Goal: Contribute content: Add original content to the website for others to see

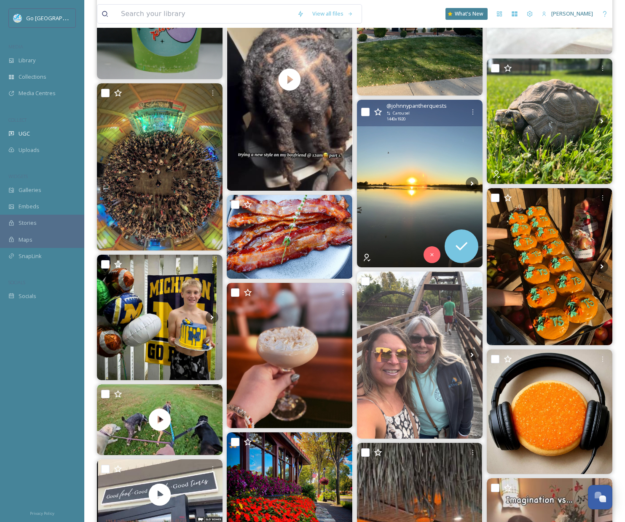
scroll to position [614, 0]
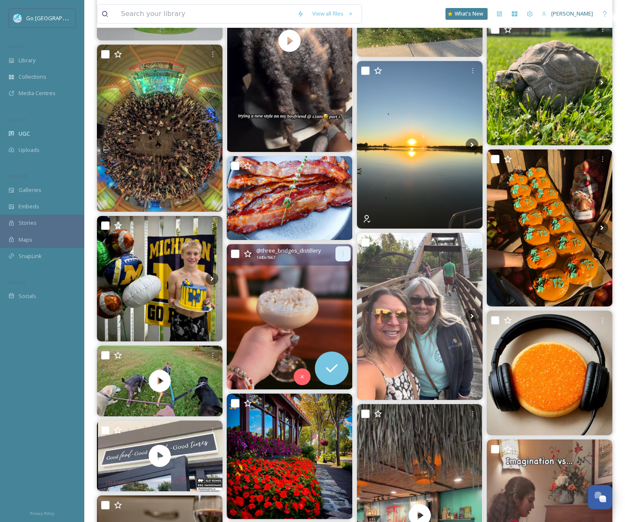
click at [343, 251] on icon at bounding box center [343, 254] width 7 height 7
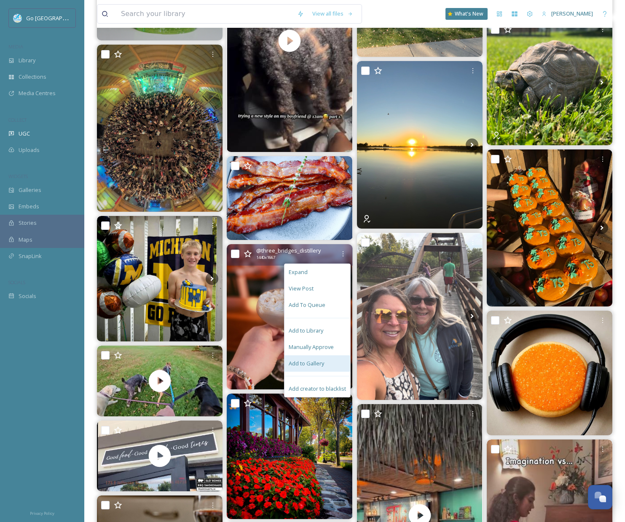
click at [321, 360] on span "Add to Gallery" at bounding box center [306, 364] width 35 height 8
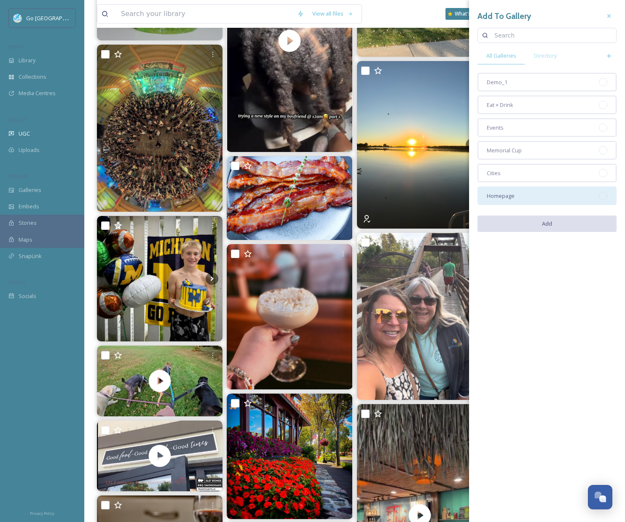
click at [544, 193] on div "Homepage" at bounding box center [546, 196] width 139 height 19
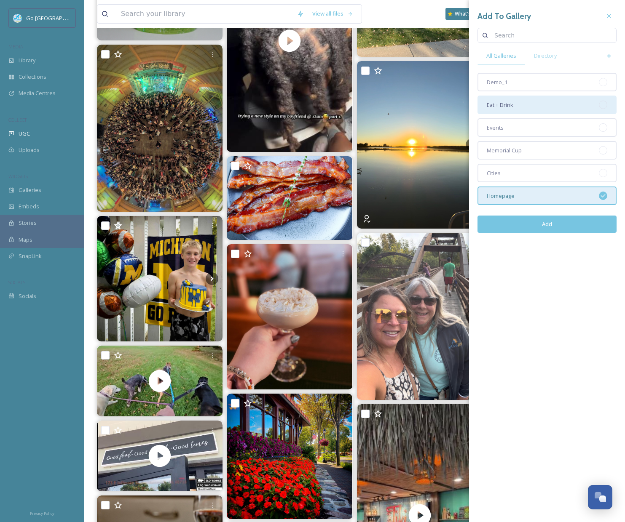
click at [527, 111] on div "Eat + Drink" at bounding box center [546, 105] width 139 height 19
click at [570, 224] on button "Add" at bounding box center [546, 224] width 139 height 17
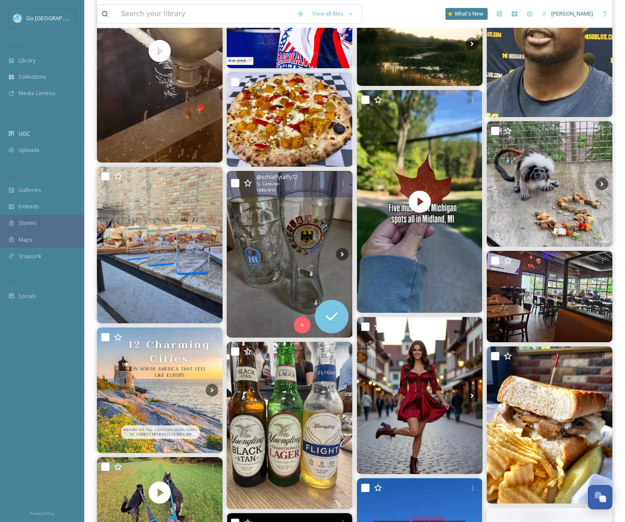
scroll to position [1377, 0]
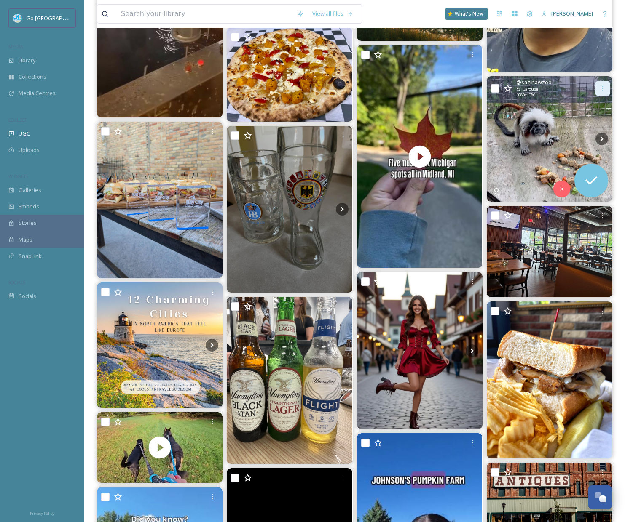
click at [603, 87] on icon at bounding box center [602, 88] width 7 height 7
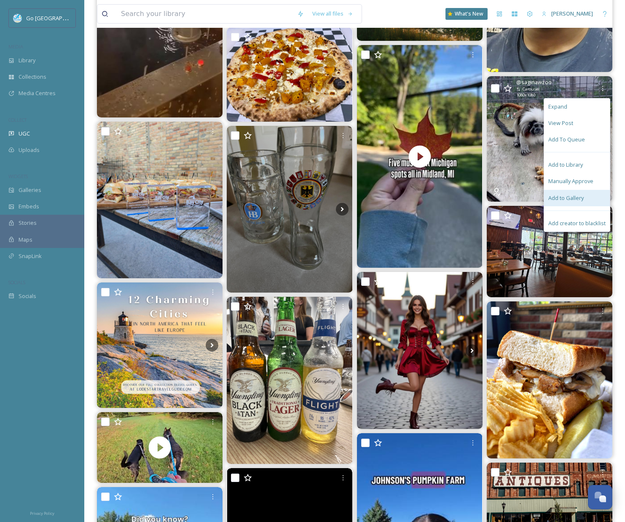
click at [564, 195] on span "Add to Gallery" at bounding box center [565, 198] width 35 height 8
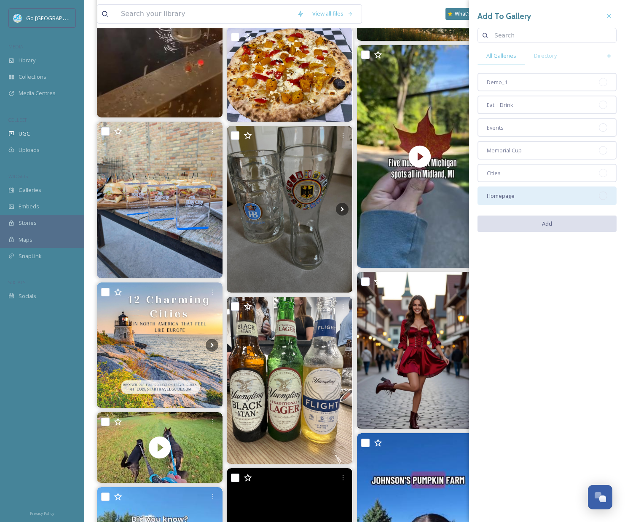
click at [525, 193] on div "Homepage" at bounding box center [546, 196] width 139 height 19
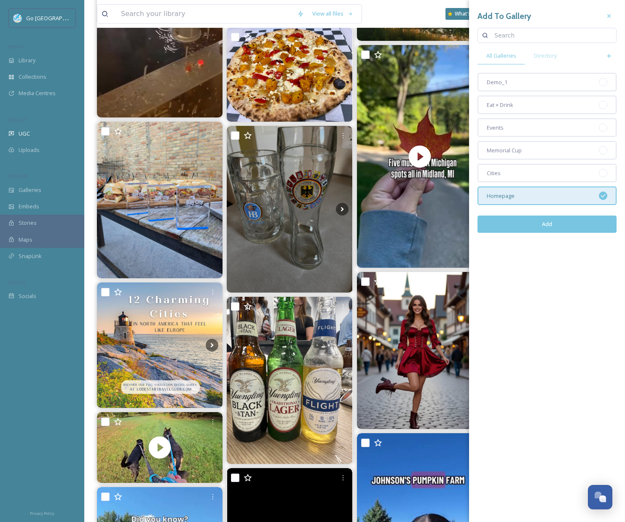
click at [550, 227] on button "Add" at bounding box center [546, 224] width 139 height 17
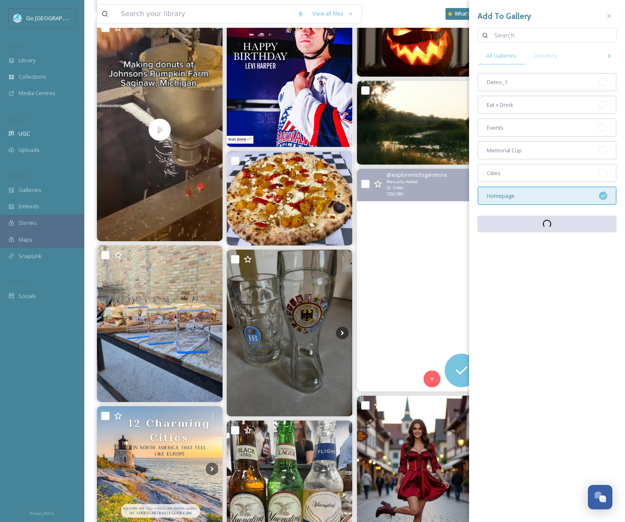
scroll to position [1092, 0]
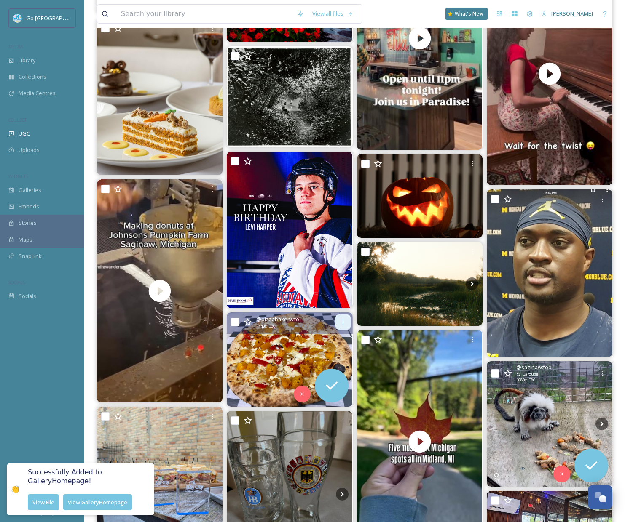
click at [340, 324] on icon at bounding box center [343, 322] width 7 height 7
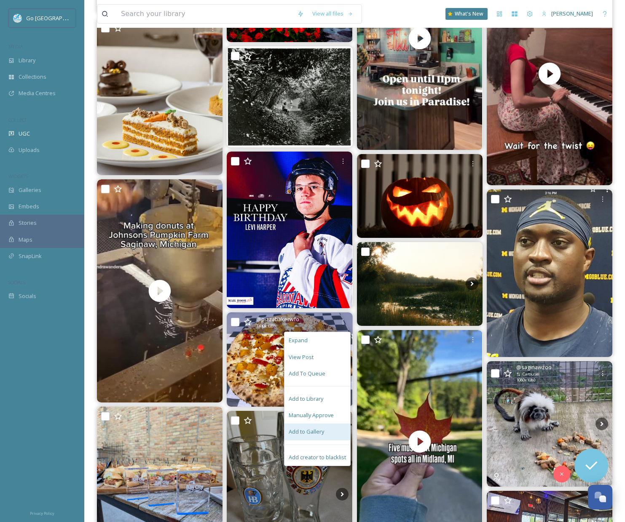
click at [326, 435] on div "Add to Gallery" at bounding box center [317, 432] width 66 height 16
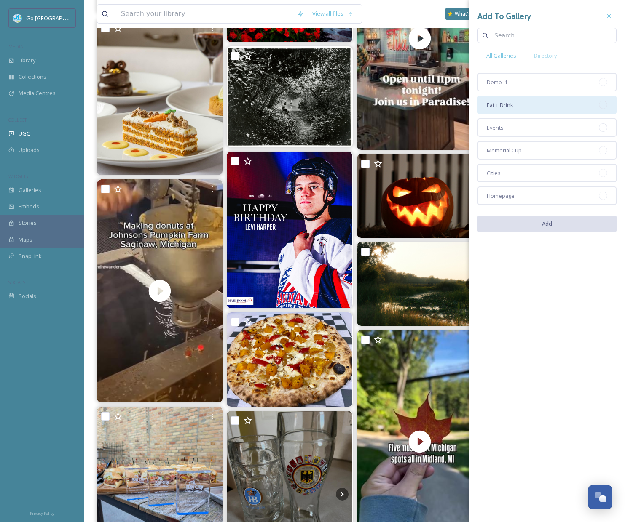
click at [527, 99] on div "Eat + Drink" at bounding box center [546, 105] width 139 height 19
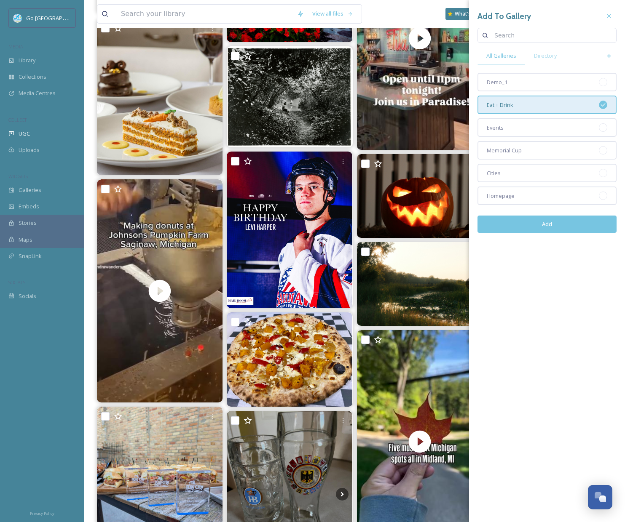
click at [572, 225] on button "Add" at bounding box center [546, 224] width 139 height 17
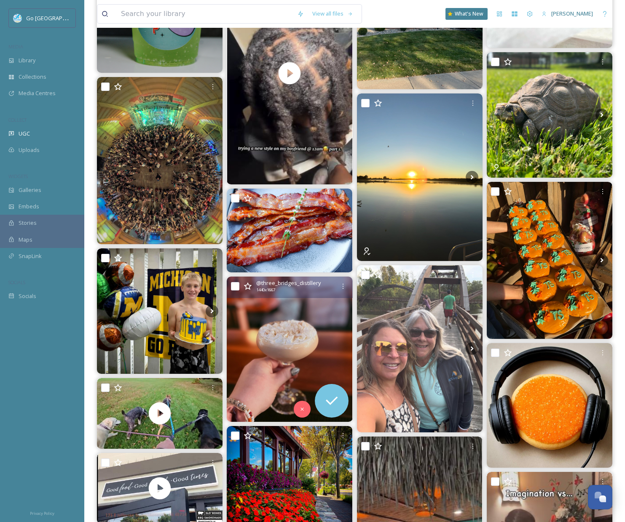
scroll to position [565, 0]
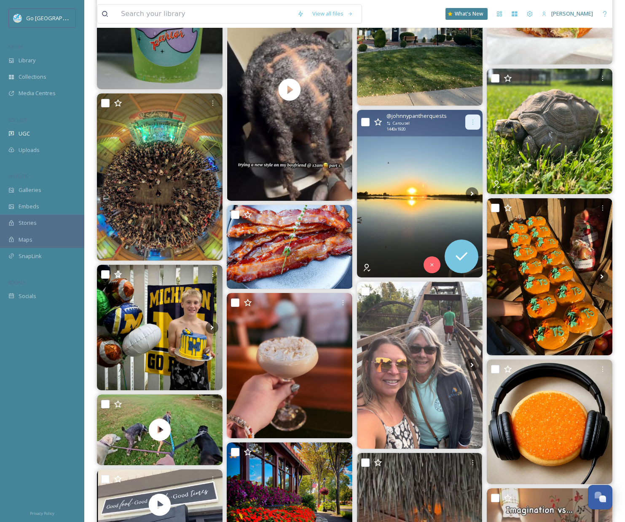
click at [473, 123] on icon at bounding box center [472, 122] width 7 height 7
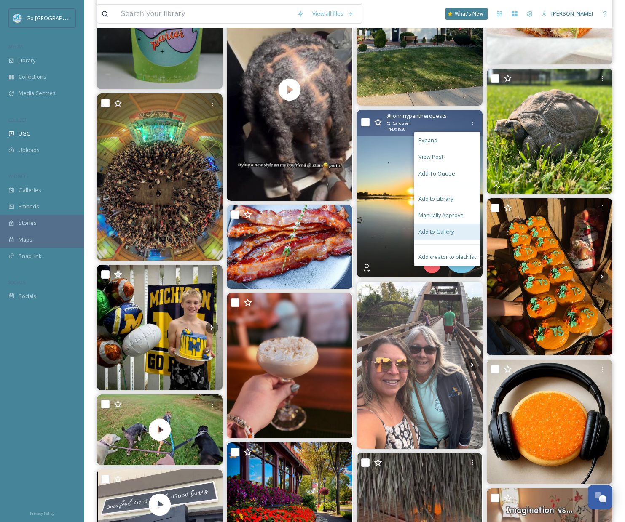
click at [442, 233] on span "Add to Gallery" at bounding box center [435, 232] width 35 height 8
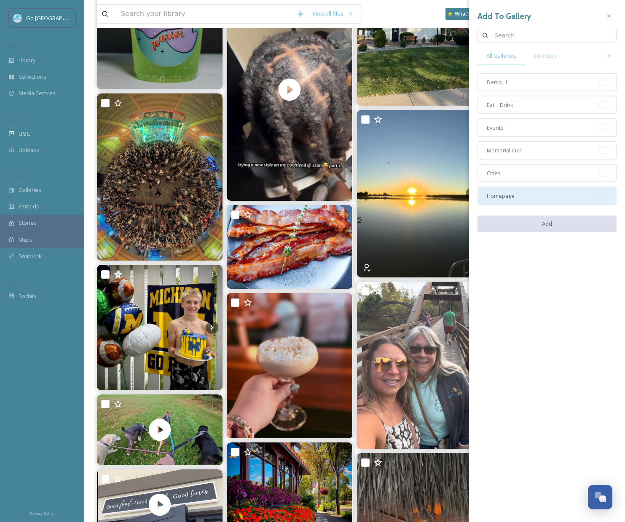
click at [512, 191] on div "Homepage" at bounding box center [546, 196] width 139 height 19
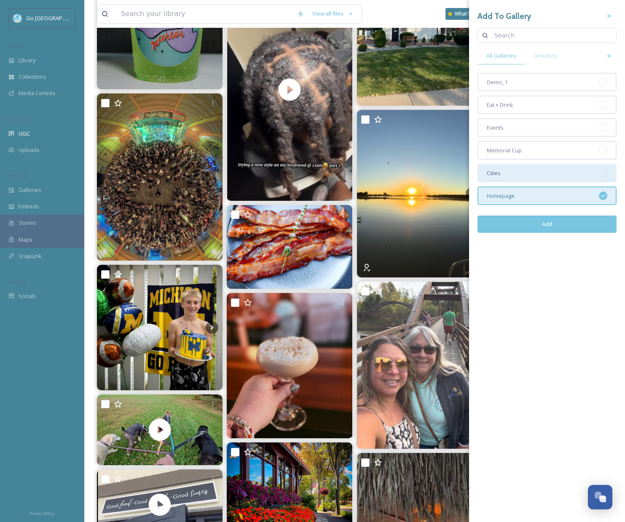
click at [504, 171] on div "Cities" at bounding box center [546, 173] width 139 height 19
click at [526, 224] on button "Add" at bounding box center [546, 224] width 139 height 17
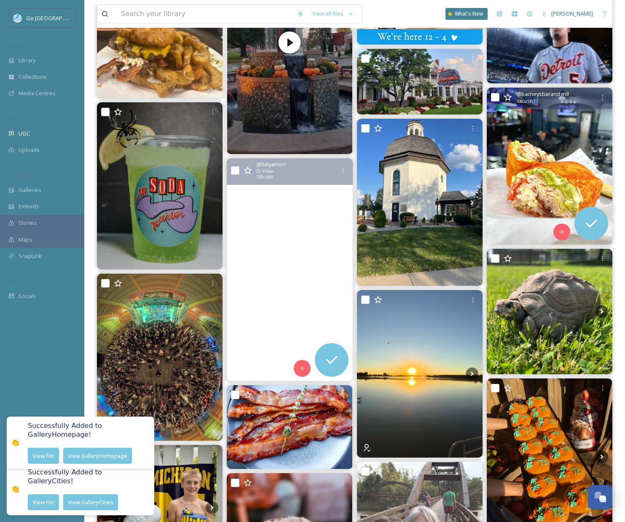
scroll to position [385, 0]
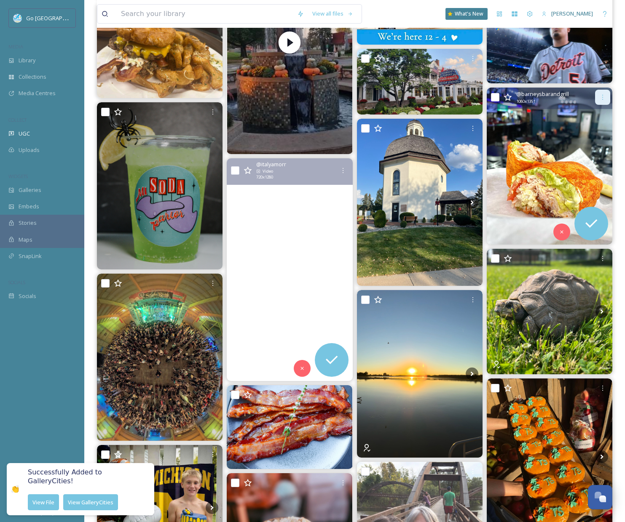
click at [607, 95] on div at bounding box center [602, 97] width 15 height 15
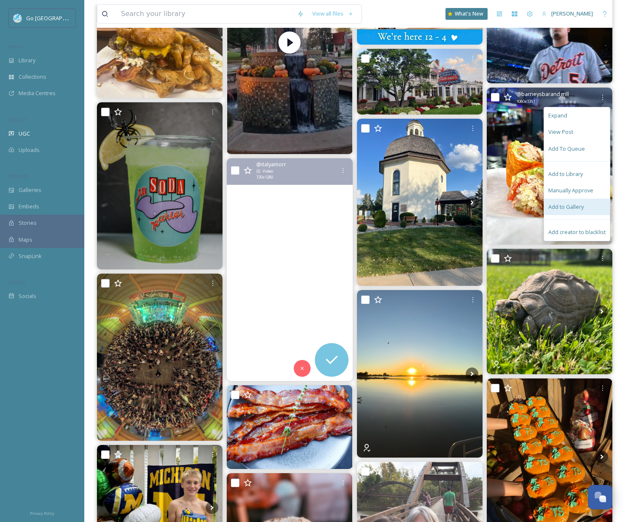
click at [559, 205] on span "Add to Gallery" at bounding box center [565, 207] width 35 height 8
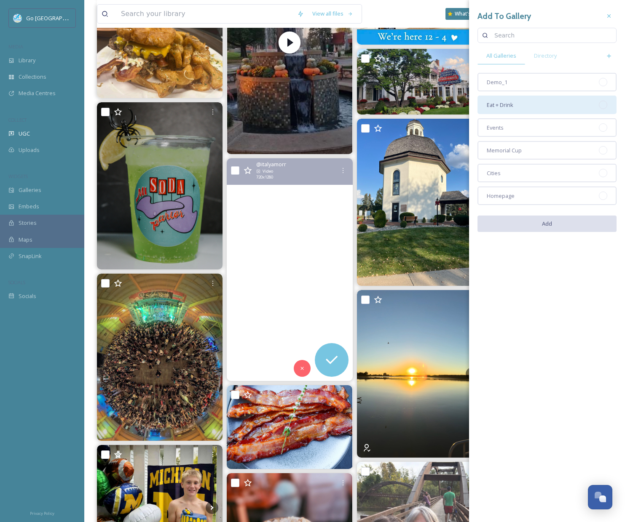
click at [535, 106] on div "Eat + Drink" at bounding box center [546, 105] width 139 height 19
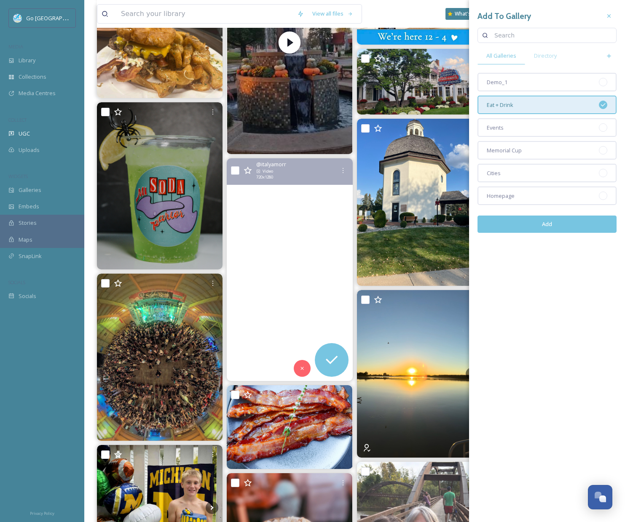
click at [564, 228] on button "Add" at bounding box center [546, 224] width 139 height 17
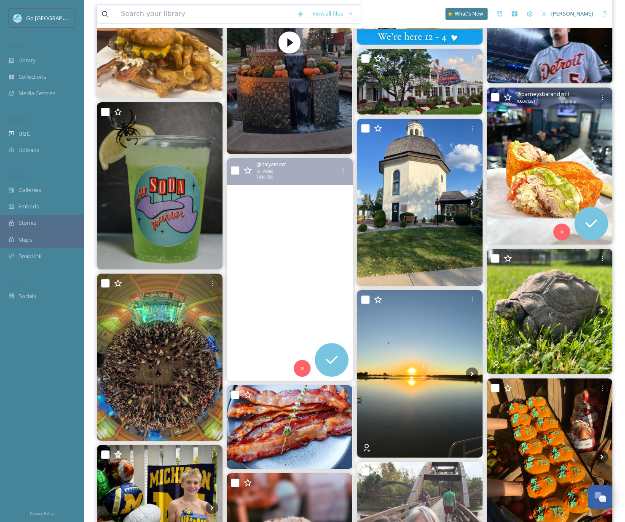
scroll to position [99, 0]
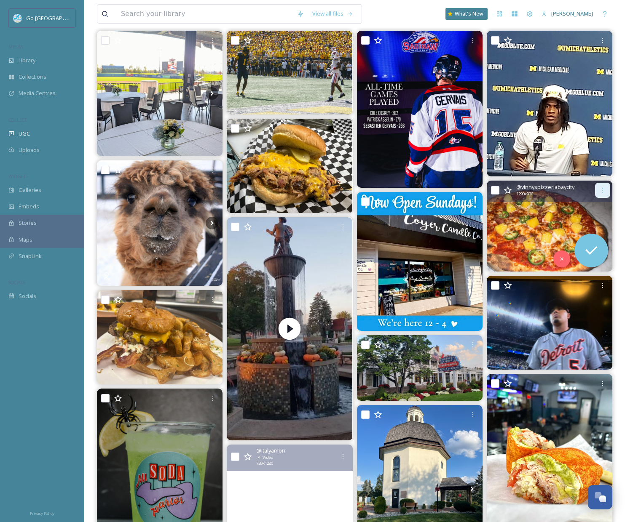
click at [606, 193] on div at bounding box center [602, 190] width 15 height 15
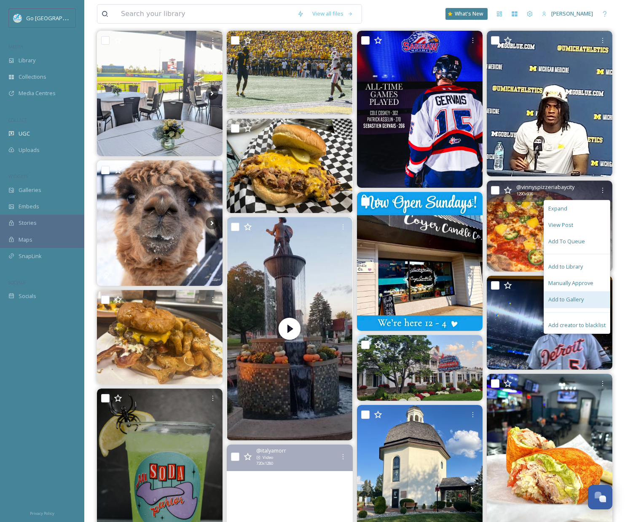
click at [580, 303] on span "Add to Gallery" at bounding box center [565, 300] width 35 height 8
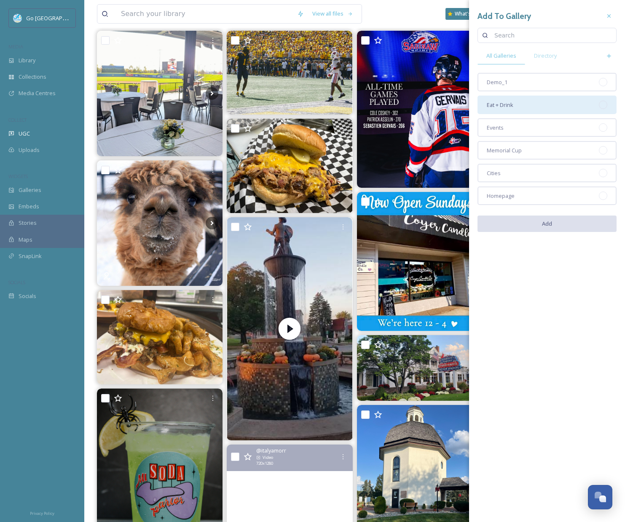
click at [526, 105] on div "Eat + Drink" at bounding box center [546, 105] width 139 height 19
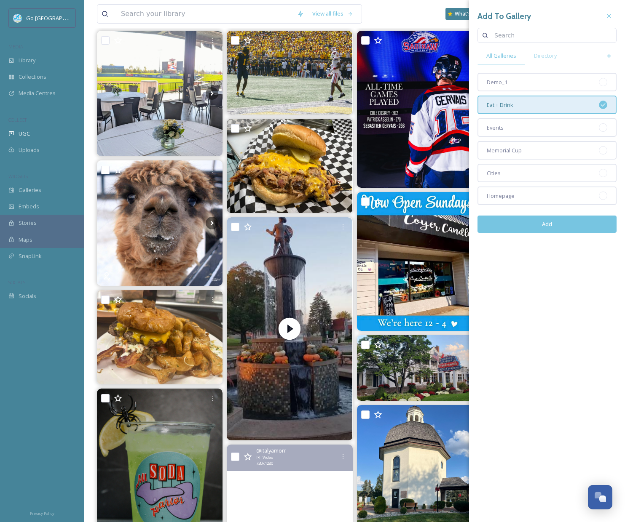
click at [555, 226] on button "Add" at bounding box center [546, 224] width 139 height 17
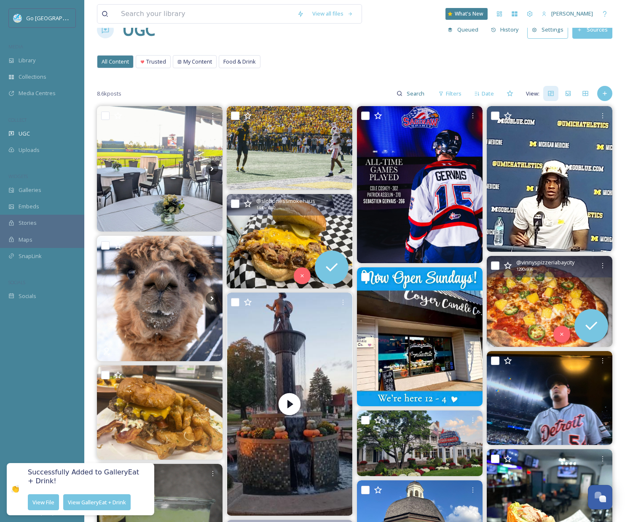
scroll to position [0, 0]
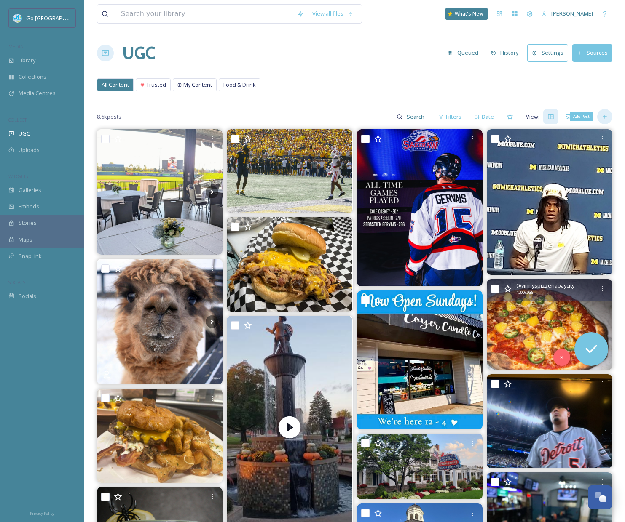
click at [605, 116] on icon at bounding box center [605, 117] width 4 height 4
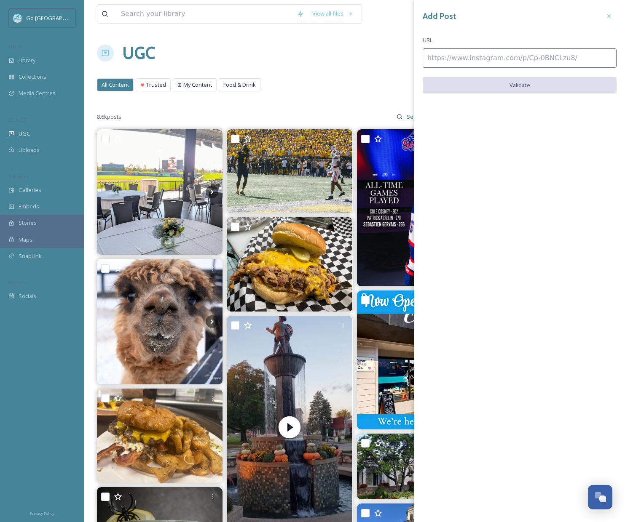
click at [512, 64] on input at bounding box center [520, 57] width 194 height 19
paste input "[URL][DOMAIN_NAME]"
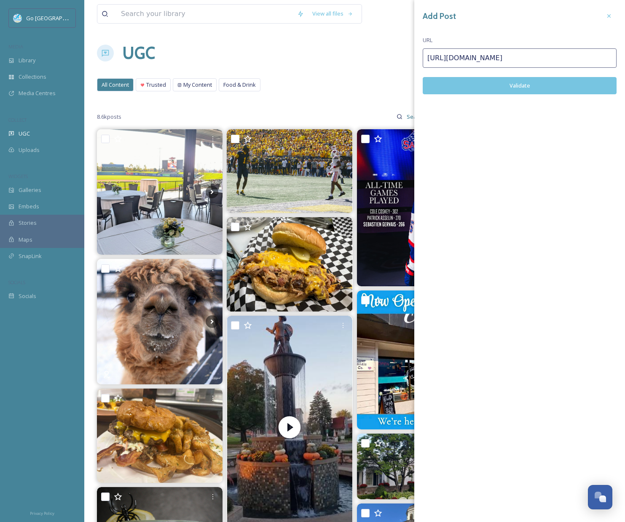
type input "[URL][DOMAIN_NAME]"
click at [536, 84] on button "Validate" at bounding box center [520, 85] width 194 height 17
click at [534, 86] on button "Add Post" at bounding box center [520, 85] width 194 height 17
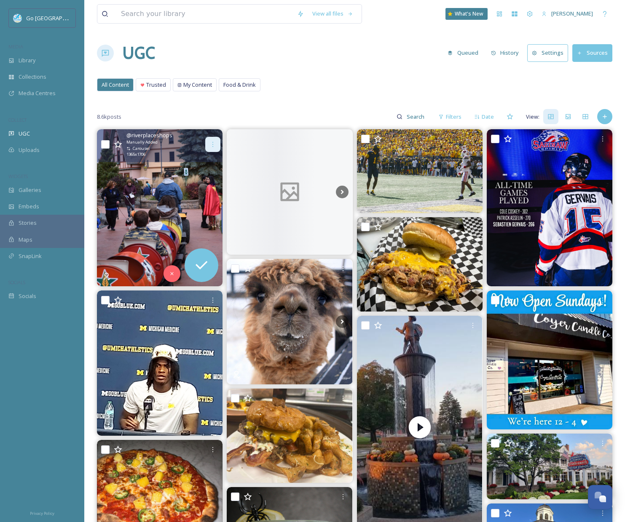
click at [211, 142] on icon at bounding box center [212, 144] width 7 height 7
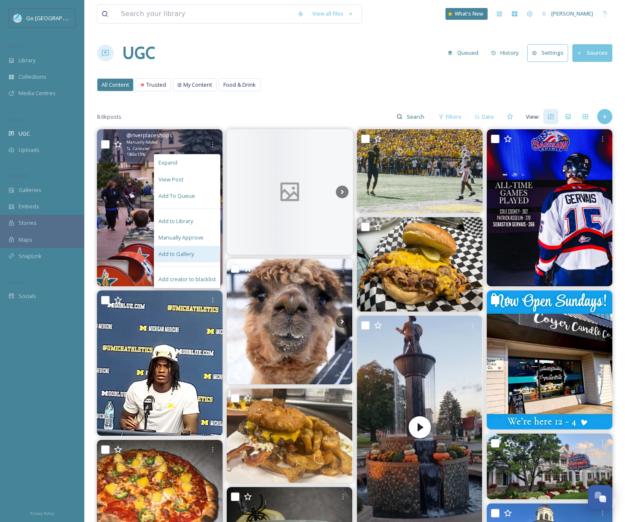
click at [200, 253] on div "Add to Gallery" at bounding box center [187, 254] width 66 height 16
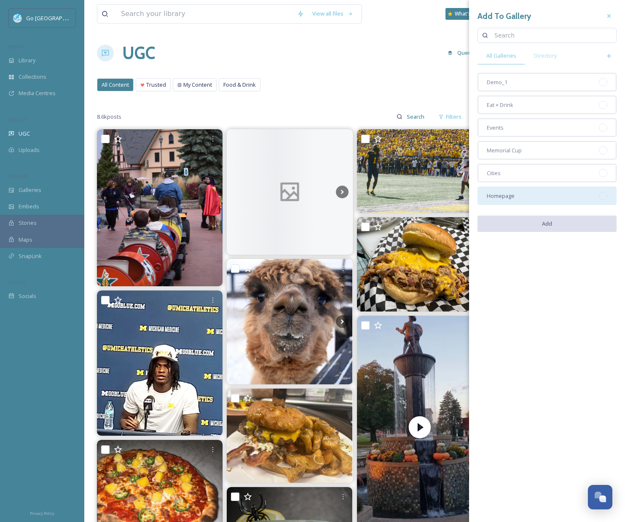
click at [561, 200] on div "Homepage" at bounding box center [546, 196] width 139 height 19
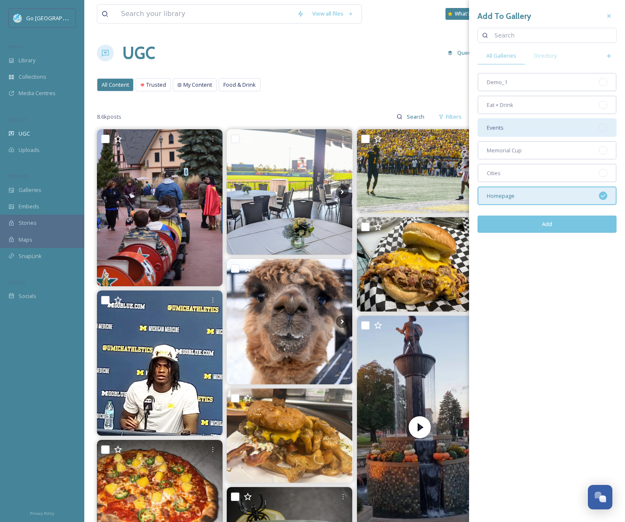
click at [549, 135] on div "Events" at bounding box center [546, 127] width 139 height 19
click at [563, 226] on button "Add" at bounding box center [546, 224] width 139 height 17
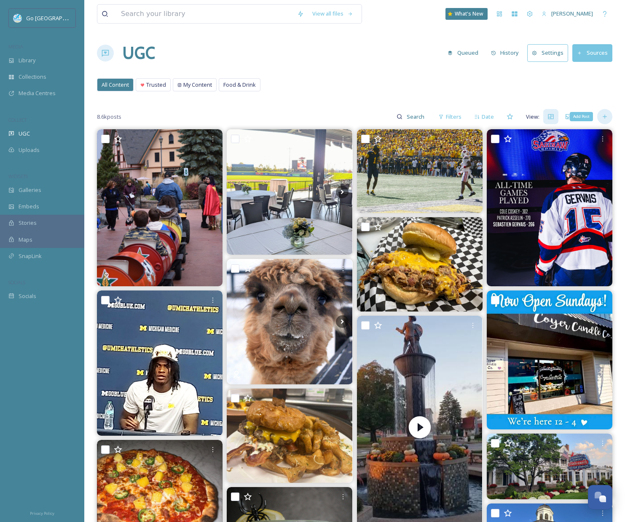
click at [603, 115] on icon at bounding box center [604, 116] width 7 height 7
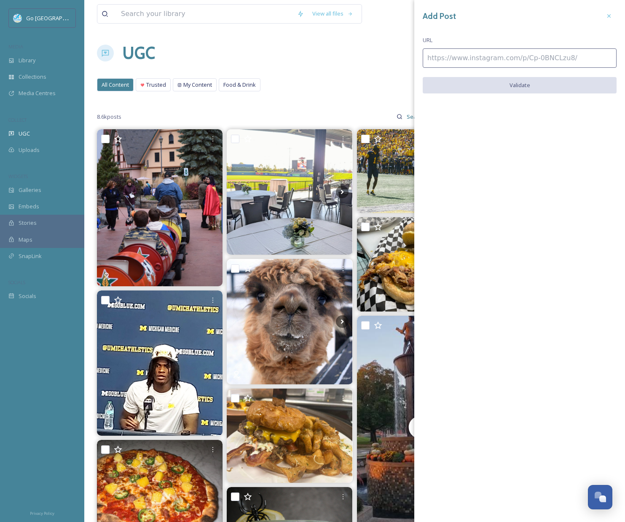
click at [520, 64] on input at bounding box center [520, 57] width 194 height 19
paste input "[URL][DOMAIN_NAME]"
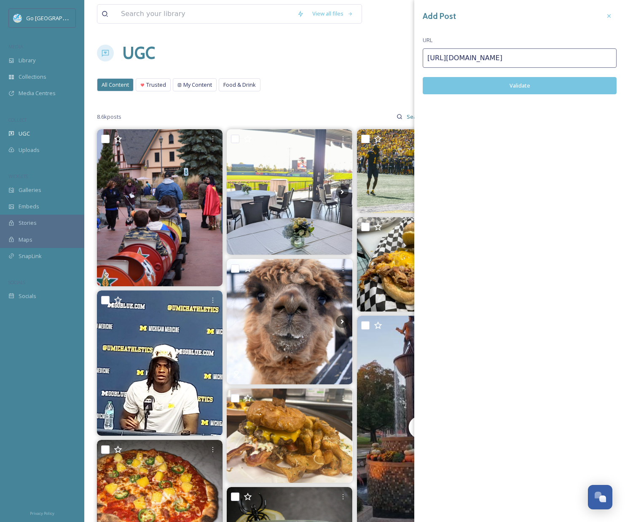
type input "[URL][DOMAIN_NAME]"
click at [543, 88] on button "Validate" at bounding box center [520, 85] width 194 height 17
click at [544, 83] on button "Add Post" at bounding box center [520, 85] width 194 height 17
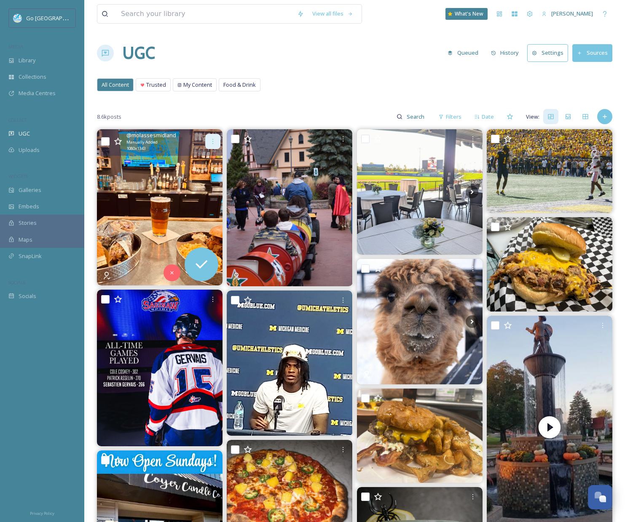
click at [213, 136] on div at bounding box center [212, 141] width 15 height 15
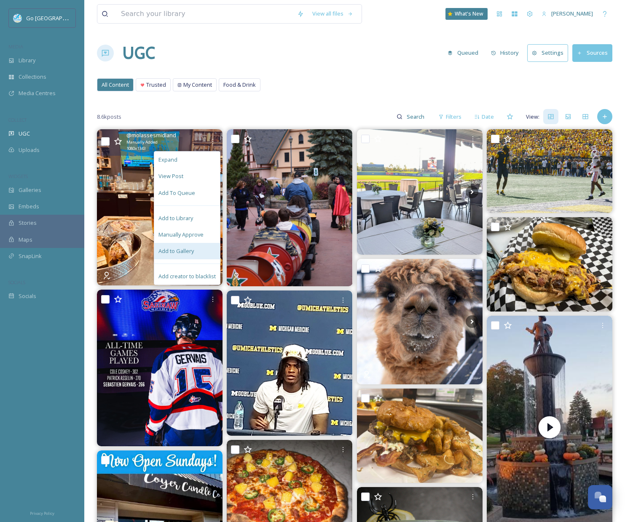
click at [202, 246] on div "Add to Gallery" at bounding box center [187, 251] width 66 height 16
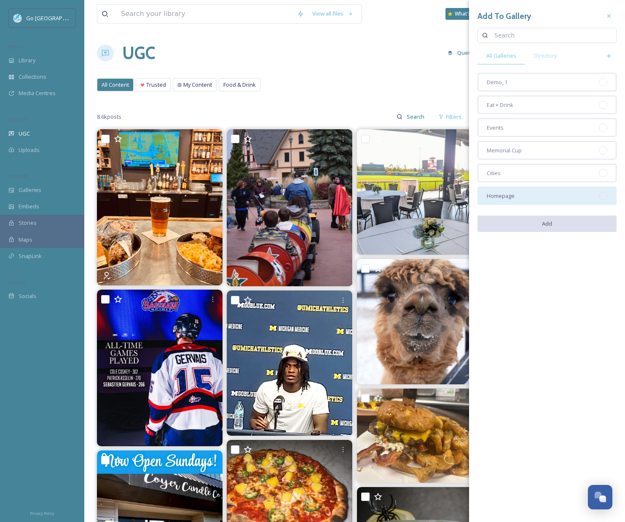
click at [536, 196] on div "Homepage" at bounding box center [546, 196] width 139 height 19
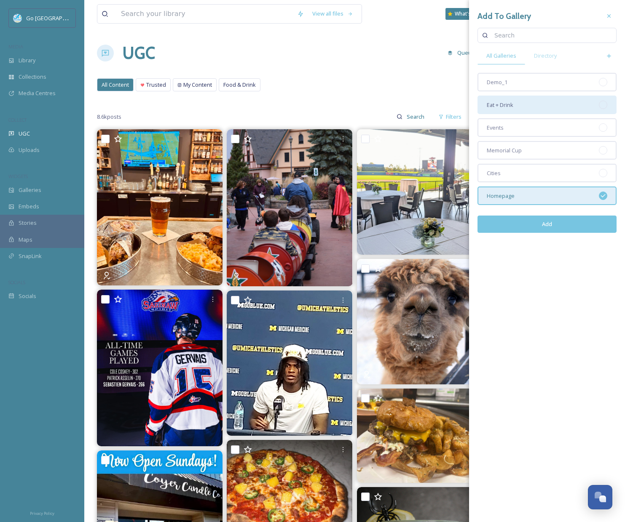
click at [517, 108] on div "Eat + Drink" at bounding box center [546, 105] width 139 height 19
click at [575, 227] on button "Add" at bounding box center [546, 224] width 139 height 17
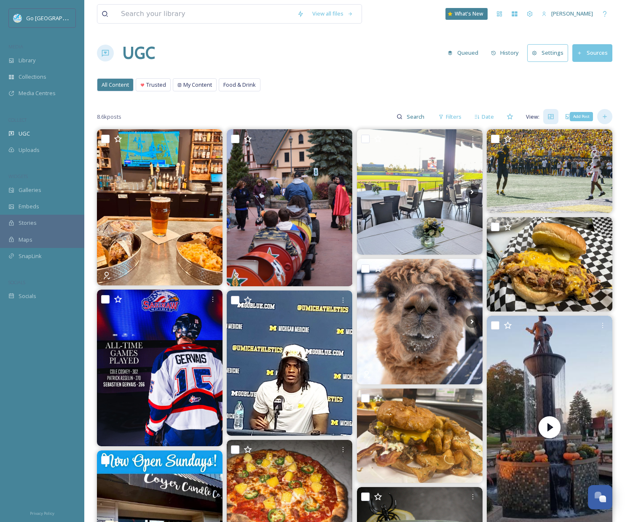
click at [607, 117] on icon at bounding box center [604, 116] width 7 height 7
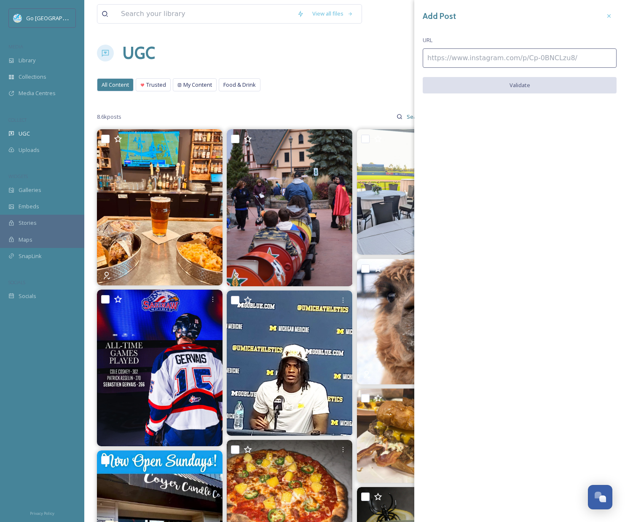
click at [552, 63] on input at bounding box center [520, 57] width 194 height 19
paste input "[URL][DOMAIN_NAME]"
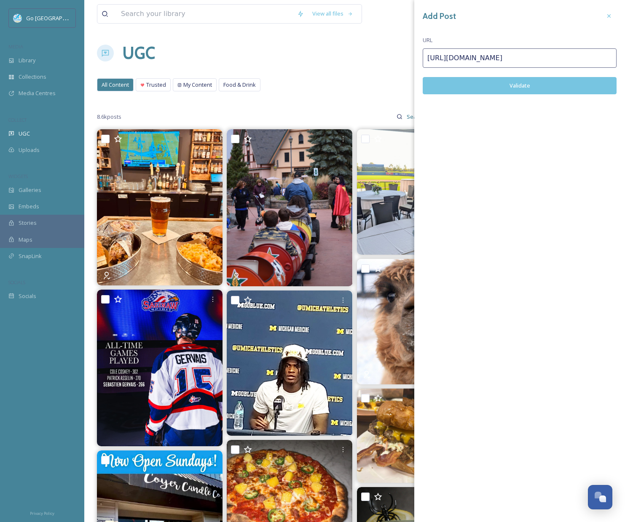
type input "[URL][DOMAIN_NAME]"
click at [556, 87] on button "Validate" at bounding box center [520, 85] width 194 height 17
click at [529, 90] on button "Add Post" at bounding box center [520, 85] width 194 height 17
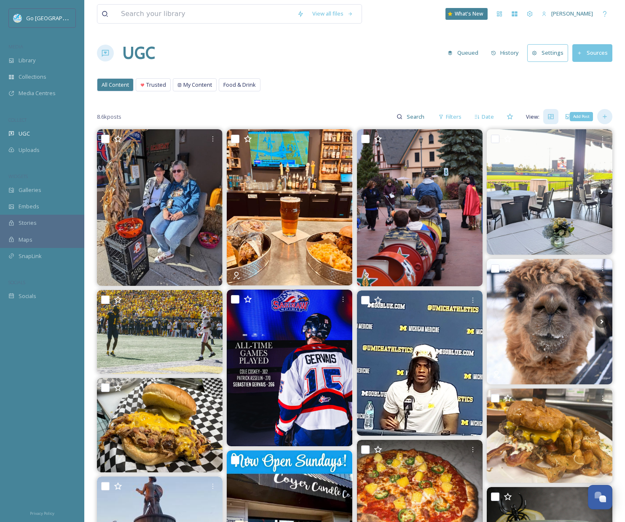
click at [607, 114] on icon at bounding box center [604, 116] width 7 height 7
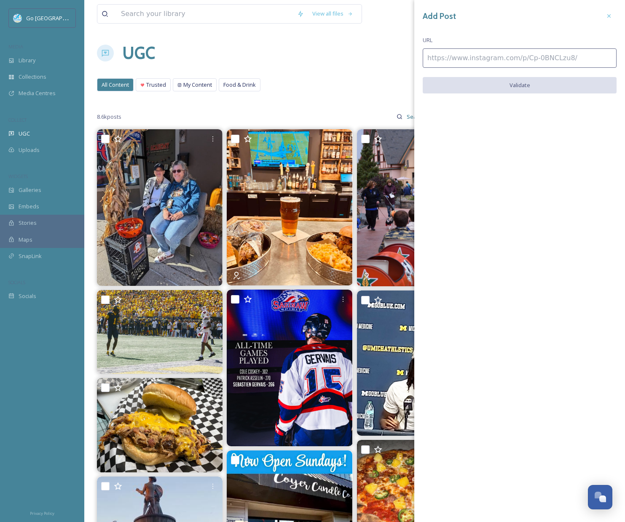
click at [531, 64] on input at bounding box center [520, 57] width 194 height 19
paste input "[URL][DOMAIN_NAME]"
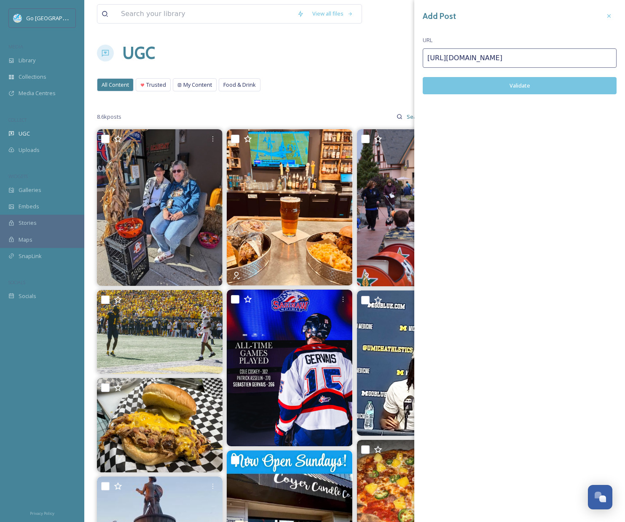
type input "[URL][DOMAIN_NAME]"
click at [543, 85] on button "Validate" at bounding box center [520, 85] width 194 height 17
click at [518, 87] on button "Add Post" at bounding box center [520, 85] width 194 height 17
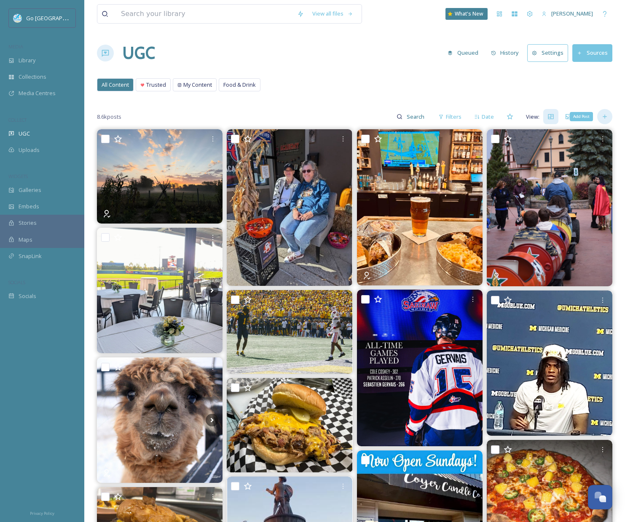
click at [605, 118] on icon at bounding box center [604, 116] width 7 height 7
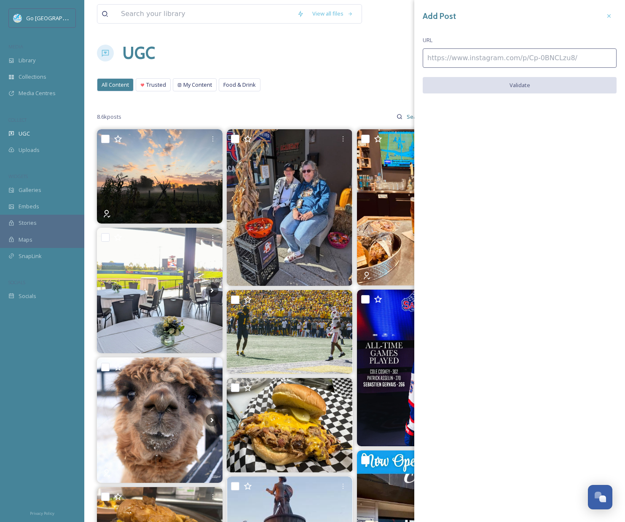
click at [478, 56] on input at bounding box center [520, 57] width 194 height 19
paste input "[URL][DOMAIN_NAME]"
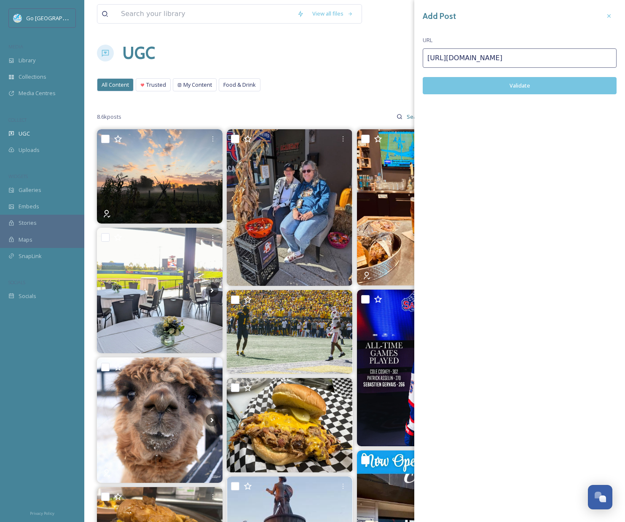
type input "[URL][DOMAIN_NAME]"
click at [525, 85] on button "Validate" at bounding box center [520, 85] width 194 height 17
click at [550, 85] on button "Add Post" at bounding box center [520, 85] width 194 height 17
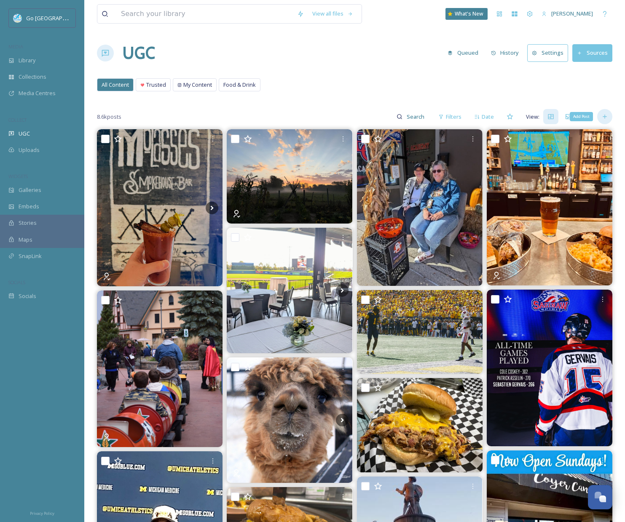
click at [605, 114] on icon at bounding box center [604, 116] width 7 height 7
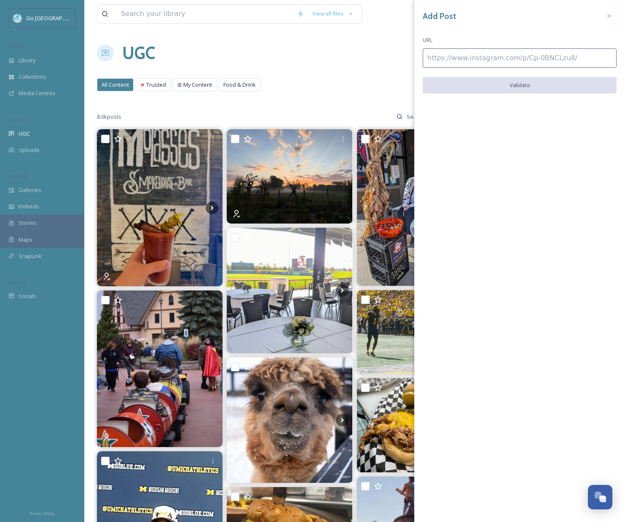
click at [477, 56] on input at bounding box center [520, 57] width 194 height 19
paste input "[URL][DOMAIN_NAME]"
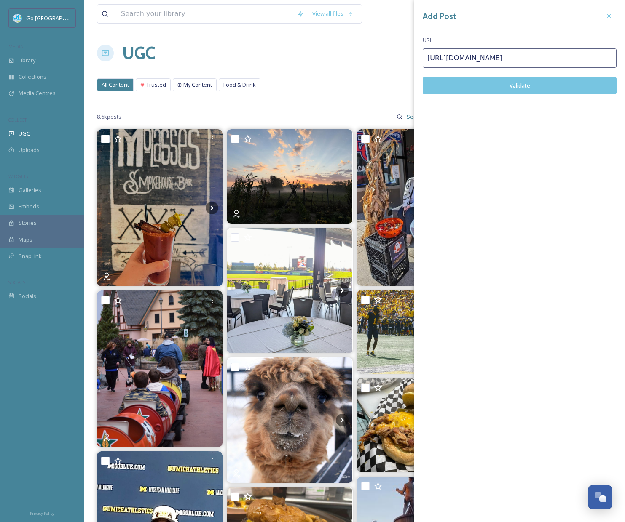
type input "[URL][DOMAIN_NAME]"
click at [533, 88] on button "Validate" at bounding box center [520, 85] width 194 height 17
click at [523, 82] on button "Add Post" at bounding box center [520, 85] width 194 height 17
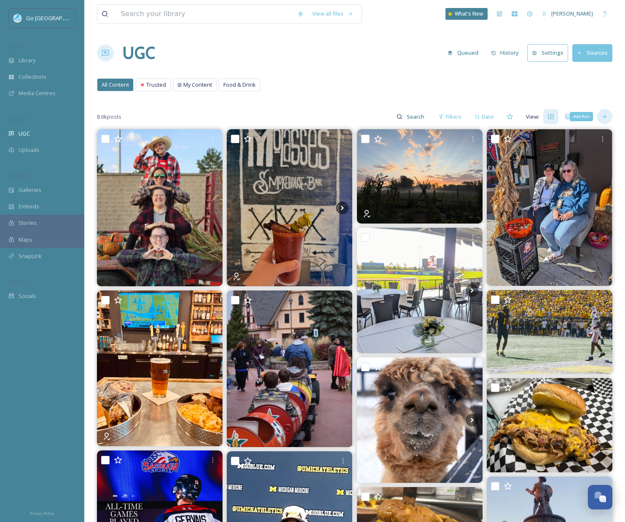
click at [608, 115] on icon at bounding box center [604, 116] width 7 height 7
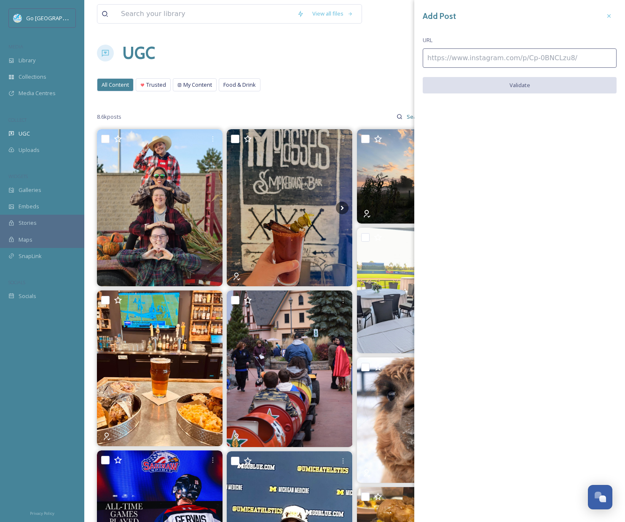
click at [504, 59] on input at bounding box center [520, 57] width 194 height 19
paste input "[URL][DOMAIN_NAME]"
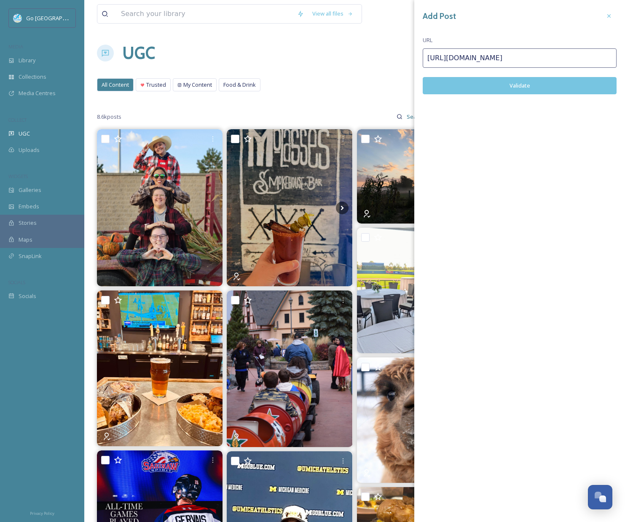
type input "[URL][DOMAIN_NAME]"
click at [541, 78] on button "Validate" at bounding box center [520, 85] width 194 height 17
click at [541, 86] on button "Add Post" at bounding box center [520, 85] width 194 height 17
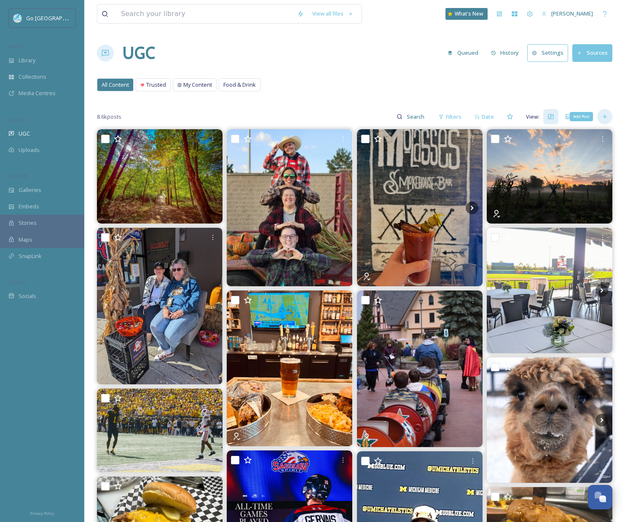
click at [607, 115] on icon at bounding box center [604, 116] width 7 height 7
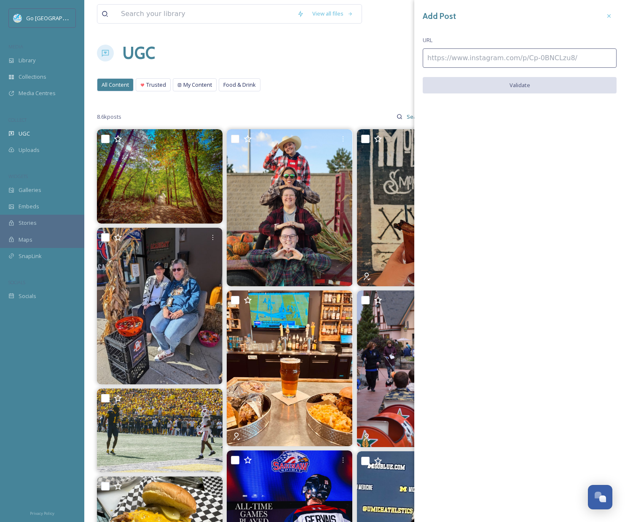
click at [485, 60] on input at bounding box center [520, 57] width 194 height 19
paste input "[URL][DOMAIN_NAME]"
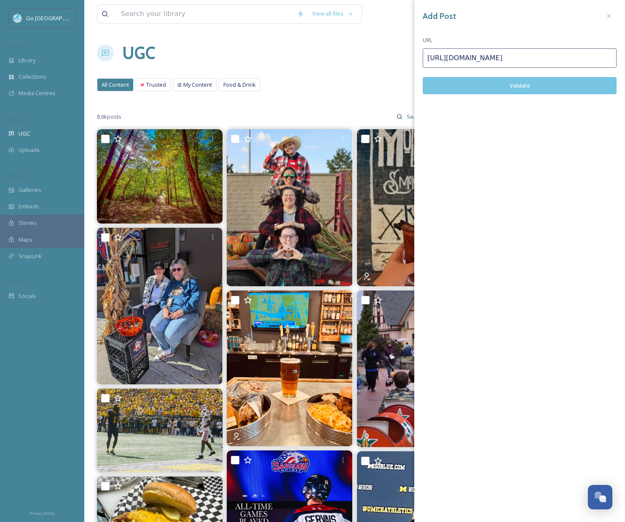
type input "[URL][DOMAIN_NAME]"
click at [532, 83] on button "Validate" at bounding box center [520, 85] width 194 height 17
click at [540, 83] on button "Add Post" at bounding box center [520, 85] width 194 height 17
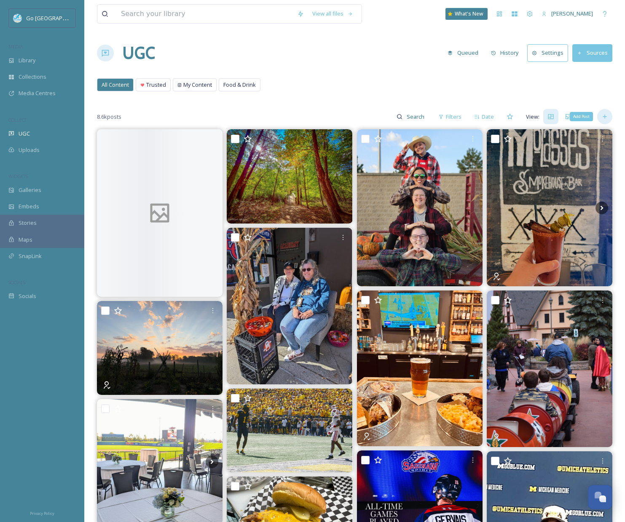
click at [606, 121] on div "Add Post" at bounding box center [604, 116] width 15 height 15
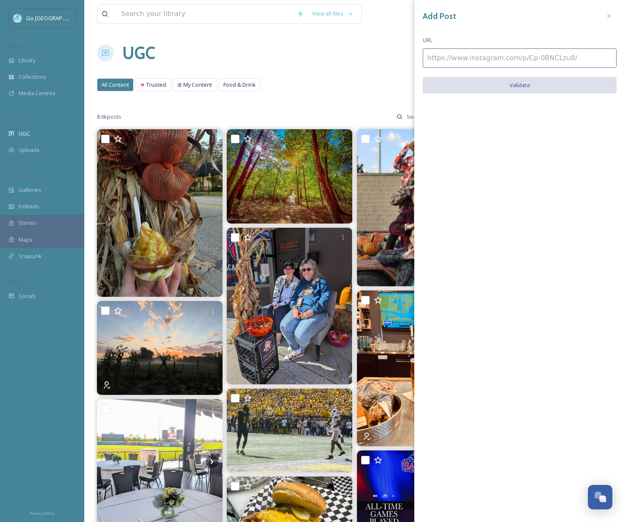
click at [433, 55] on input at bounding box center [520, 57] width 194 height 19
paste input "[URL][DOMAIN_NAME]"
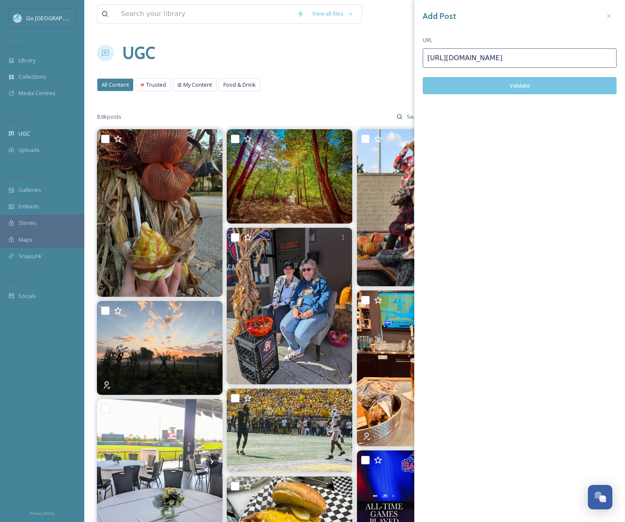
type input "[URL][DOMAIN_NAME]"
click at [509, 84] on button "Validate" at bounding box center [520, 85] width 194 height 17
click at [530, 83] on button "Add Post" at bounding box center [520, 85] width 194 height 17
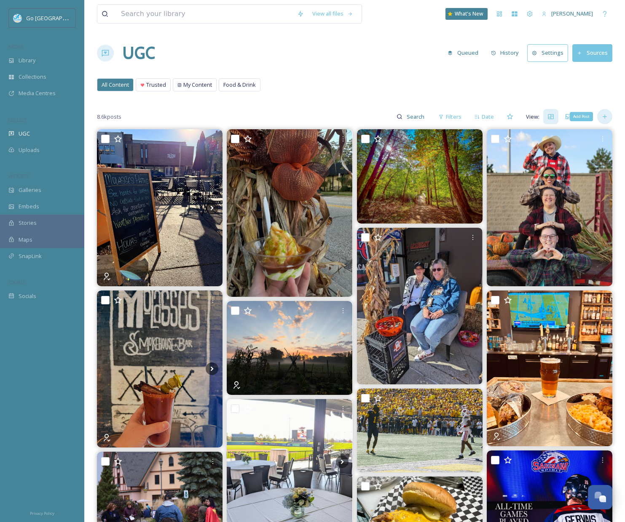
click at [603, 118] on icon at bounding box center [604, 116] width 7 height 7
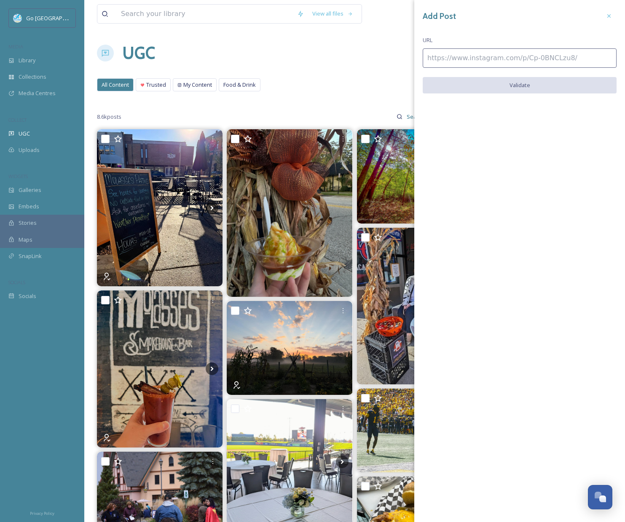
click at [522, 50] on input at bounding box center [520, 57] width 194 height 19
paste input "[URL][DOMAIN_NAME]"
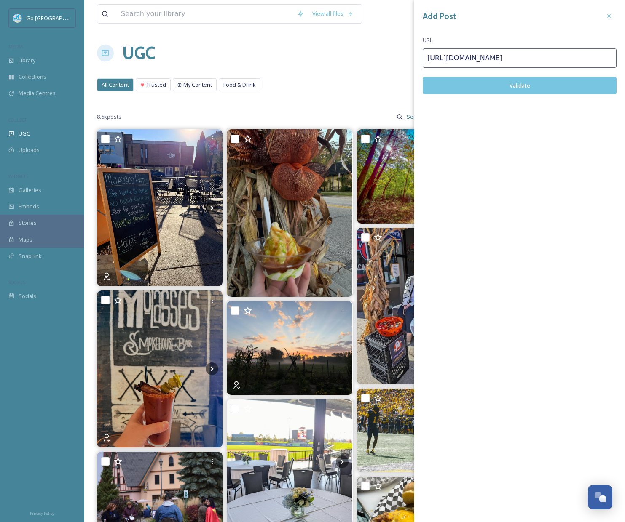
type input "[URL][DOMAIN_NAME]"
click at [548, 81] on button "Validate" at bounding box center [520, 85] width 194 height 17
drag, startPoint x: 517, startPoint y: 87, endPoint x: 511, endPoint y: 76, distance: 12.3
click at [517, 86] on button "Add Post" at bounding box center [520, 85] width 194 height 17
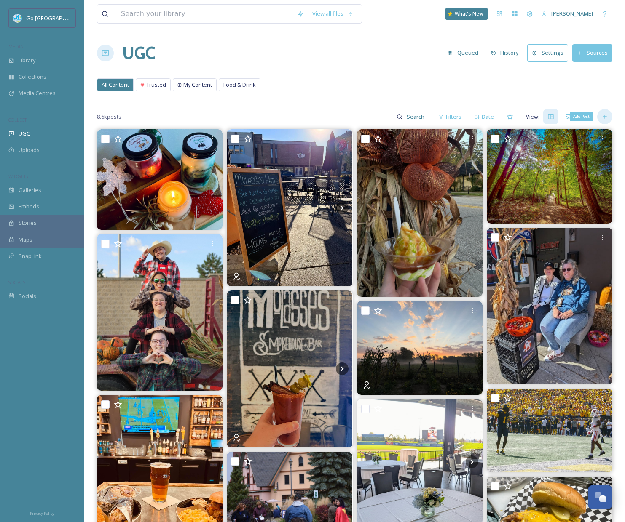
click at [605, 118] on icon at bounding box center [604, 116] width 7 height 7
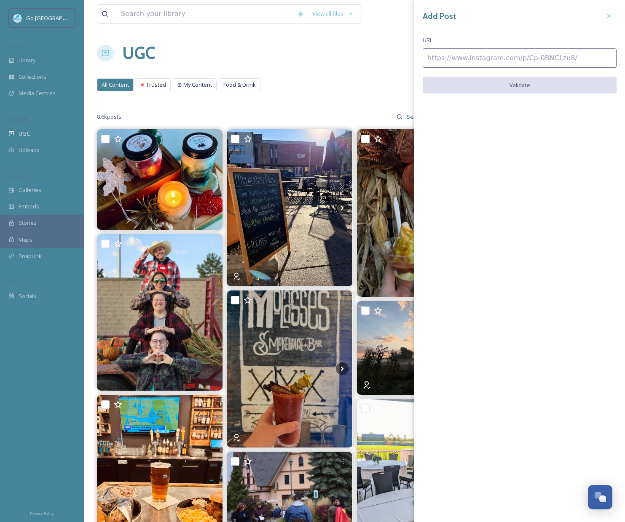
click at [465, 63] on input at bounding box center [520, 57] width 194 height 19
paste input "[URL][DOMAIN_NAME]"
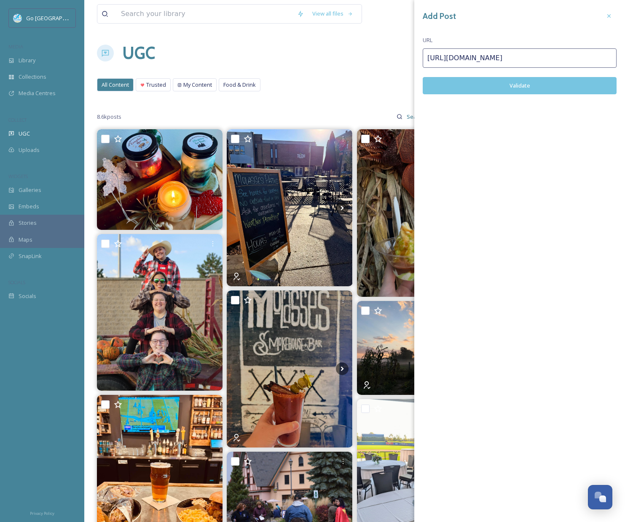
type input "[URL][DOMAIN_NAME]"
click at [542, 84] on button "Validate" at bounding box center [520, 85] width 194 height 17
click at [560, 89] on button "Add Post" at bounding box center [520, 85] width 194 height 17
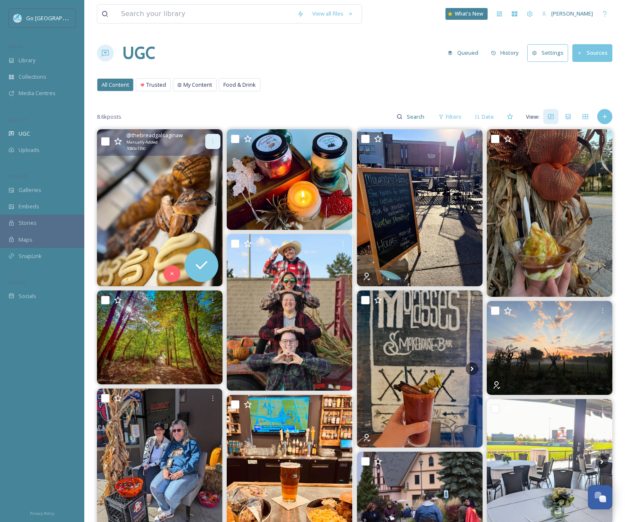
click at [212, 143] on icon at bounding box center [212, 141] width 7 height 7
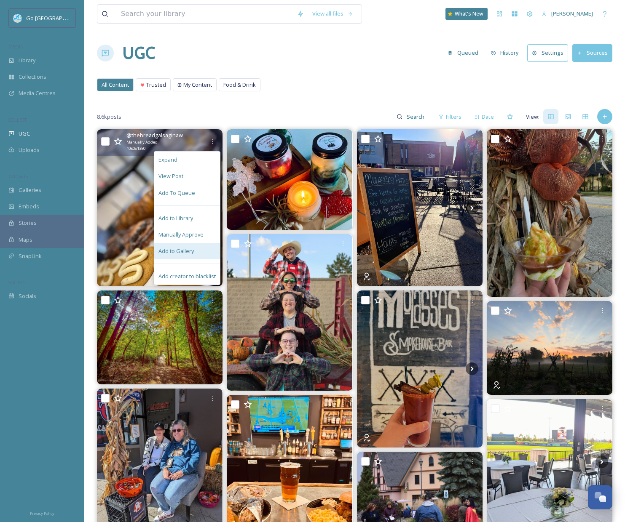
click at [188, 249] on span "Add to Gallery" at bounding box center [175, 251] width 35 height 8
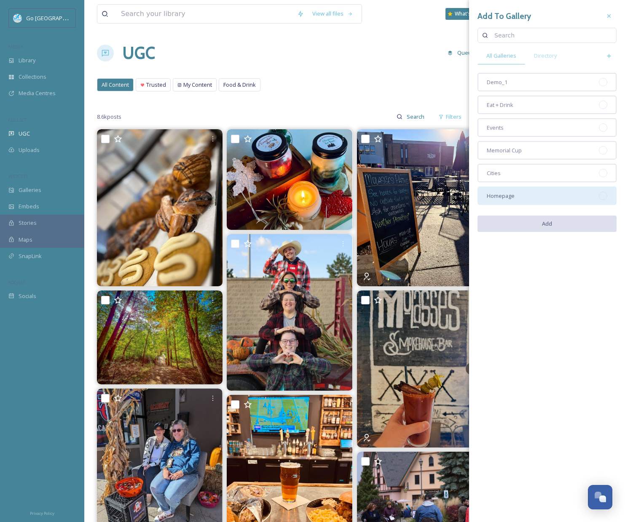
click at [529, 194] on div "Homepage" at bounding box center [546, 196] width 139 height 19
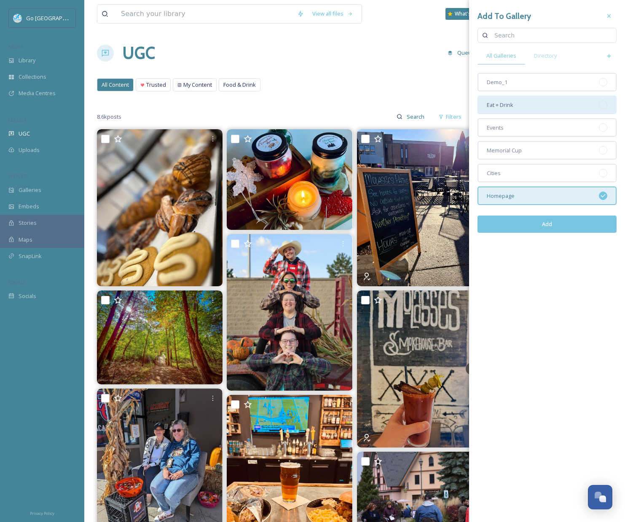
click at [526, 101] on div "Eat + Drink" at bounding box center [546, 105] width 139 height 19
click at [561, 222] on button "Add" at bounding box center [546, 224] width 139 height 17
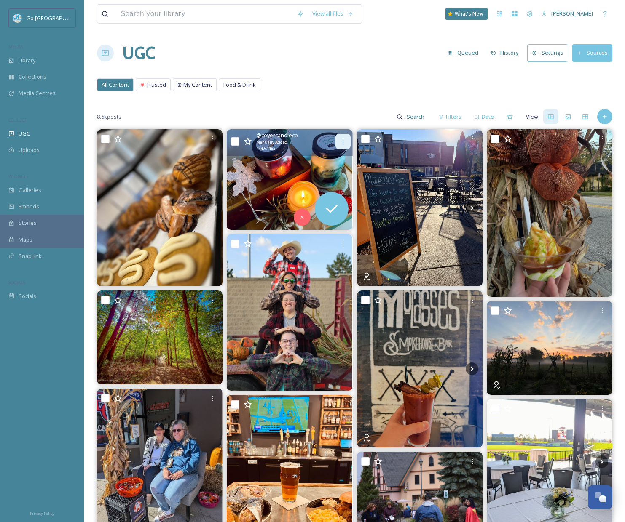
click at [343, 136] on div at bounding box center [342, 141] width 15 height 15
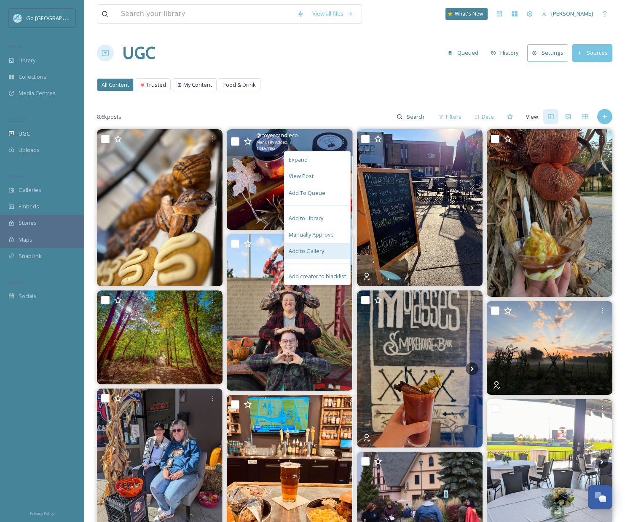
click at [315, 249] on span "Add to Gallery" at bounding box center [306, 251] width 35 height 8
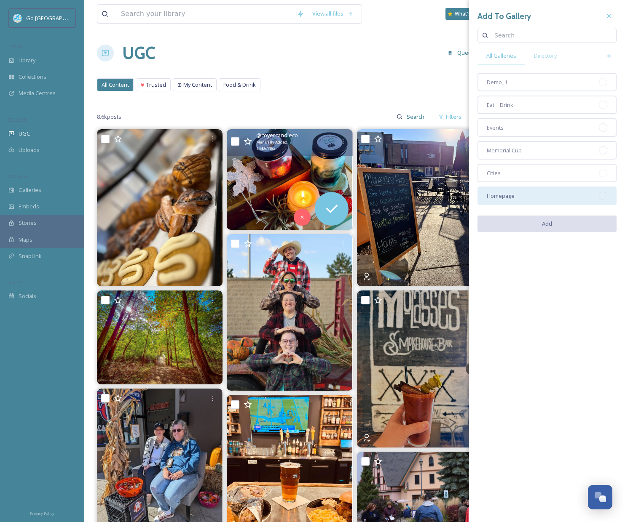
click at [524, 198] on div "Homepage" at bounding box center [546, 196] width 139 height 19
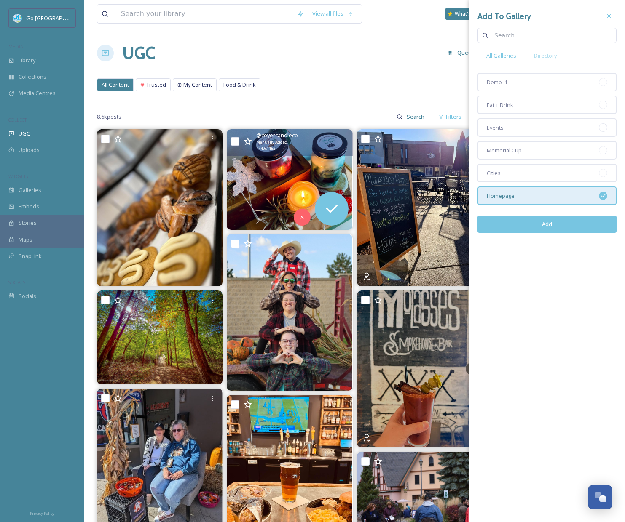
click at [562, 236] on div "Add" at bounding box center [546, 224] width 139 height 30
click at [557, 228] on button "Add" at bounding box center [546, 224] width 139 height 17
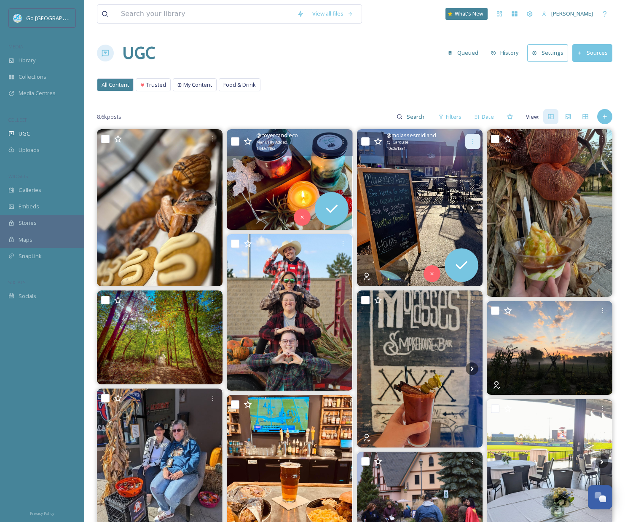
click at [477, 141] on div at bounding box center [472, 141] width 15 height 15
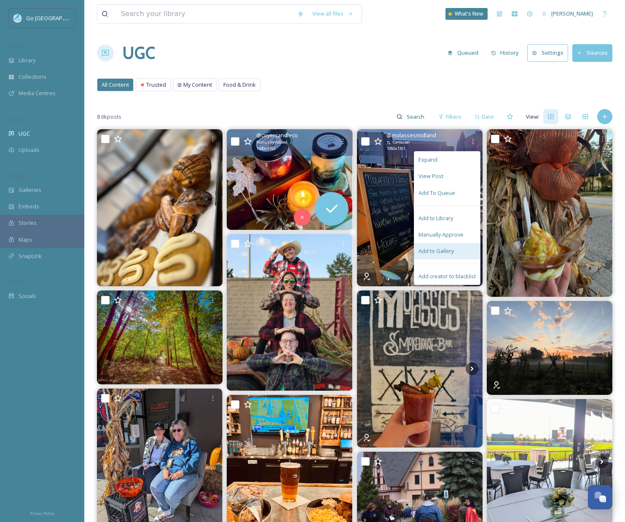
click at [436, 254] on span "Add to Gallery" at bounding box center [435, 251] width 35 height 8
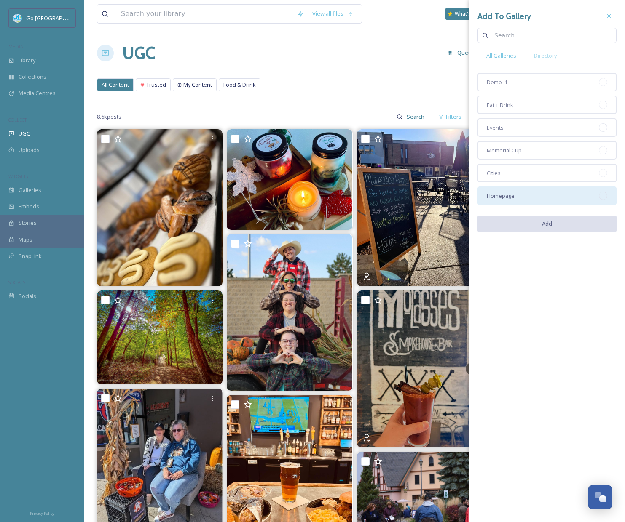
click at [544, 196] on div "Homepage" at bounding box center [546, 196] width 139 height 19
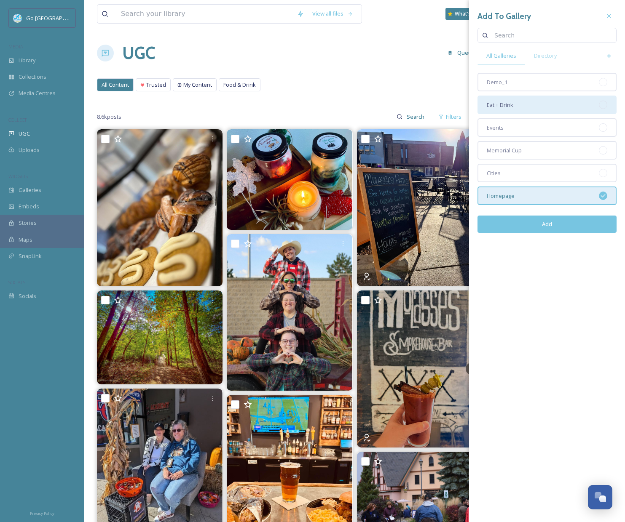
click at [520, 101] on div "Eat + Drink" at bounding box center [546, 105] width 139 height 19
click at [538, 224] on button "Add" at bounding box center [546, 224] width 139 height 17
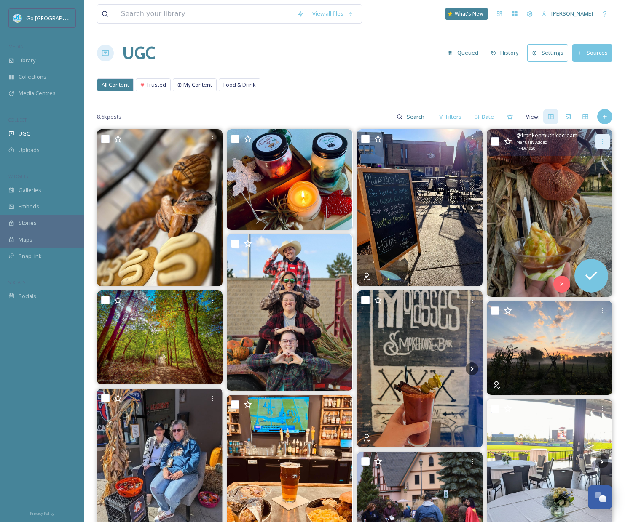
click at [603, 138] on icon at bounding box center [602, 141] width 7 height 7
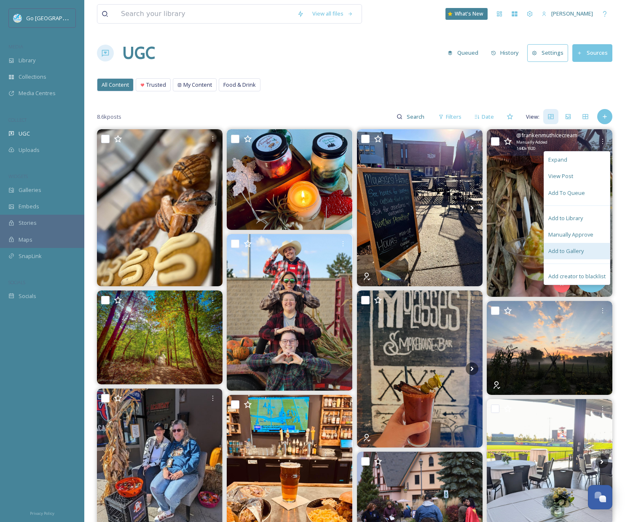
click at [586, 256] on div "Add to Gallery" at bounding box center [577, 251] width 66 height 16
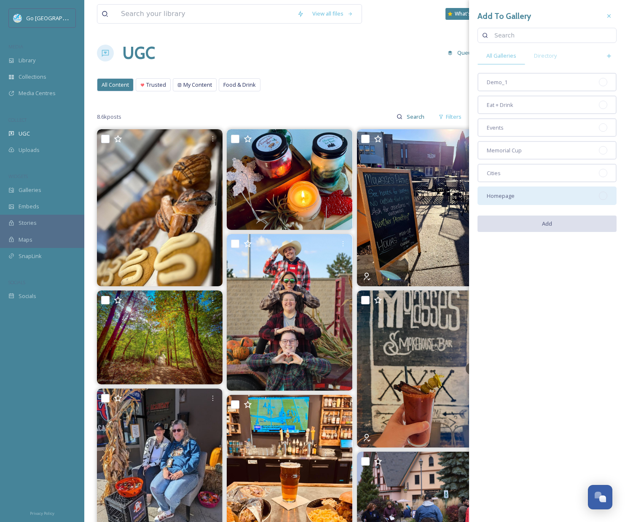
click at [522, 200] on div "Homepage" at bounding box center [546, 196] width 139 height 19
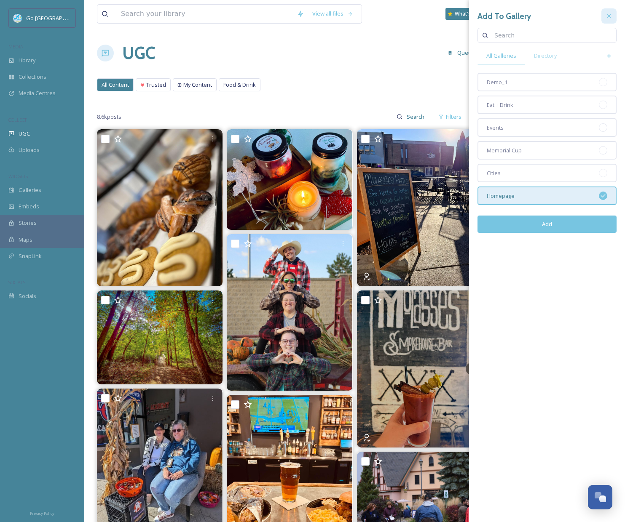
click at [609, 17] on icon at bounding box center [608, 16] width 7 height 7
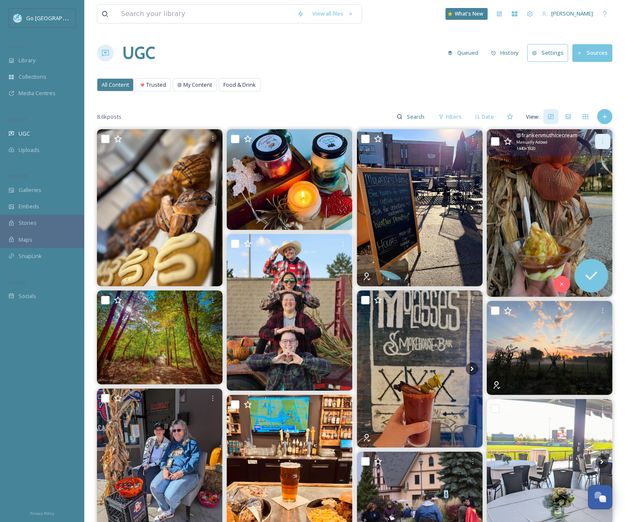
click at [604, 137] on div at bounding box center [602, 141] width 15 height 15
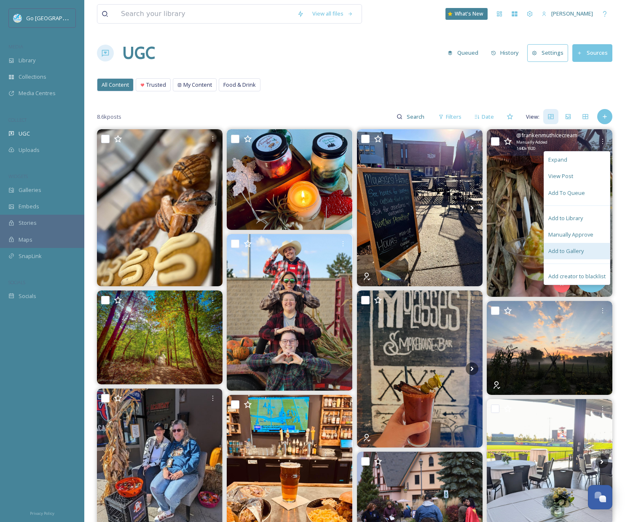
click at [579, 254] on span "Add to Gallery" at bounding box center [565, 251] width 35 height 8
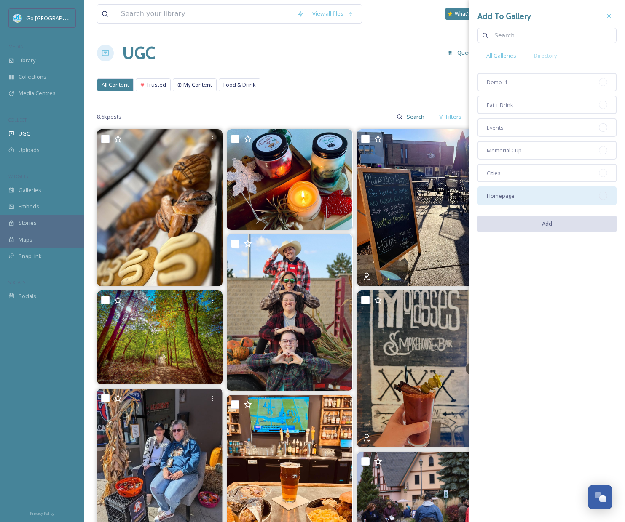
click at [550, 199] on div "Homepage" at bounding box center [546, 196] width 139 height 19
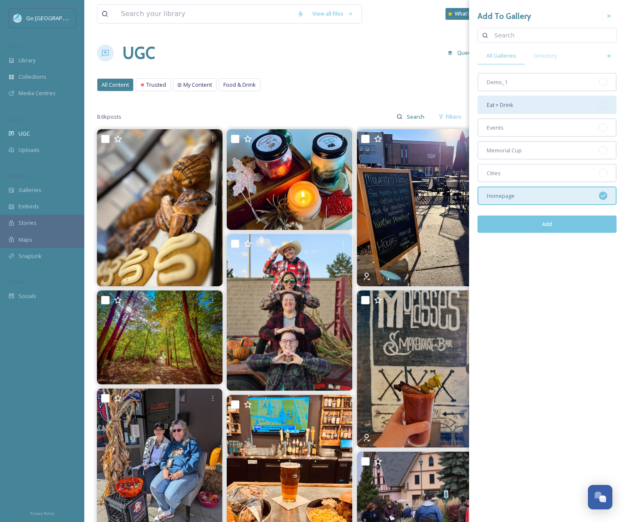
click at [528, 102] on div "Eat + Drink" at bounding box center [546, 105] width 139 height 19
click at [573, 222] on button "Add" at bounding box center [546, 224] width 139 height 17
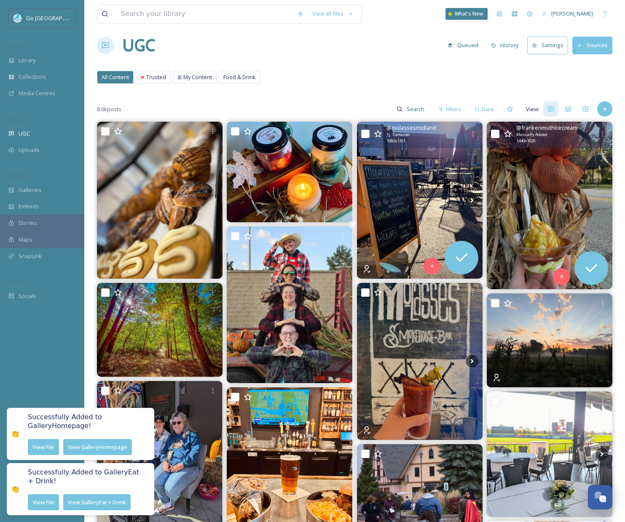
scroll to position [19, 0]
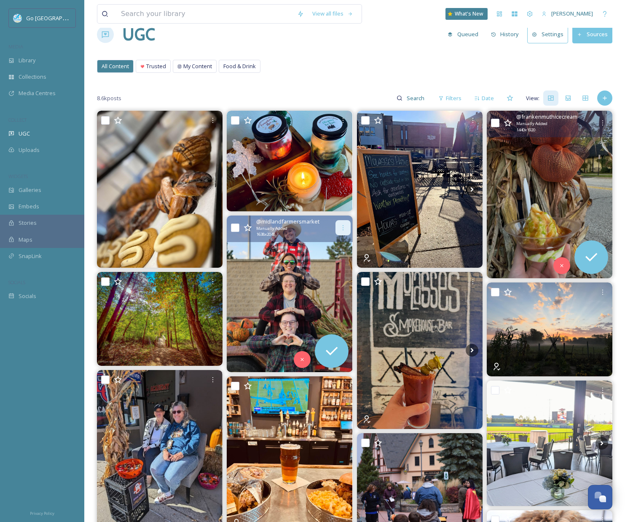
click at [347, 227] on div at bounding box center [342, 227] width 15 height 15
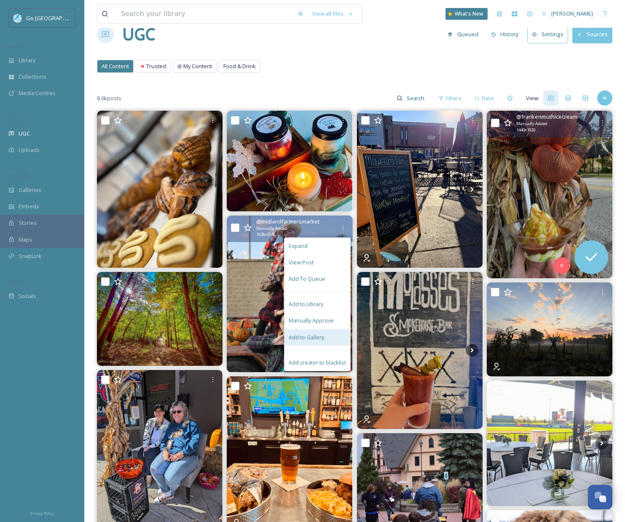
click at [309, 336] on span "Add to Gallery" at bounding box center [306, 338] width 35 height 8
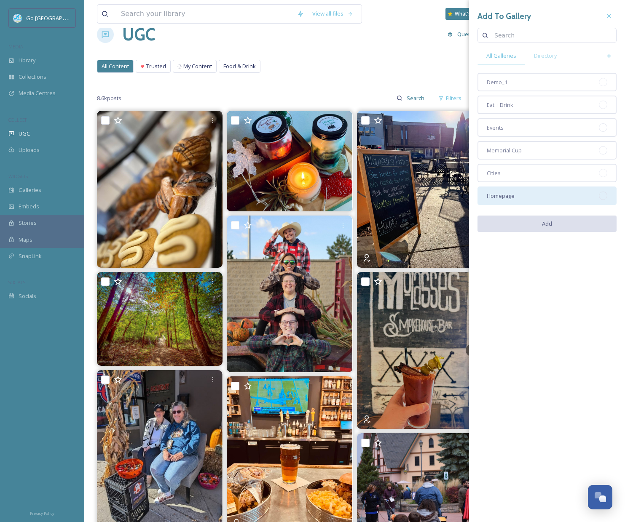
click at [552, 197] on div "Homepage" at bounding box center [546, 196] width 139 height 19
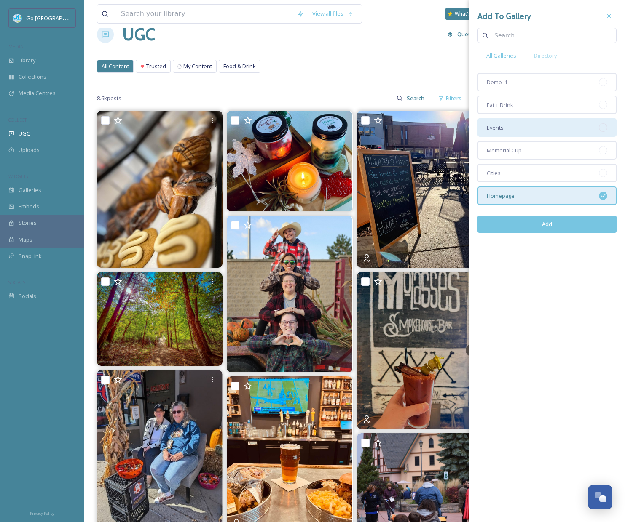
click at [540, 127] on div "Events" at bounding box center [546, 127] width 139 height 19
click at [563, 227] on button "Add" at bounding box center [546, 224] width 139 height 17
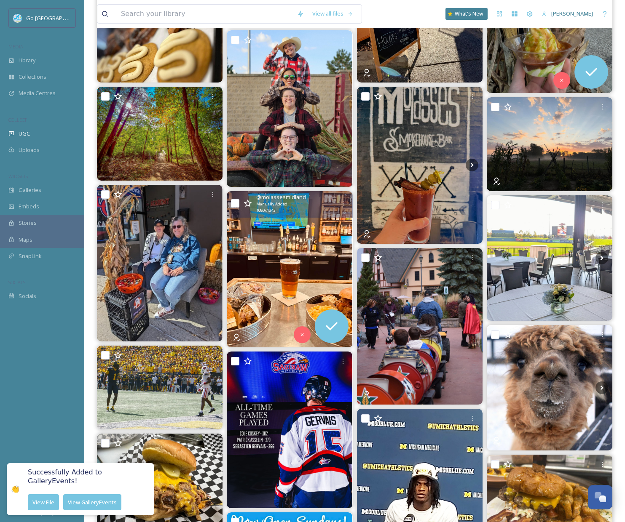
scroll to position [125, 0]
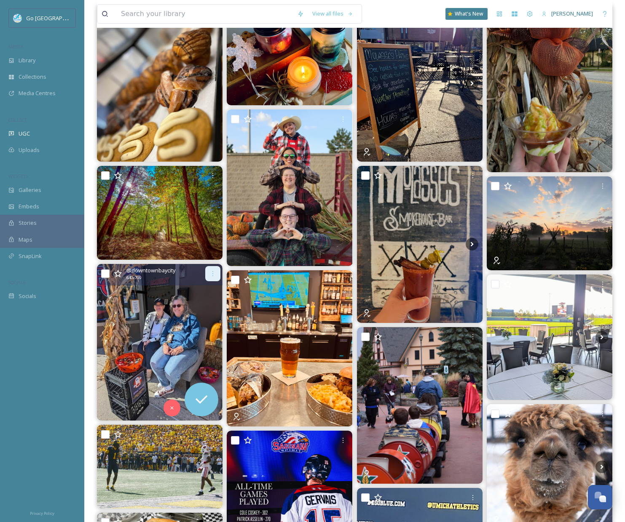
click at [214, 274] on icon at bounding box center [212, 274] width 7 height 7
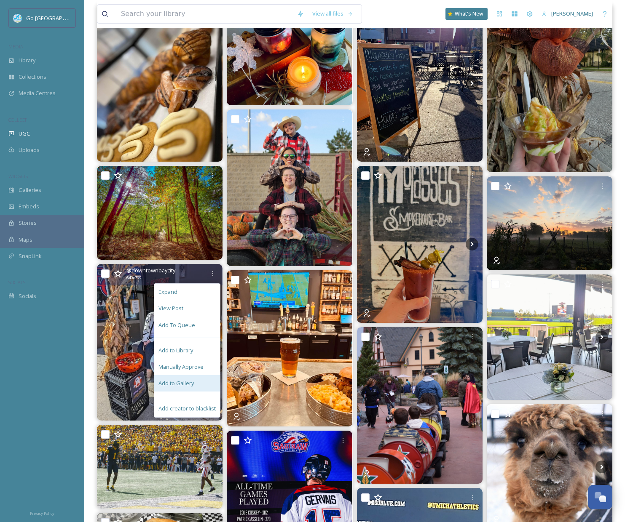
click at [191, 387] on div "Add to Gallery" at bounding box center [187, 383] width 66 height 16
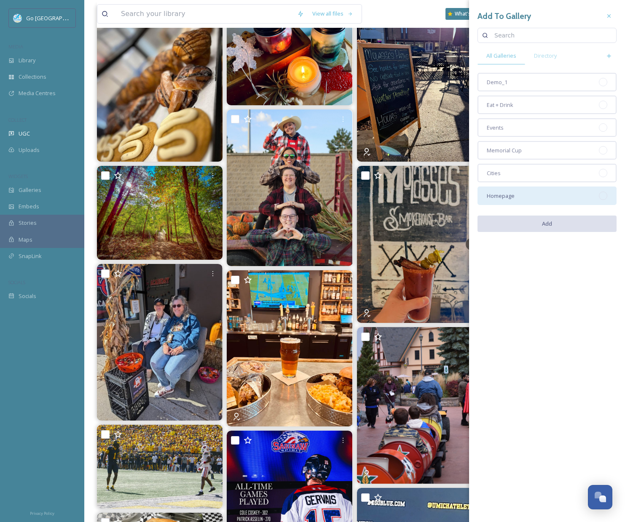
click at [533, 199] on div "Homepage" at bounding box center [546, 196] width 139 height 19
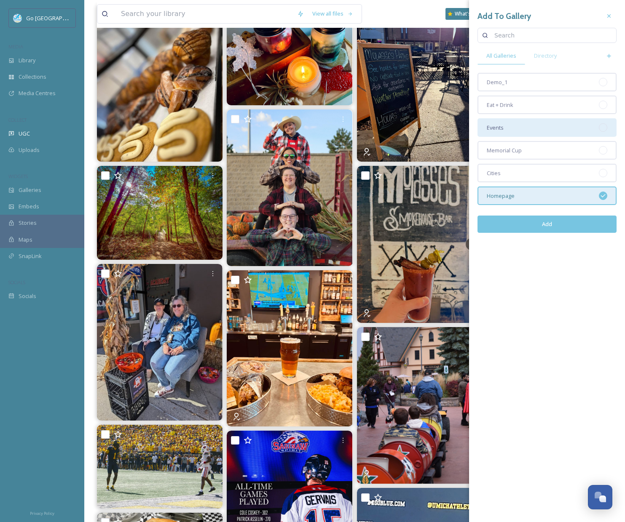
click at [515, 132] on div "Events" at bounding box center [546, 127] width 139 height 19
click at [553, 225] on button "Add" at bounding box center [546, 224] width 139 height 17
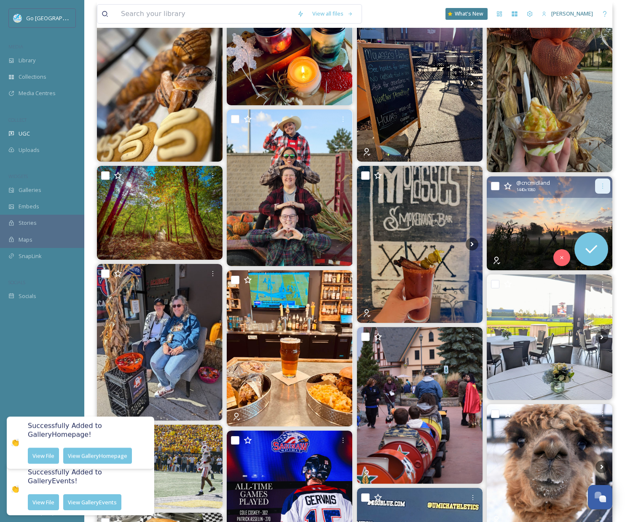
click at [603, 184] on icon at bounding box center [602, 186] width 7 height 7
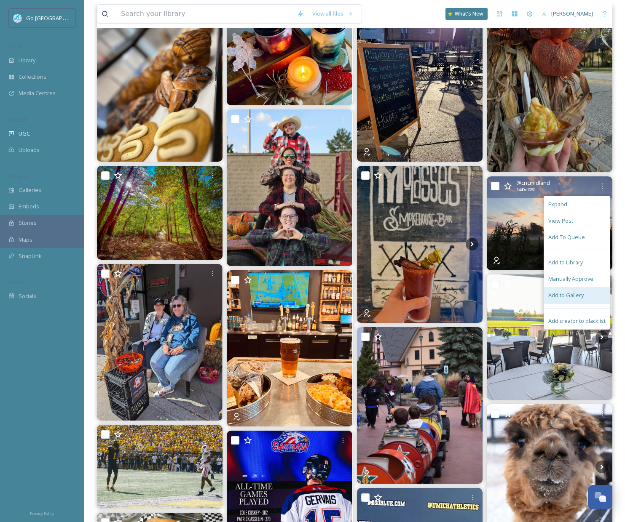
click at [573, 299] on span "Add to Gallery" at bounding box center [565, 296] width 35 height 8
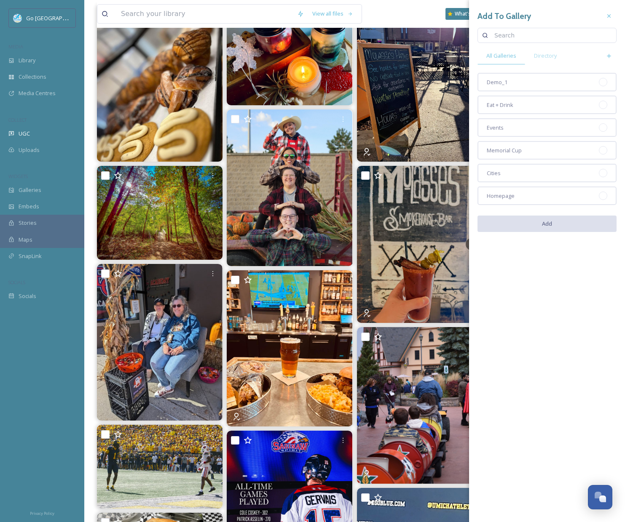
click at [533, 196] on div "Homepage" at bounding box center [546, 196] width 139 height 19
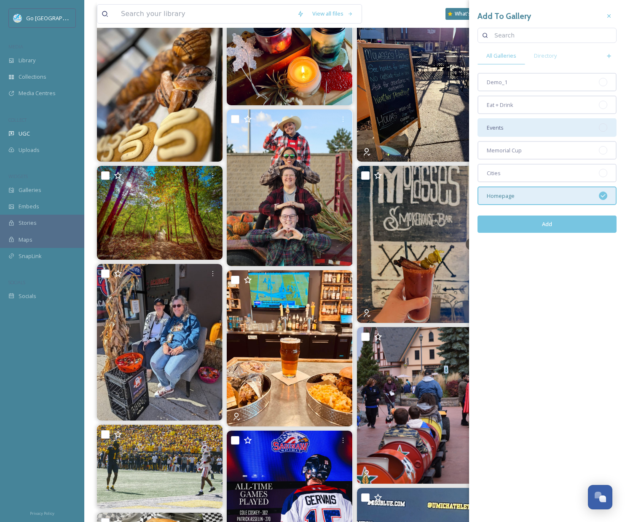
click at [527, 123] on div "Events" at bounding box center [546, 127] width 139 height 19
click at [569, 218] on button "Add" at bounding box center [546, 224] width 139 height 17
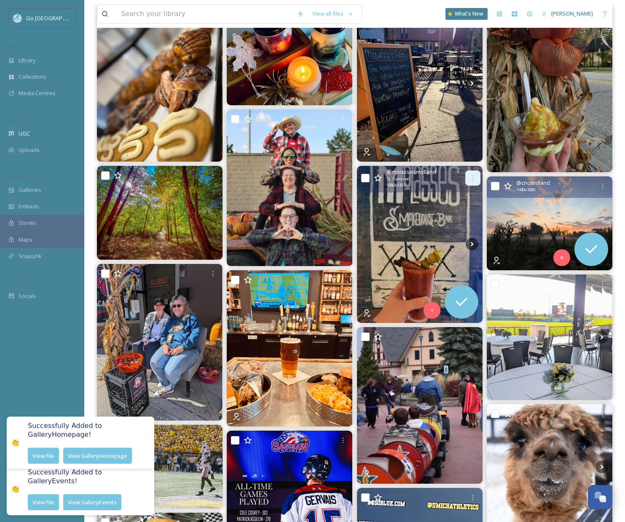
click at [479, 178] on div at bounding box center [472, 178] width 15 height 15
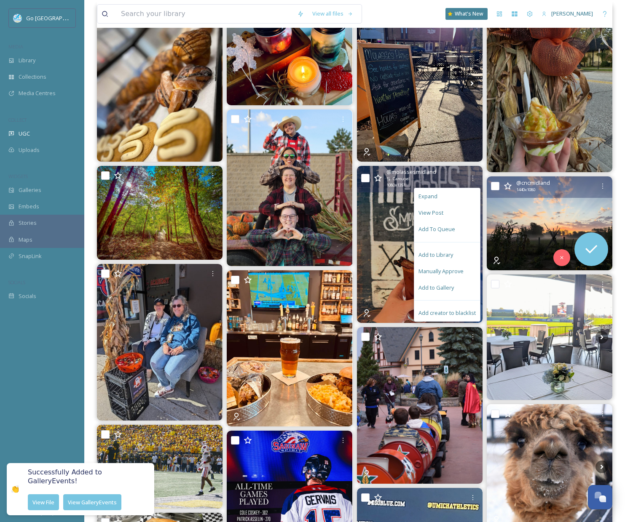
click at [453, 290] on span "Add to Gallery" at bounding box center [435, 288] width 35 height 8
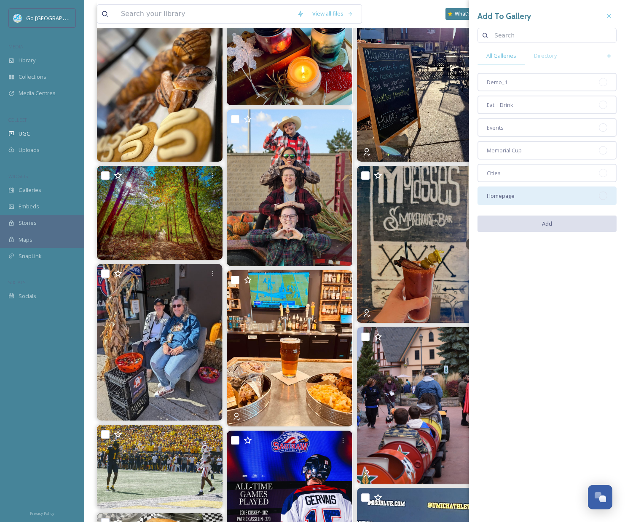
click at [531, 196] on div "Homepage" at bounding box center [546, 196] width 139 height 19
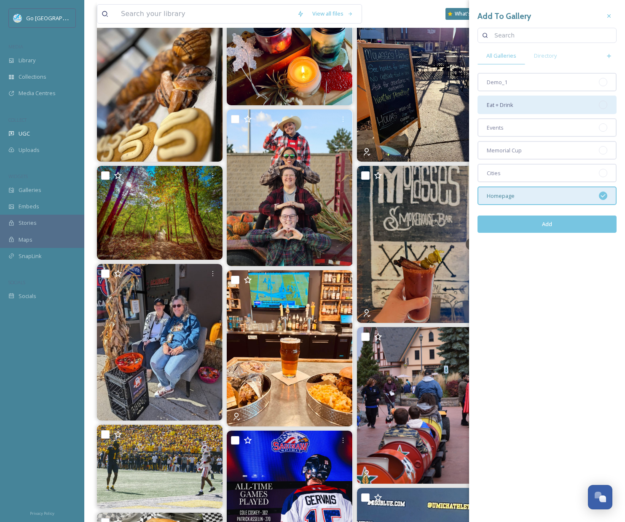
click at [533, 104] on div "Eat + Drink" at bounding box center [546, 105] width 139 height 19
click at [561, 226] on button "Add" at bounding box center [546, 224] width 139 height 17
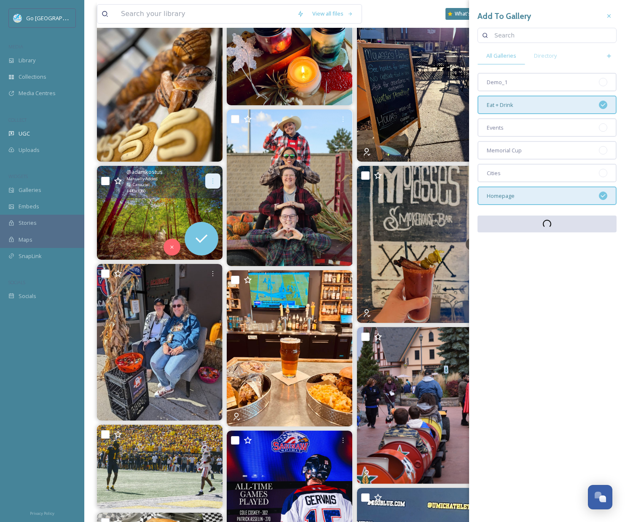
click at [220, 182] on div at bounding box center [212, 181] width 15 height 15
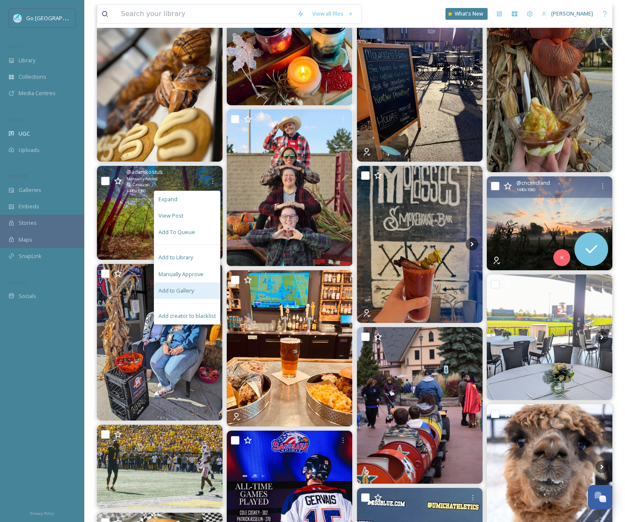
click at [188, 286] on div "Add to Gallery" at bounding box center [187, 291] width 66 height 16
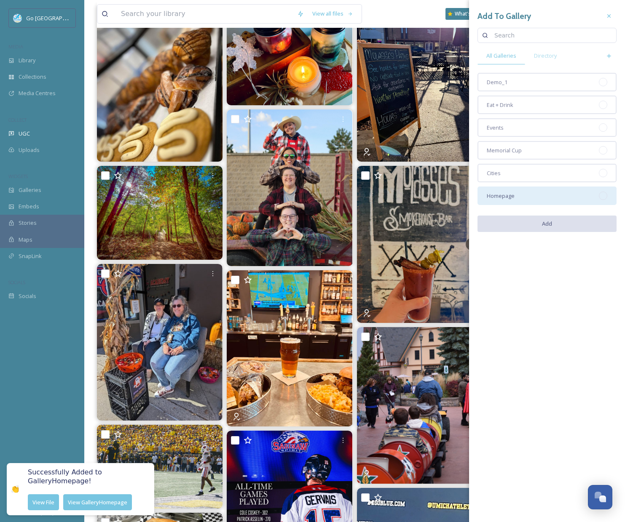
click at [514, 195] on div "Homepage" at bounding box center [546, 196] width 139 height 19
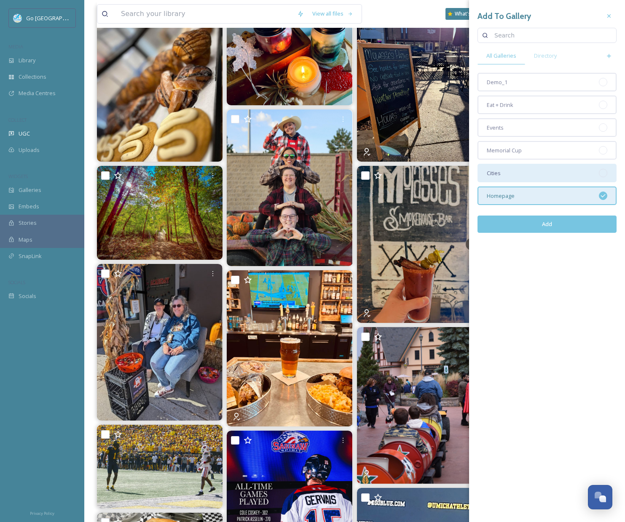
click at [514, 170] on div "Cities" at bounding box center [546, 173] width 139 height 19
click at [555, 222] on button "Add" at bounding box center [546, 224] width 139 height 17
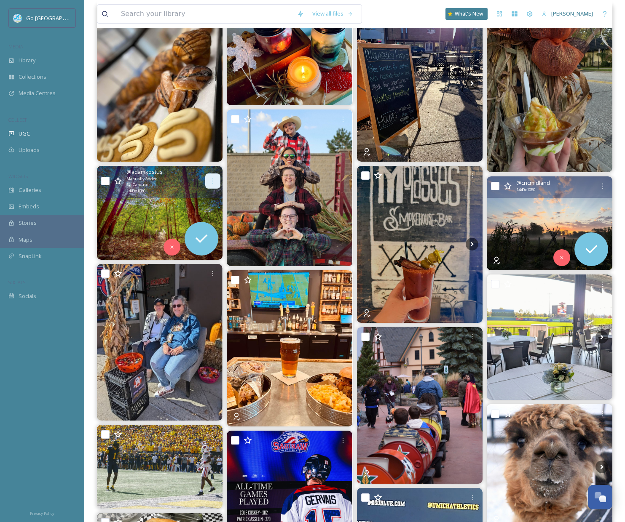
click at [217, 177] on div at bounding box center [212, 181] width 15 height 15
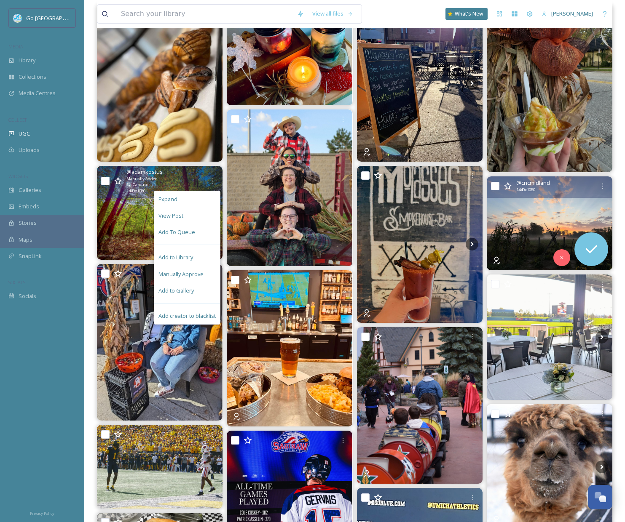
click at [122, 223] on img at bounding box center [160, 213] width 126 height 94
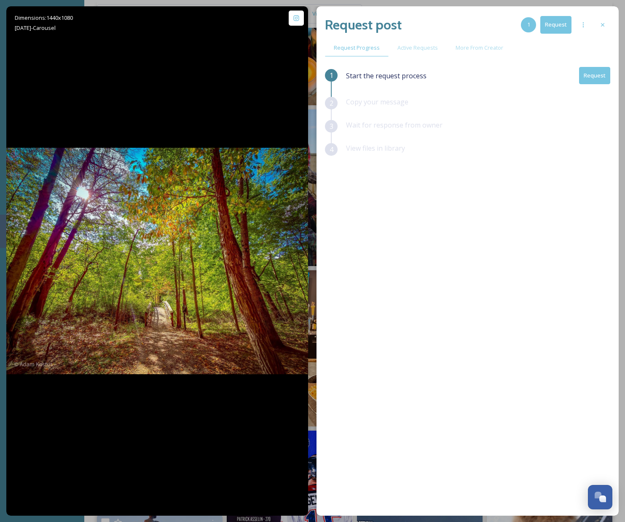
click at [589, 82] on button "Request" at bounding box center [594, 75] width 31 height 17
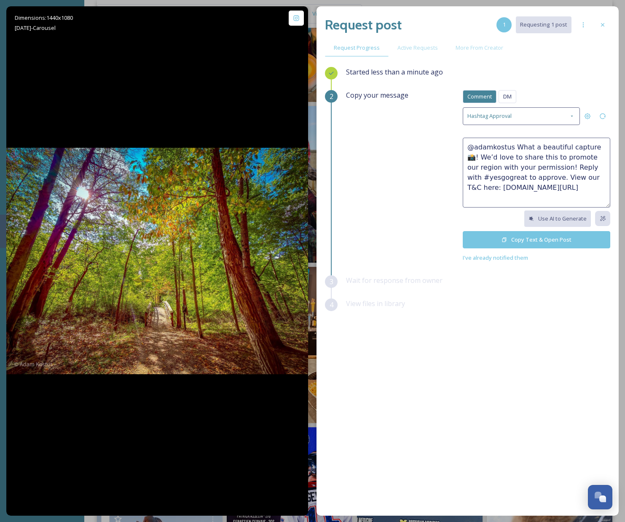
scroll to position [255, 0]
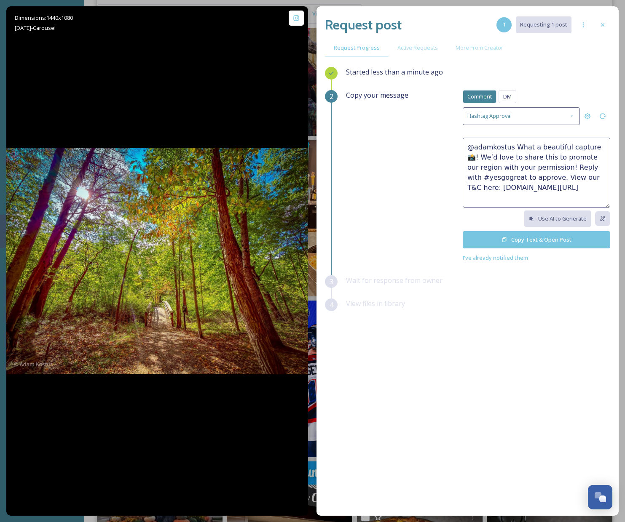
click at [570, 240] on button "Copy Text & Open Post" at bounding box center [536, 239] width 147 height 17
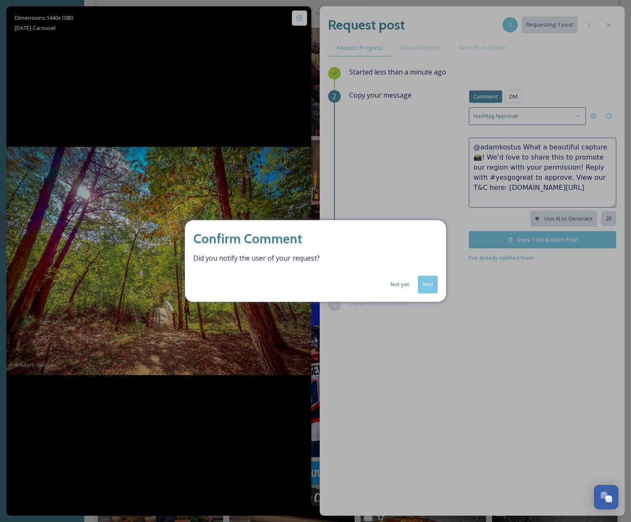
click at [426, 285] on button "Yes!" at bounding box center [428, 284] width 20 height 17
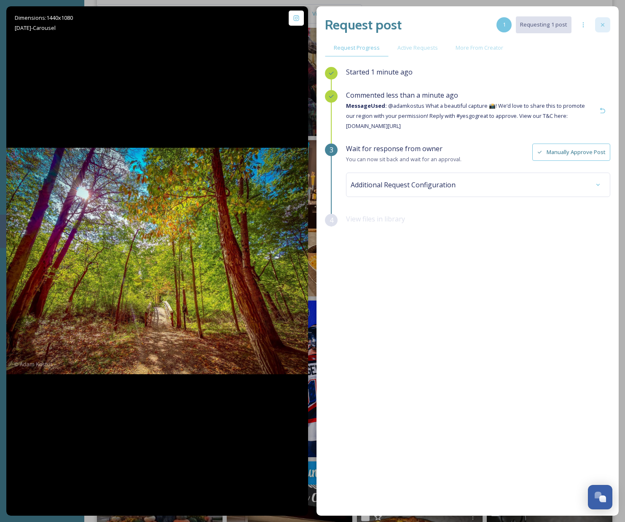
click at [605, 20] on div at bounding box center [602, 24] width 15 height 15
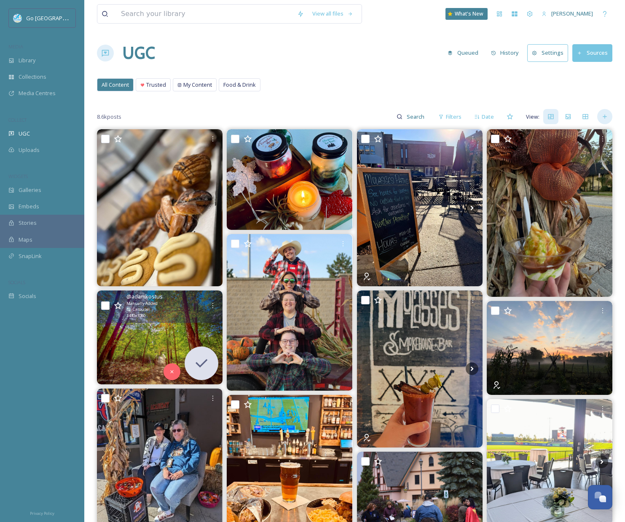
click at [605, 115] on icon at bounding box center [604, 116] width 7 height 7
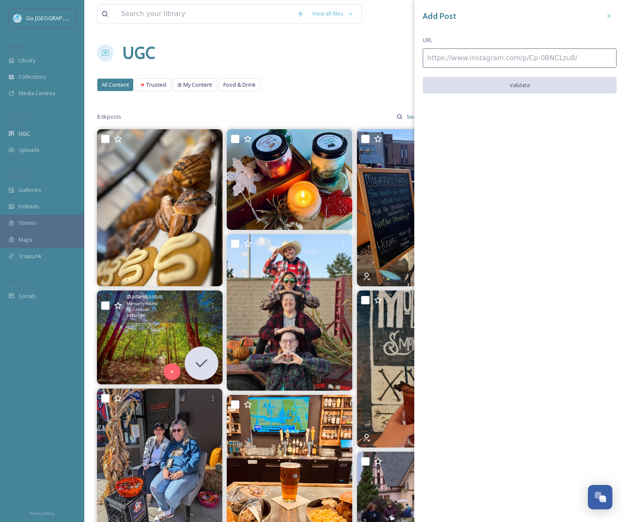
click at [529, 62] on input at bounding box center [520, 57] width 194 height 19
paste input "[URL][DOMAIN_NAME]"
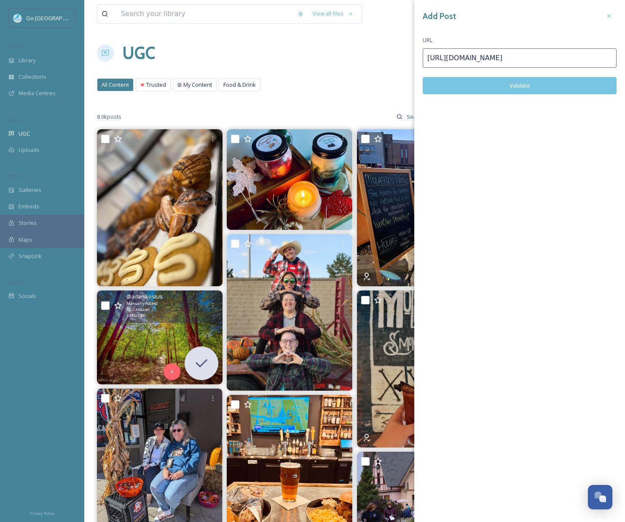
type input "[URL][DOMAIN_NAME]"
click at [522, 84] on button "Validate" at bounding box center [520, 85] width 194 height 17
click at [531, 83] on button "Add Post" at bounding box center [520, 85] width 194 height 17
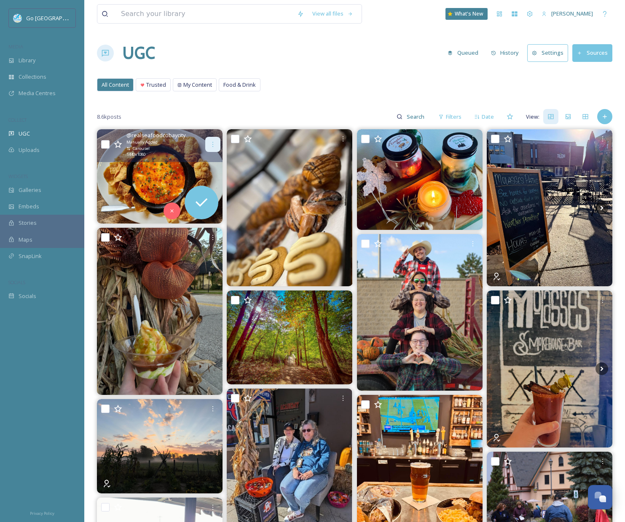
click at [209, 145] on icon at bounding box center [212, 144] width 7 height 7
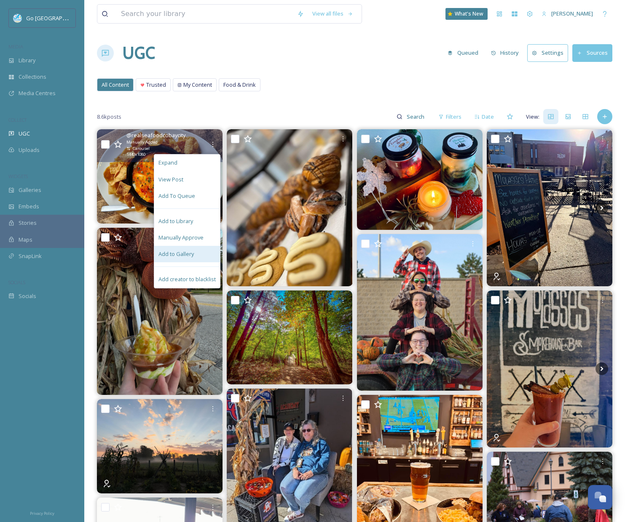
click at [196, 254] on div "Add to Gallery" at bounding box center [187, 254] width 66 height 16
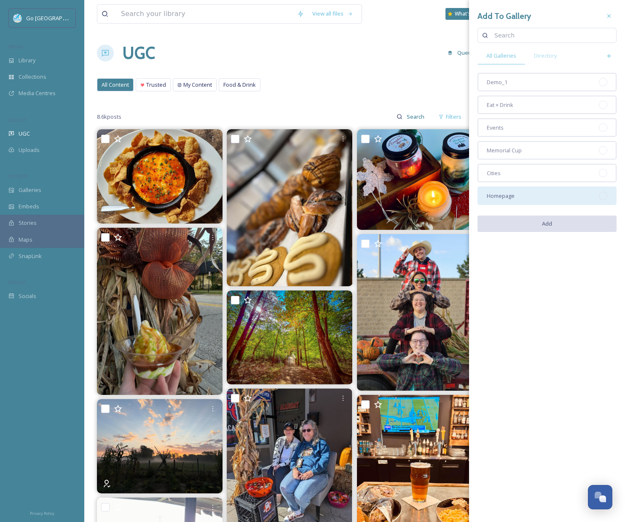
click at [514, 195] on div "Homepage" at bounding box center [546, 196] width 139 height 19
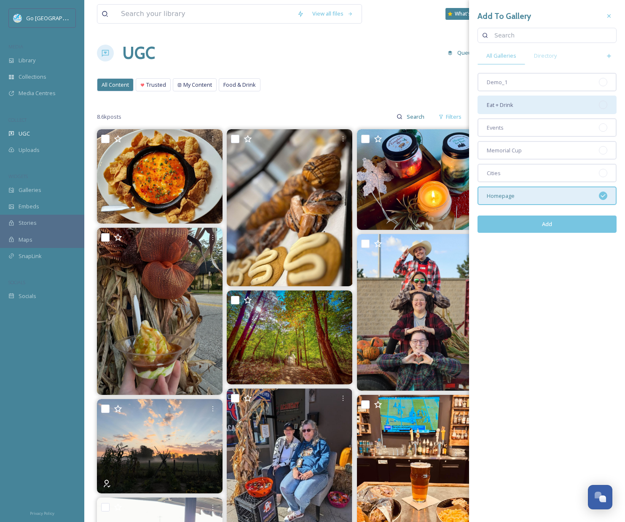
click at [518, 107] on div "Eat + Drink" at bounding box center [546, 105] width 139 height 19
click at [547, 228] on button "Add" at bounding box center [546, 224] width 139 height 17
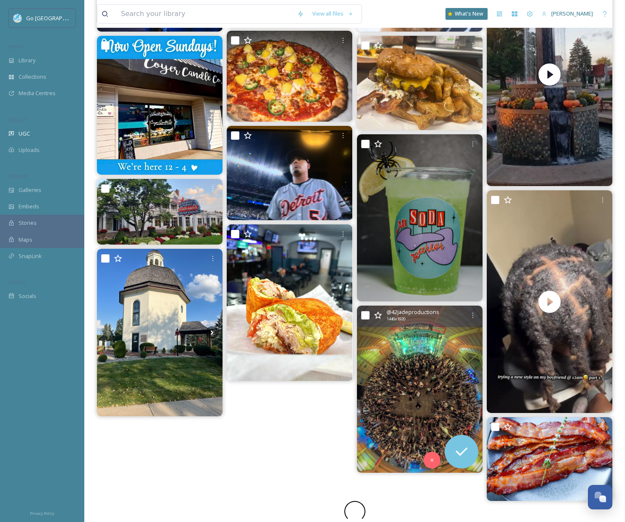
scroll to position [353, 0]
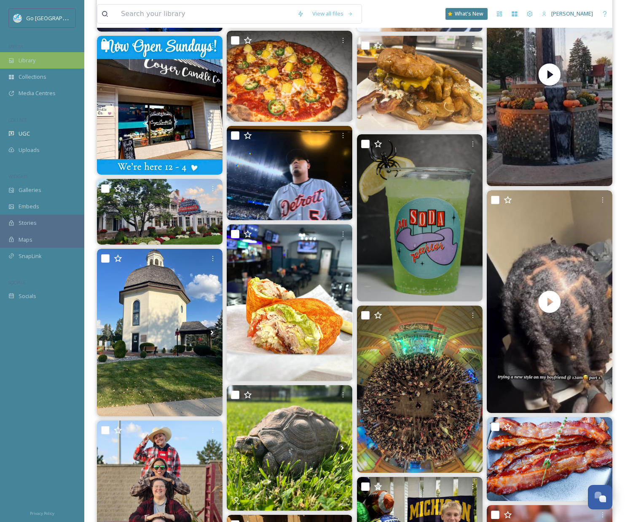
click at [40, 57] on div "Library" at bounding box center [42, 60] width 84 height 16
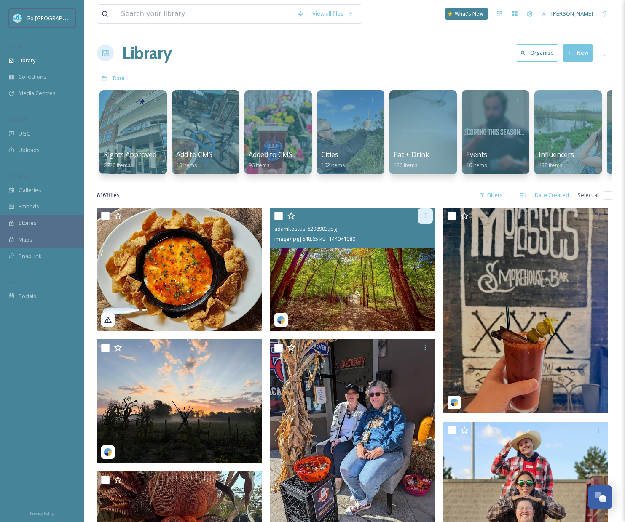
click at [427, 220] on icon at bounding box center [425, 216] width 7 height 7
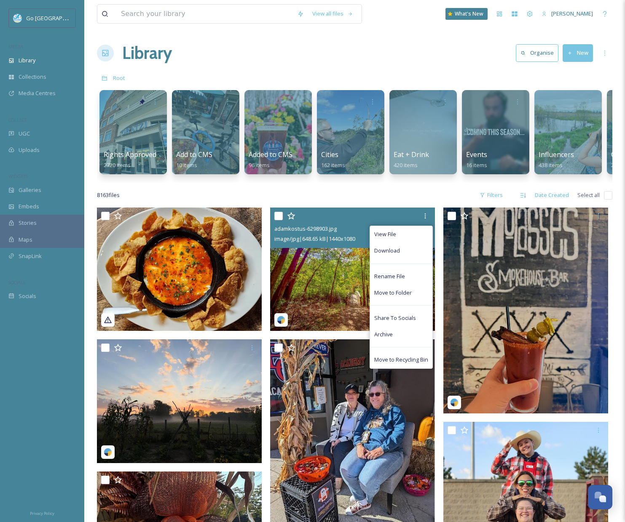
click at [306, 278] on img at bounding box center [352, 269] width 165 height 123
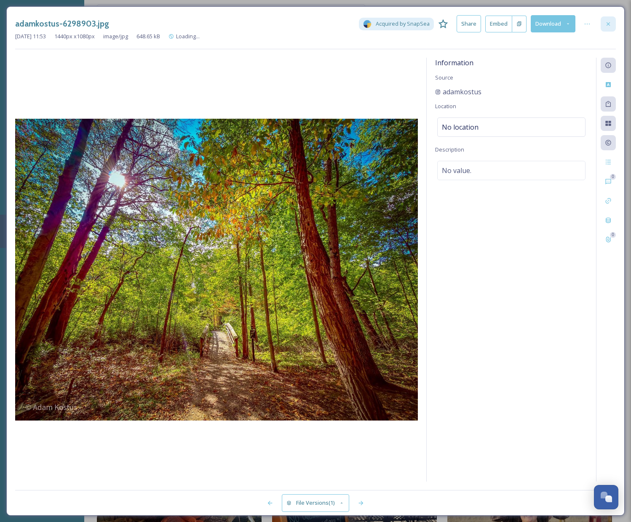
click at [608, 22] on icon at bounding box center [608, 24] width 7 height 7
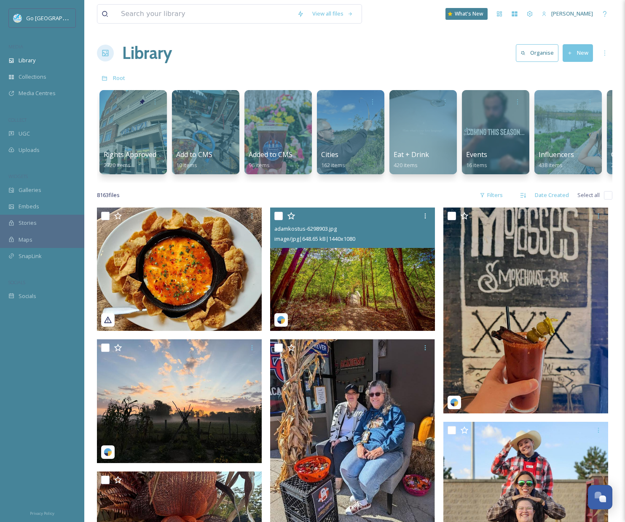
click at [278, 220] on input "checkbox" at bounding box center [278, 216] width 8 height 8
checkbox input "true"
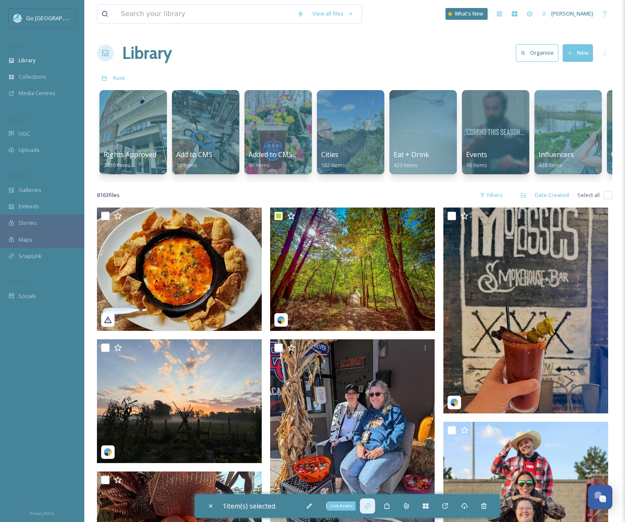
click at [370, 508] on icon at bounding box center [366, 506] width 5 height 5
click at [333, 512] on div "Add to Gallery" at bounding box center [328, 506] width 15 height 15
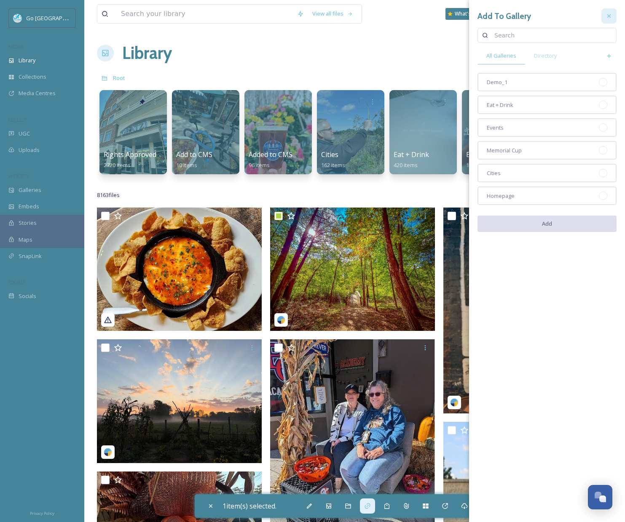
click at [611, 16] on icon at bounding box center [608, 16] width 7 height 7
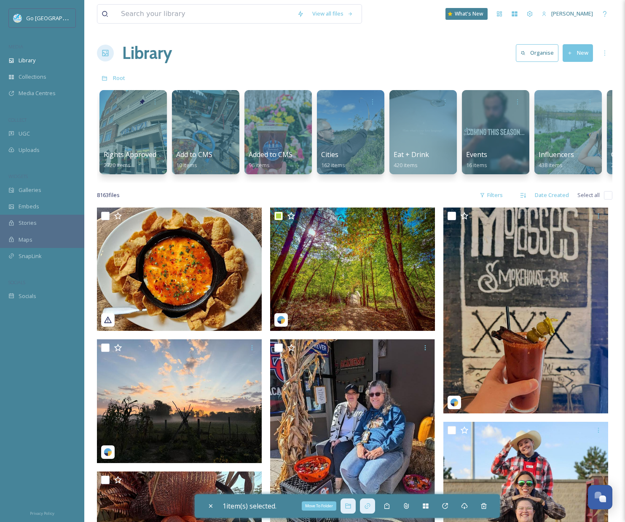
click at [349, 503] on div "Move To Folder" at bounding box center [347, 506] width 15 height 15
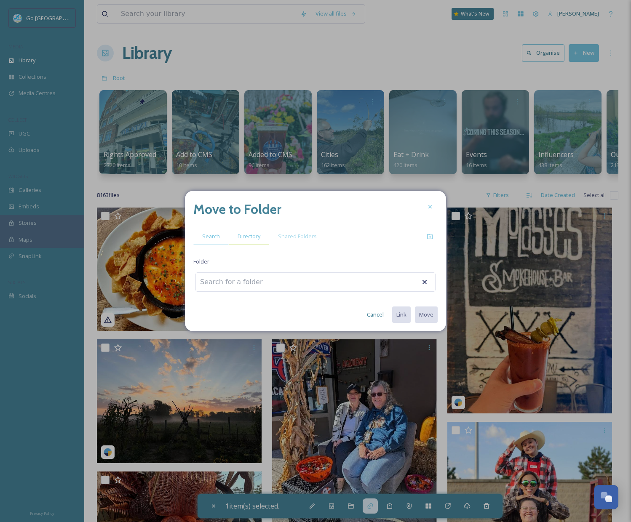
click at [256, 242] on div "Directory" at bounding box center [249, 236] width 40 height 17
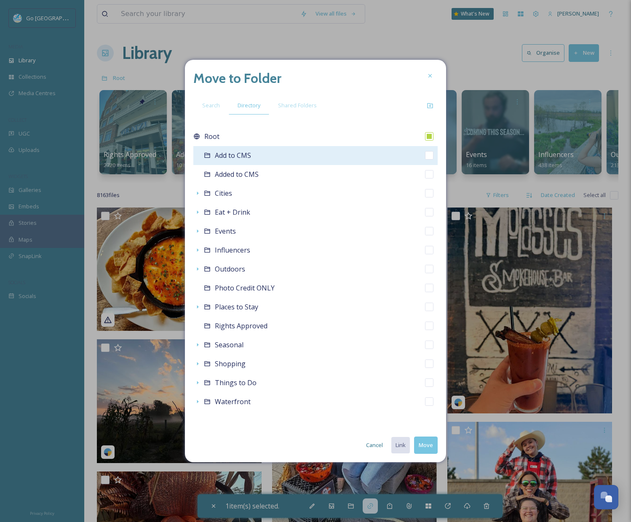
click at [428, 154] on input "checkbox" at bounding box center [429, 155] width 8 height 8
checkbox input "true"
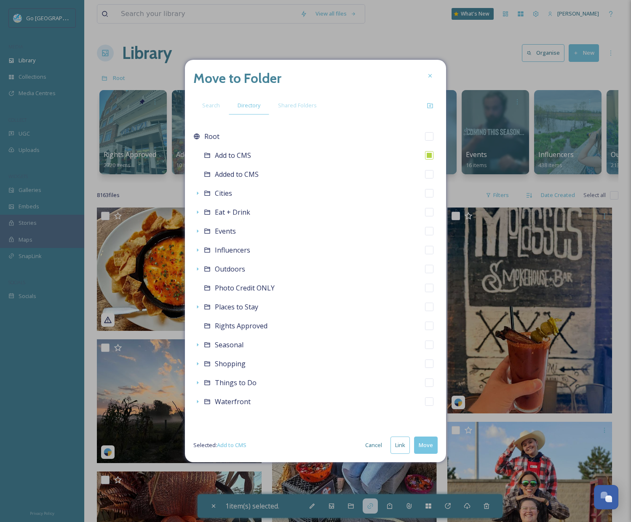
click at [402, 448] on button "Link" at bounding box center [400, 445] width 19 height 17
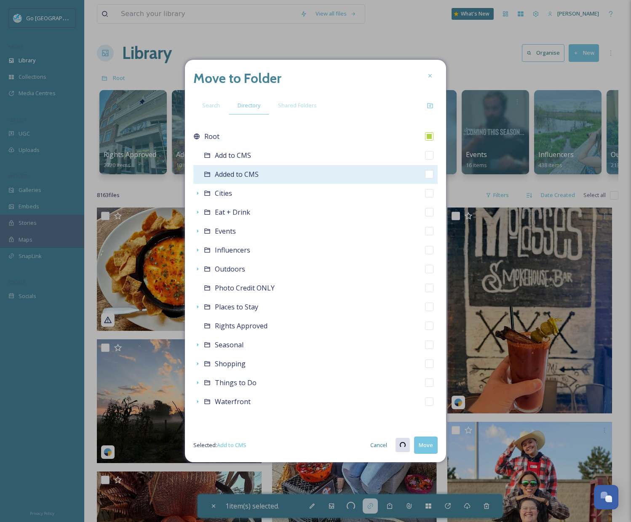
checkbox input "true"
checkbox input "false"
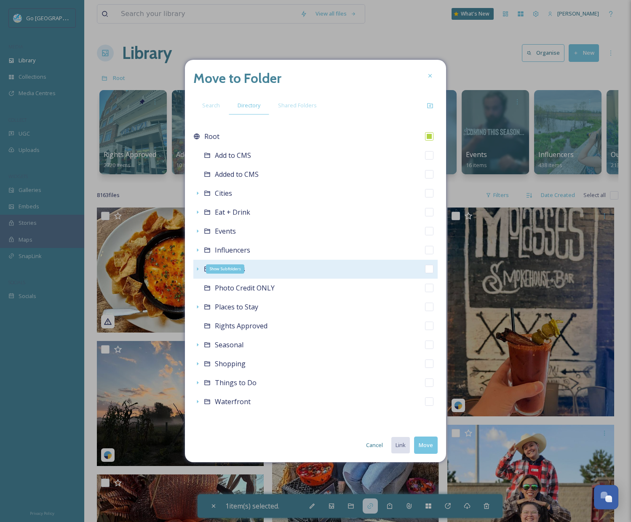
click at [197, 271] on icon at bounding box center [197, 269] width 7 height 7
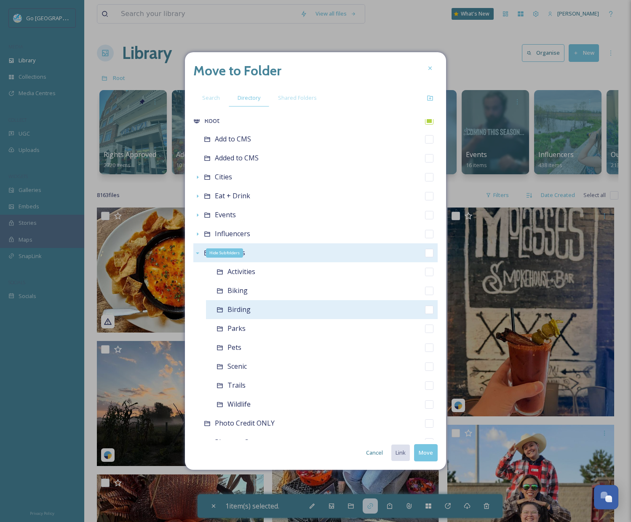
scroll to position [18, 0]
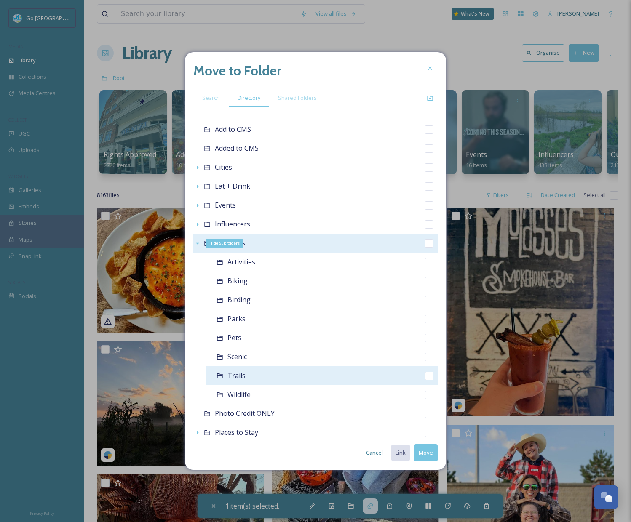
click at [425, 375] on input "checkbox" at bounding box center [429, 376] width 8 height 8
checkbox input "true"
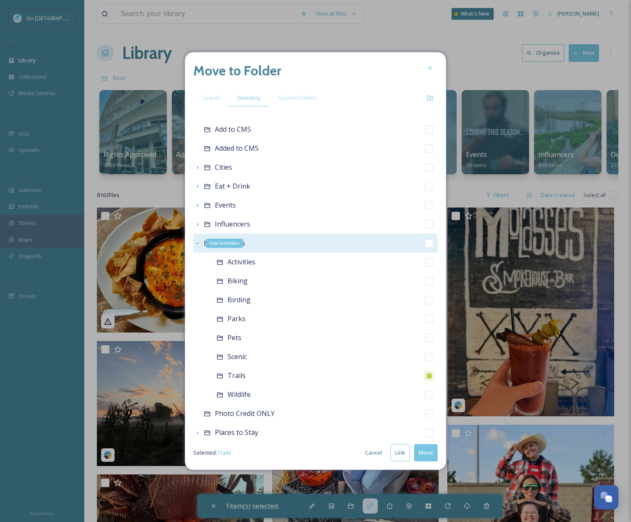
click at [401, 458] on button "Link" at bounding box center [400, 453] width 19 height 17
checkbox input "true"
checkbox input "false"
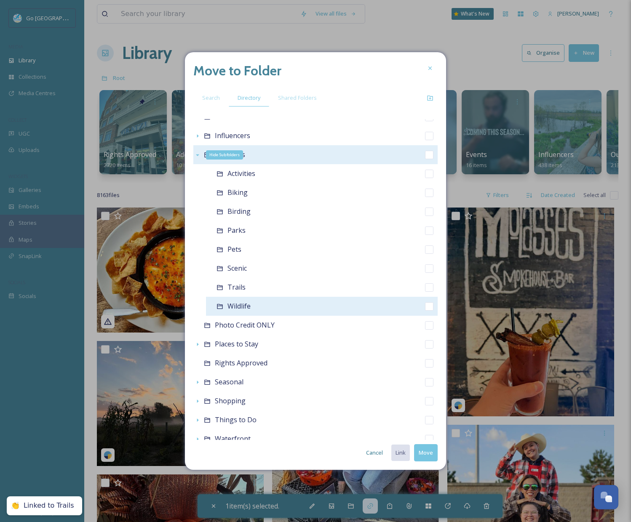
scroll to position [136, 0]
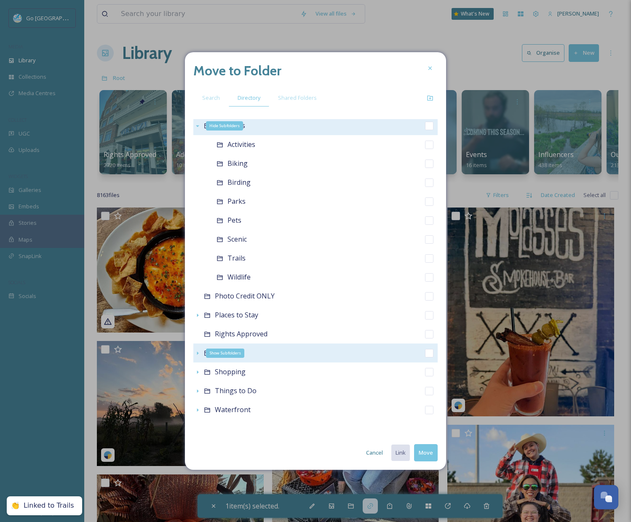
click at [199, 354] on icon at bounding box center [197, 353] width 7 height 7
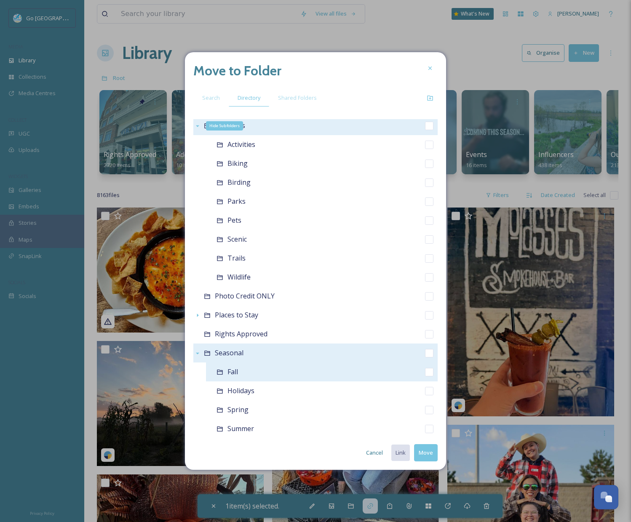
click at [425, 372] on input "checkbox" at bounding box center [429, 372] width 8 height 8
checkbox input "true"
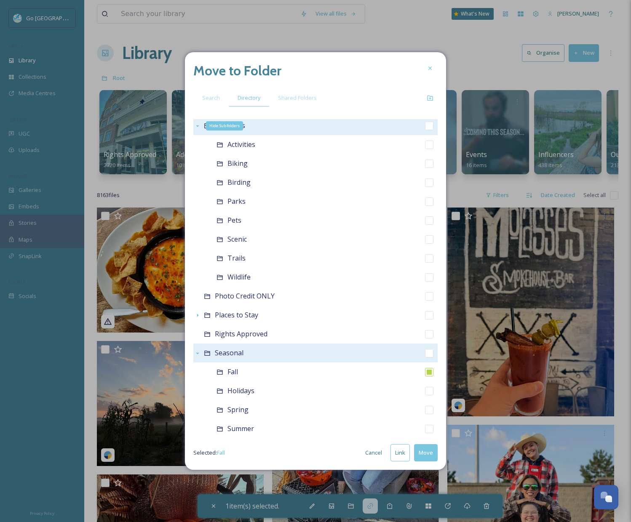
click at [400, 451] on button "Link" at bounding box center [400, 453] width 19 height 17
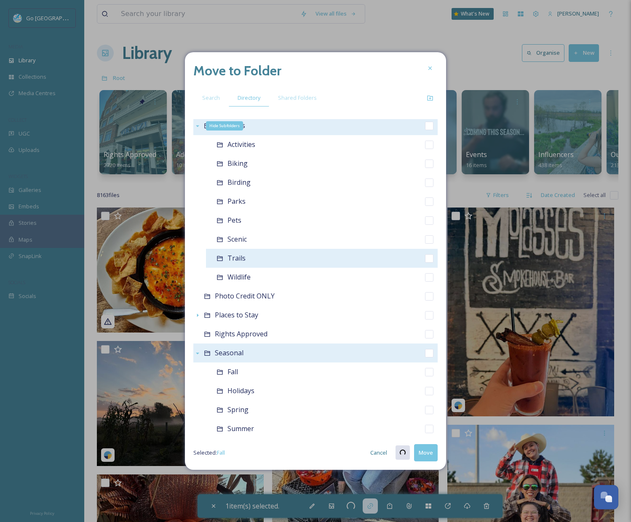
checkbox input "true"
checkbox input "false"
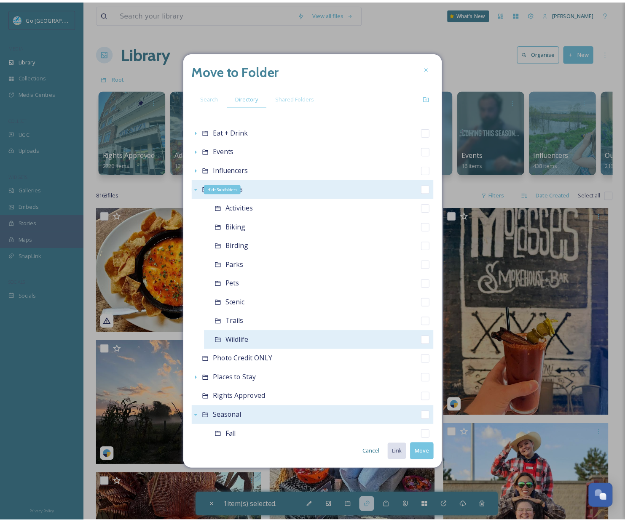
scroll to position [117, 0]
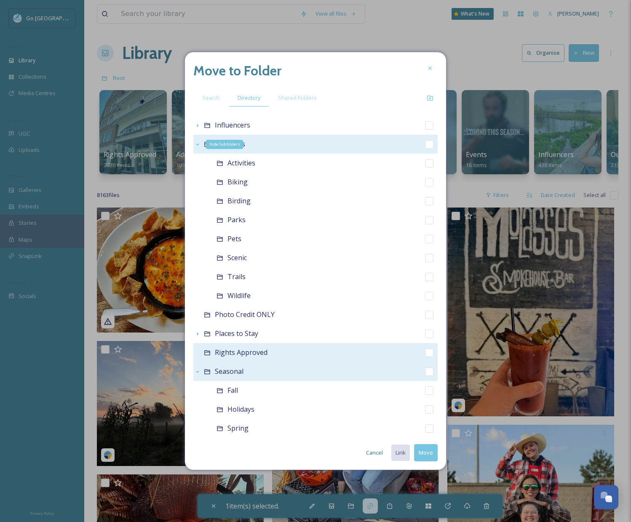
click at [425, 352] on input "checkbox" at bounding box center [429, 353] width 8 height 8
checkbox input "true"
checkbox input "false"
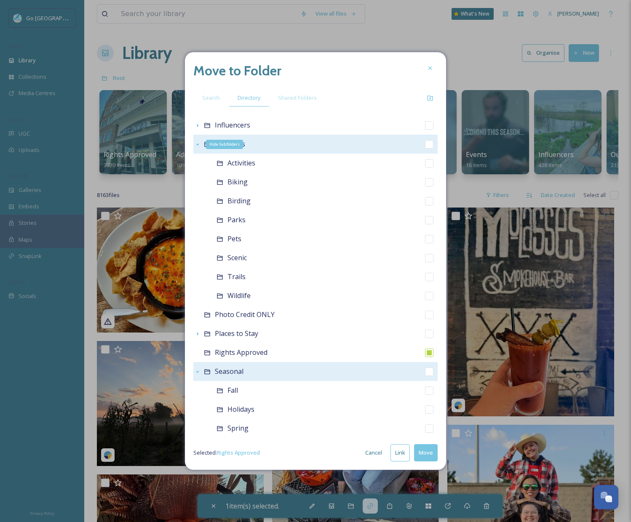
click at [424, 452] on button "Move" at bounding box center [426, 453] width 24 height 17
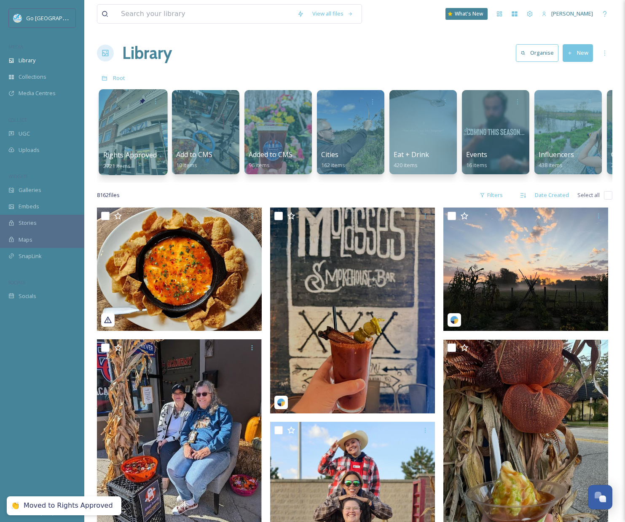
click at [130, 134] on div at bounding box center [133, 132] width 69 height 86
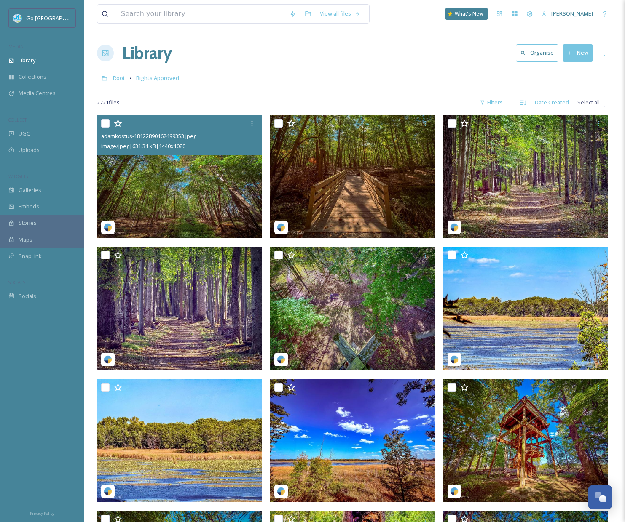
click at [210, 190] on img at bounding box center [179, 176] width 165 height 123
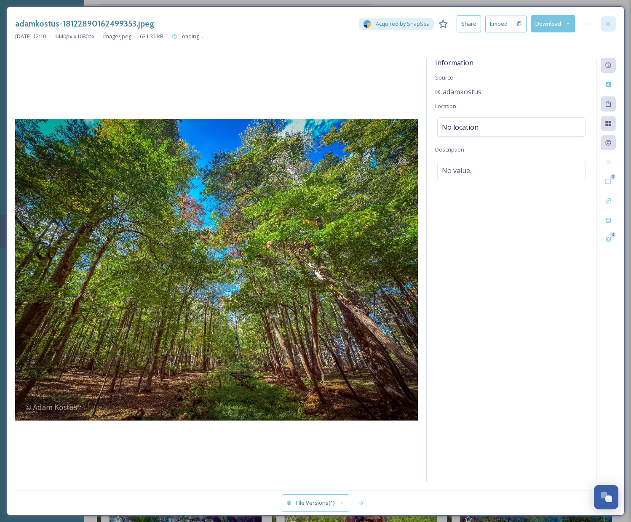
click at [606, 26] on icon at bounding box center [608, 24] width 7 height 7
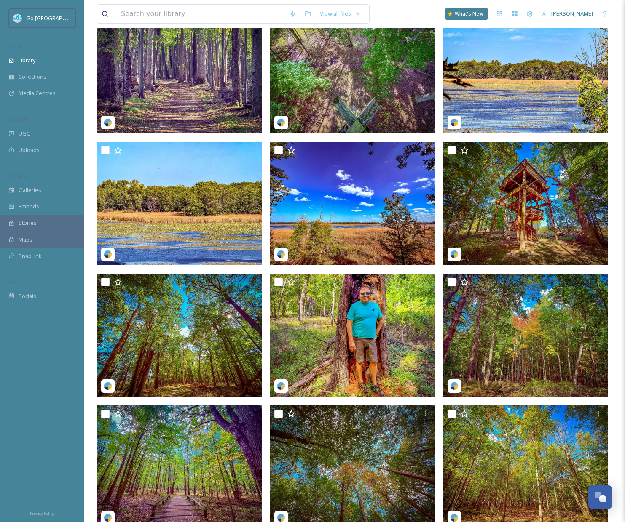
scroll to position [498, 0]
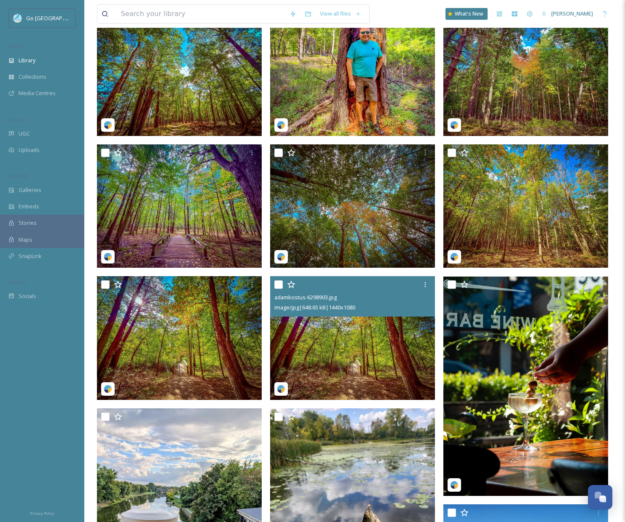
click at [390, 335] on img at bounding box center [352, 337] width 165 height 123
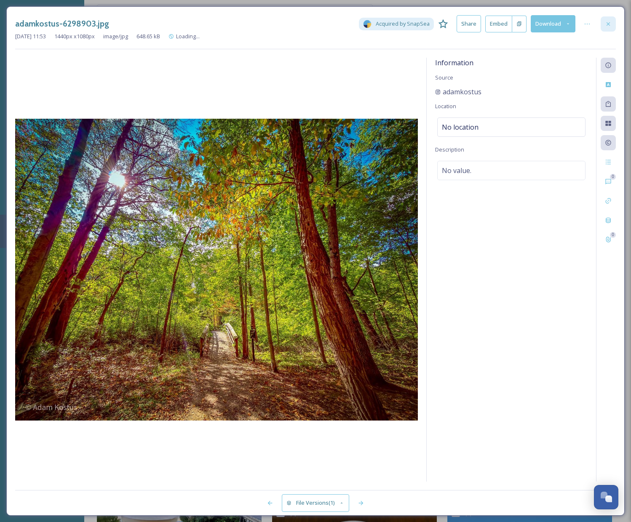
click at [608, 19] on div at bounding box center [608, 23] width 15 height 15
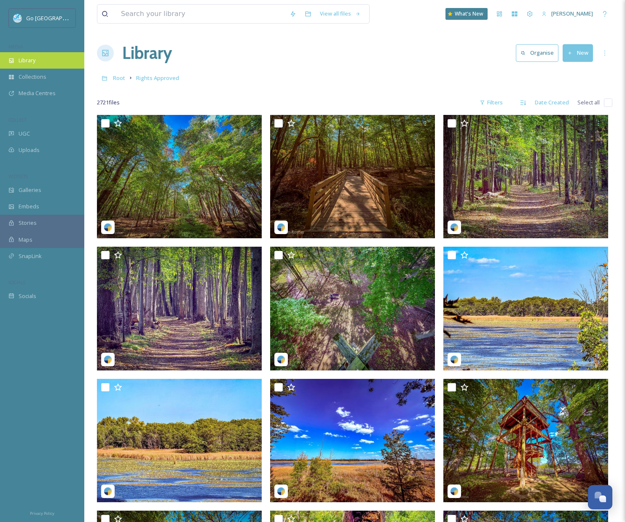
click at [24, 58] on span "Library" at bounding box center [27, 60] width 17 height 8
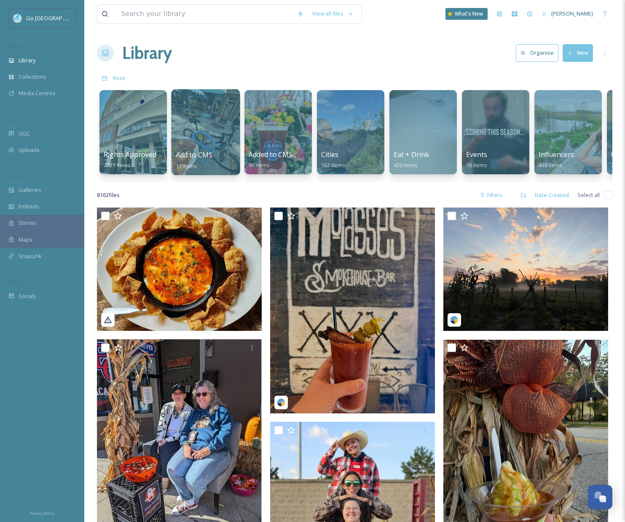
click at [215, 129] on div at bounding box center [205, 132] width 69 height 86
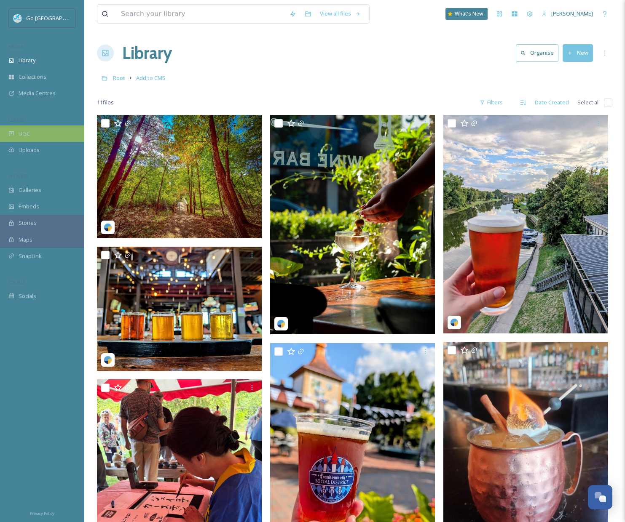
click at [36, 132] on div "UGC" at bounding box center [42, 134] width 84 height 16
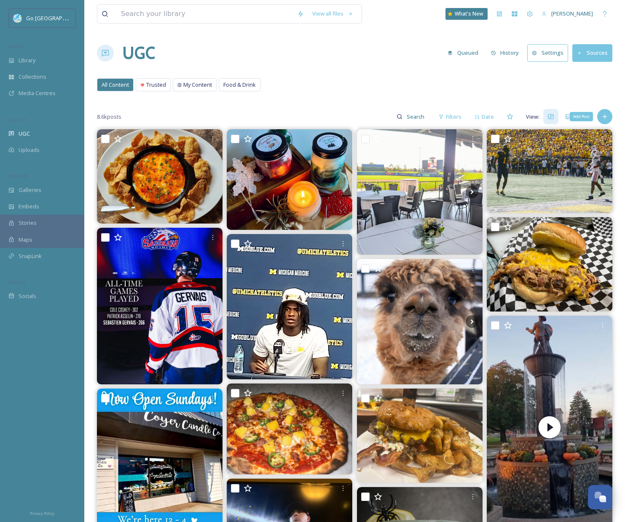
click at [601, 109] on div "8.6k posts Filters Date View: Add Post" at bounding box center [354, 116] width 515 height 17
click at [607, 122] on div "Add Post" at bounding box center [604, 116] width 15 height 15
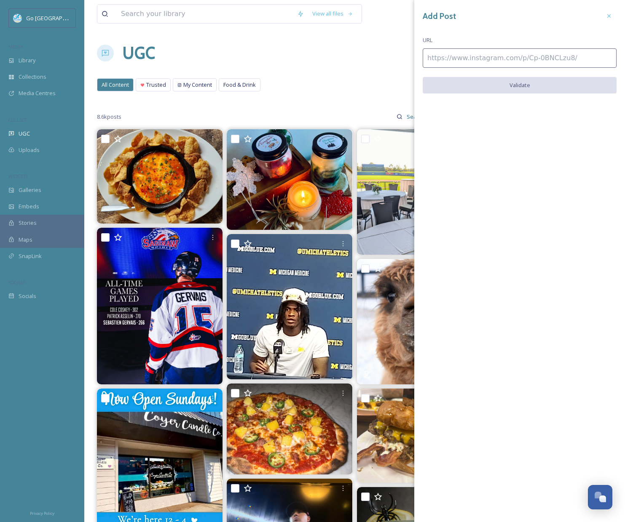
click at [490, 50] on input at bounding box center [520, 57] width 194 height 19
paste input "https://www.instagram.com/p/DPd42QWFSi3/"
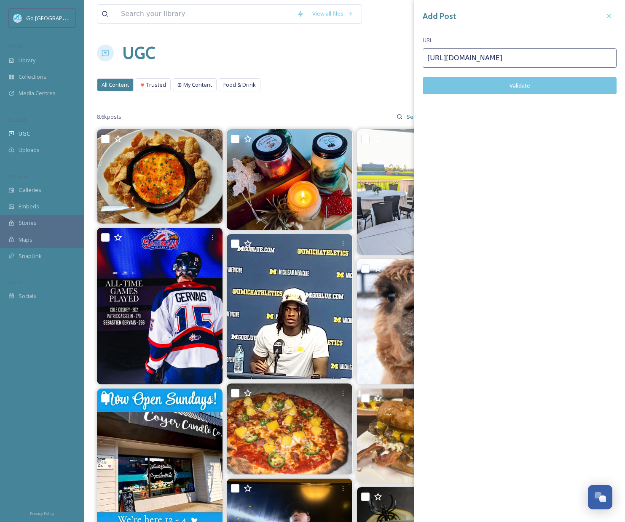
type input "https://www.instagram.com/p/DPd42QWFSi3/"
click at [552, 89] on button "Validate" at bounding box center [520, 85] width 194 height 17
click at [553, 83] on button "Add Post" at bounding box center [520, 85] width 194 height 17
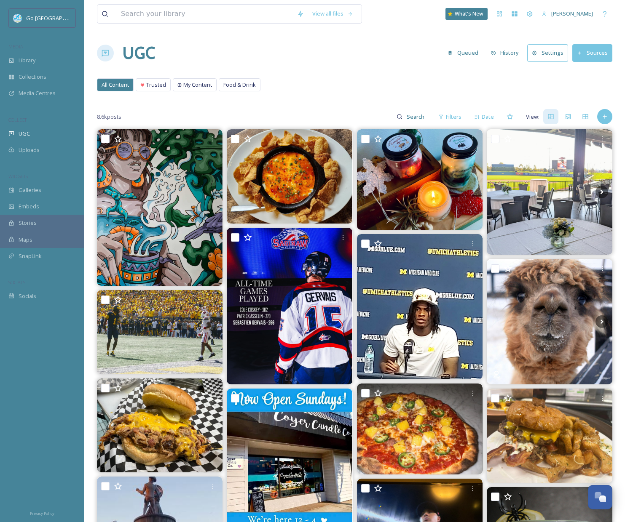
click at [219, 112] on div "8.6k posts Filters Date View:" at bounding box center [354, 116] width 515 height 17
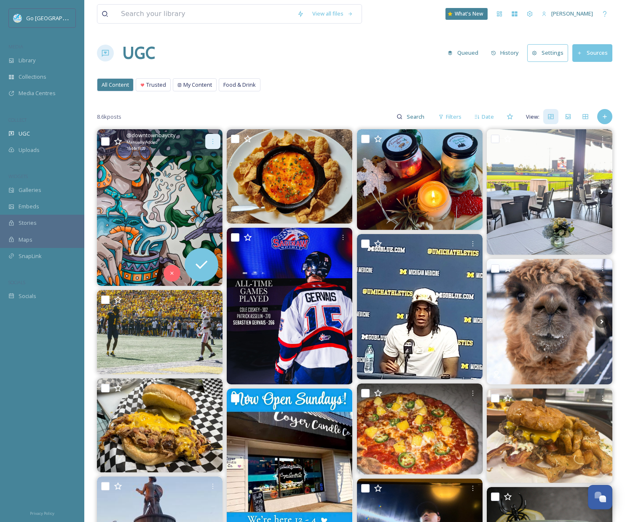
click at [213, 142] on icon at bounding box center [212, 141] width 7 height 7
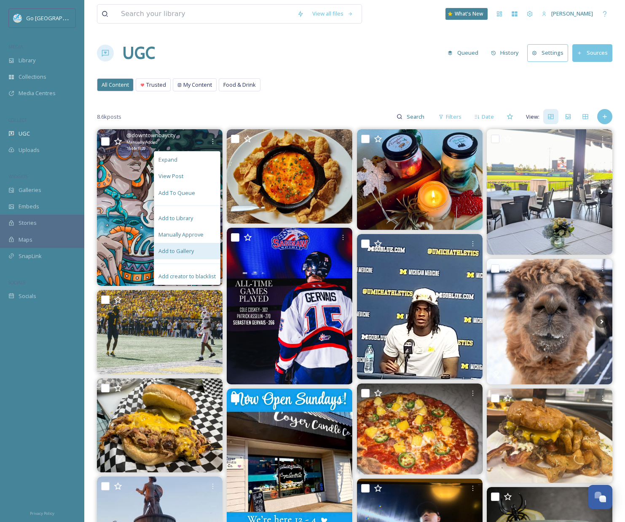
click at [191, 255] on div "Add to Gallery" at bounding box center [187, 251] width 66 height 16
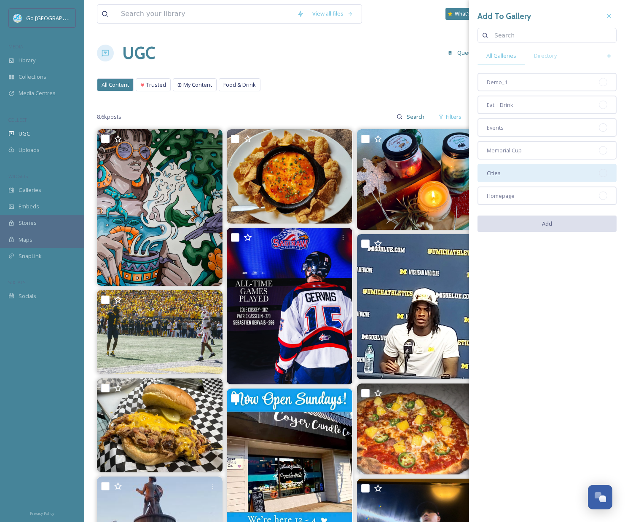
drag, startPoint x: 508, startPoint y: 196, endPoint x: 504, endPoint y: 175, distance: 21.8
click at [508, 196] on span "Homepage" at bounding box center [501, 196] width 28 height 8
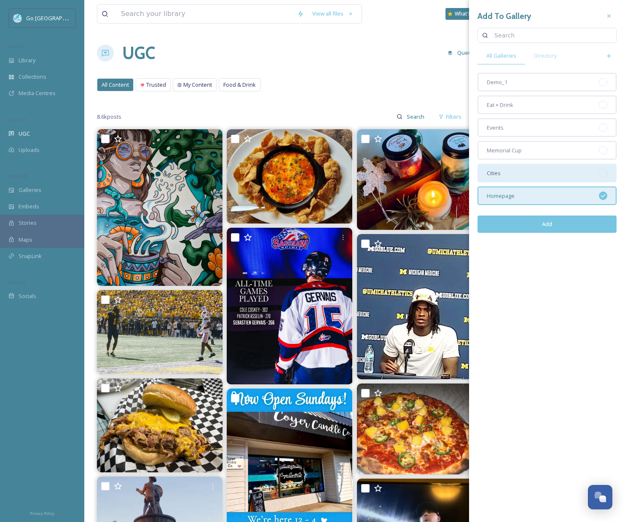
click at [504, 173] on div "Cities" at bounding box center [546, 173] width 139 height 19
click at [554, 227] on button "Add" at bounding box center [546, 224] width 139 height 17
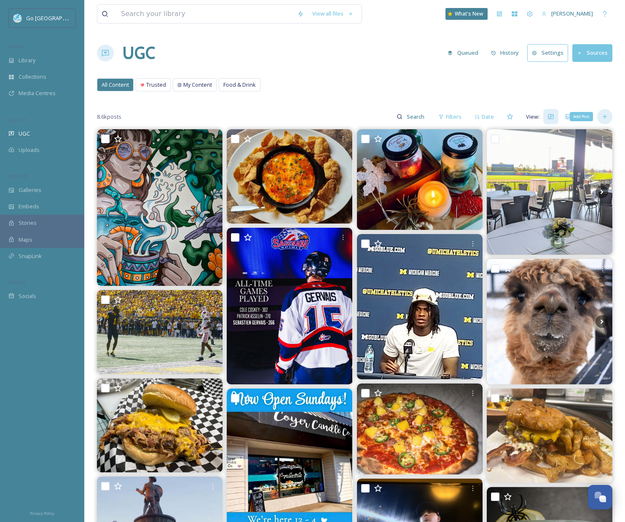
click at [603, 117] on icon at bounding box center [605, 117] width 4 height 4
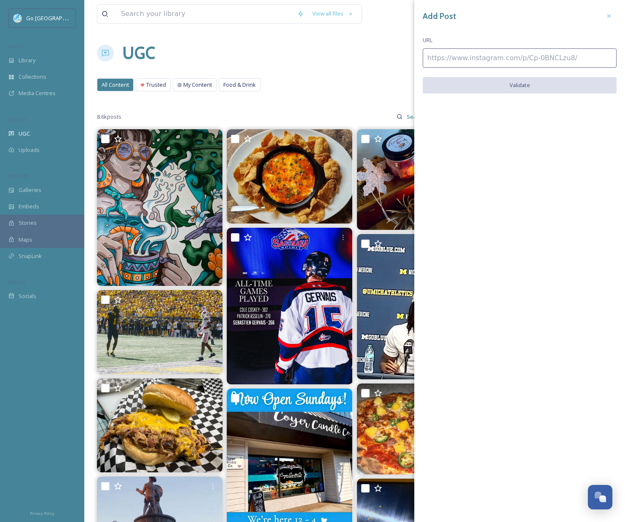
click at [475, 59] on input at bounding box center [520, 57] width 194 height 19
paste input "https://www.instagram.com/p/DPbviVNCClN/"
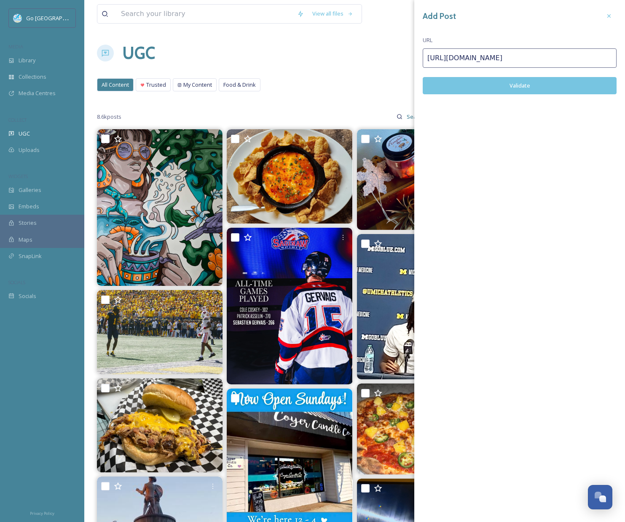
type input "https://www.instagram.com/p/DPbviVNCClN/"
click at [520, 84] on button "Validate" at bounding box center [520, 85] width 194 height 17
click at [528, 86] on button "Add Post" at bounding box center [520, 85] width 194 height 17
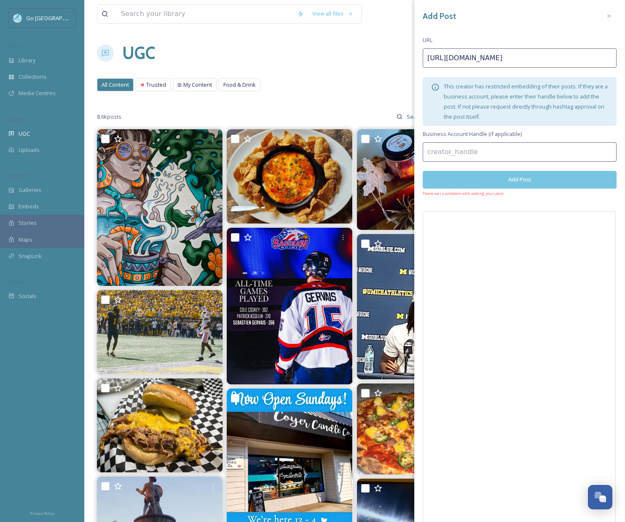
click at [613, 19] on div "Add Post URL https://www.instagram.com/p/DPbviVNCClN/ This creator has restrict…" at bounding box center [519, 297] width 211 height 595
click at [605, 16] on icon at bounding box center [608, 16] width 7 height 7
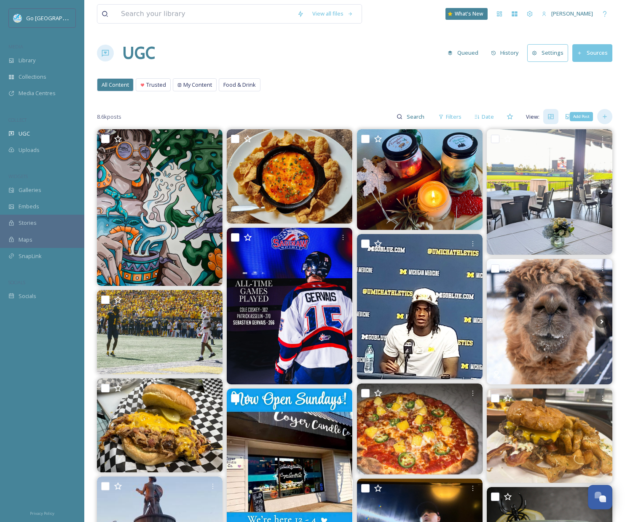
click at [605, 113] on icon at bounding box center [604, 116] width 7 height 7
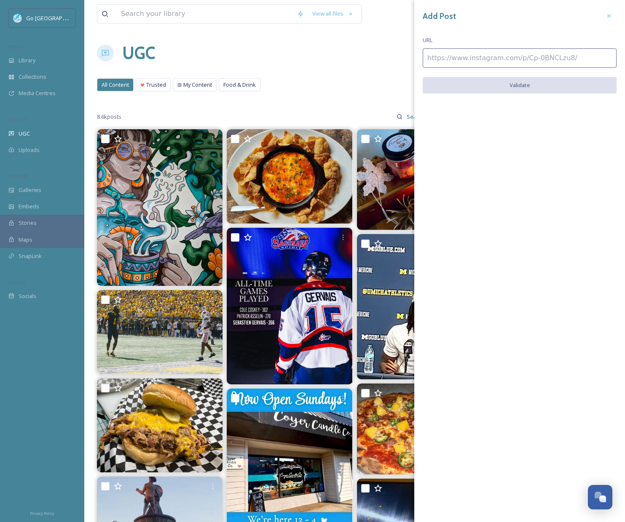
click at [524, 62] on input at bounding box center [520, 57] width 194 height 19
paste input "https://www.instagram.com/p/DPZKQWzk_PI/"
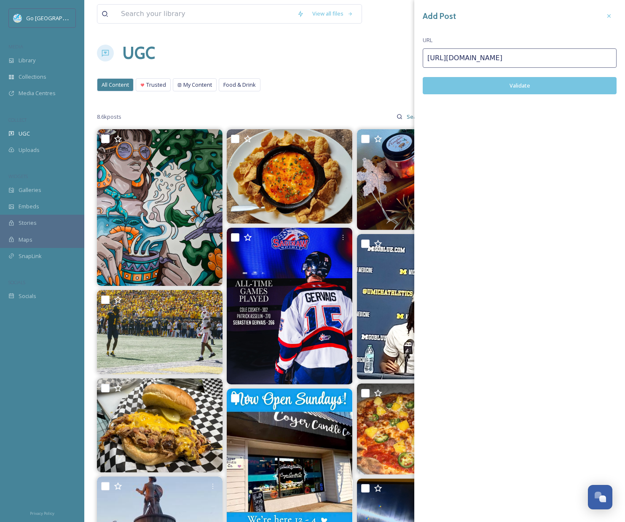
type input "https://www.instagram.com/p/DPZKQWzk_PI/"
click at [537, 91] on button "Validate" at bounding box center [520, 85] width 194 height 17
click at [535, 82] on button "Add Post" at bounding box center [520, 85] width 194 height 17
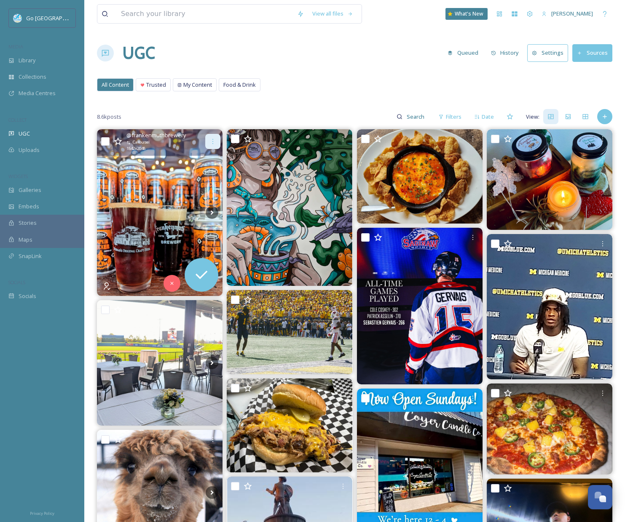
click at [212, 136] on div at bounding box center [212, 141] width 15 height 15
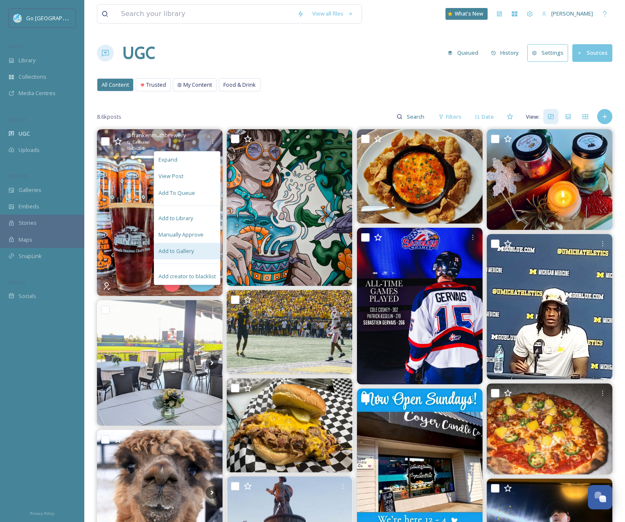
click at [198, 252] on div "Add to Gallery" at bounding box center [187, 251] width 66 height 16
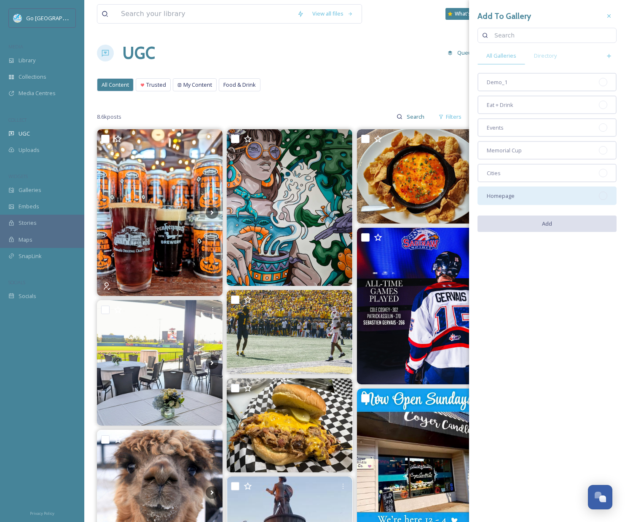
click at [498, 198] on span "Homepage" at bounding box center [501, 196] width 28 height 8
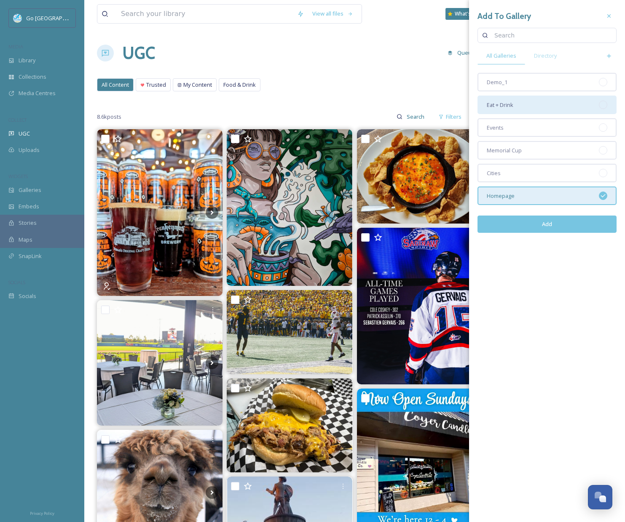
click at [493, 105] on span "Eat + Drink" at bounding box center [500, 105] width 27 height 8
click at [555, 230] on button "Add" at bounding box center [546, 224] width 139 height 17
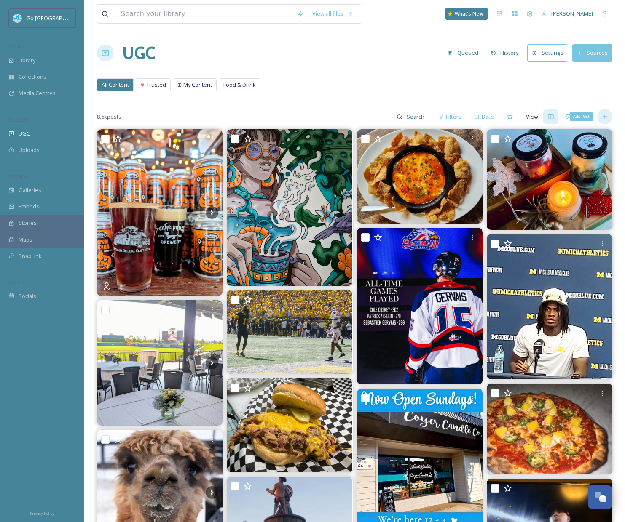
click at [603, 114] on icon at bounding box center [604, 116] width 7 height 7
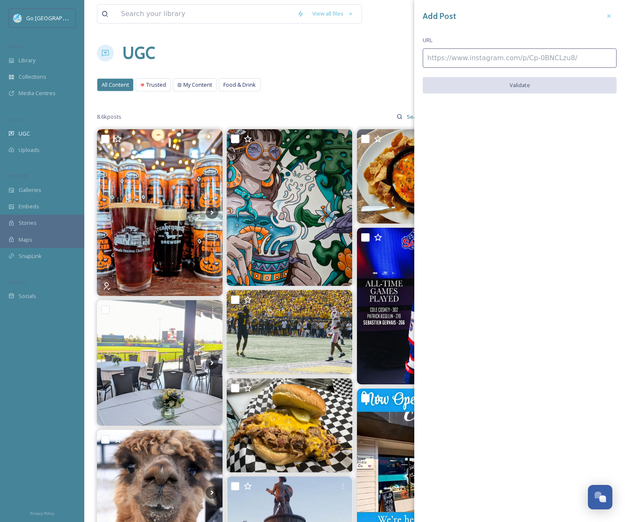
click at [518, 56] on input at bounding box center [520, 57] width 194 height 19
paste input "https://www.instagram.com/p/DPbdfyEjTlW/"
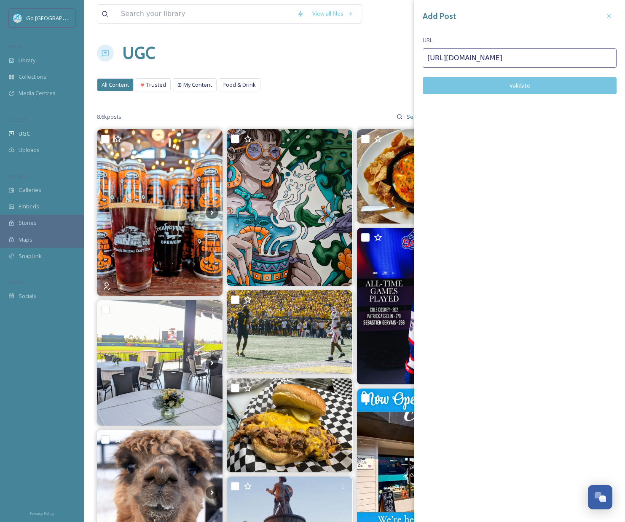
type input "https://www.instagram.com/p/DPbdfyEjTlW/"
click at [525, 99] on div "Add Post URL https://www.instagram.com/p/DPbdfyEjTlW/ Validate" at bounding box center [519, 57] width 211 height 115
click at [525, 84] on button "Validate" at bounding box center [520, 85] width 194 height 17
click at [544, 85] on button "Add Post" at bounding box center [520, 85] width 194 height 17
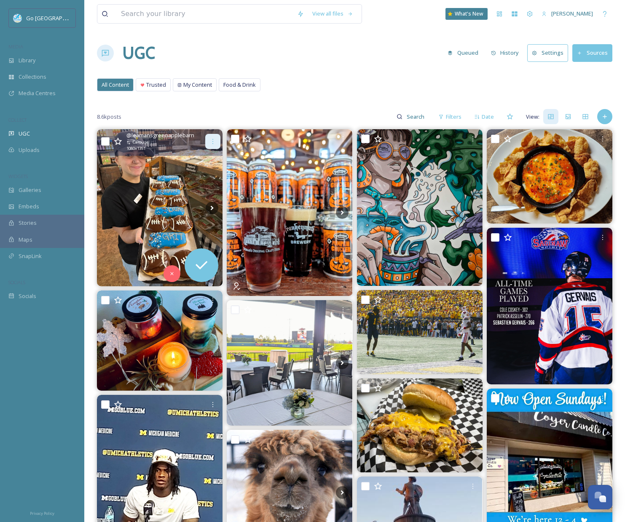
click at [212, 138] on icon at bounding box center [212, 141] width 7 height 7
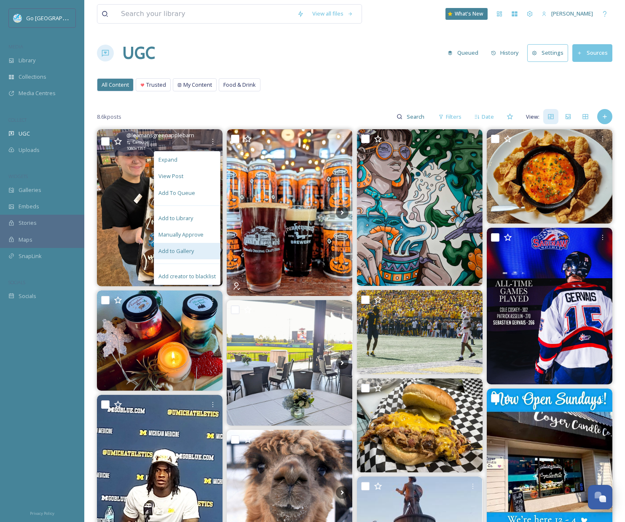
click at [202, 252] on div "Add to Gallery" at bounding box center [187, 251] width 66 height 16
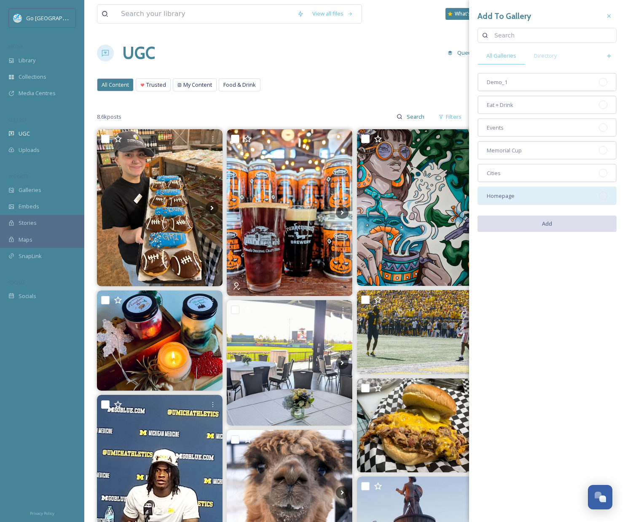
click at [529, 198] on div "Homepage" at bounding box center [546, 196] width 139 height 19
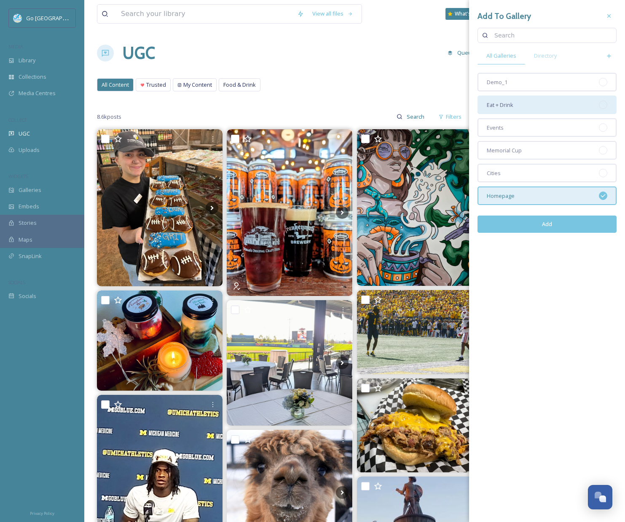
click at [525, 106] on div "Eat + Drink" at bounding box center [546, 105] width 139 height 19
click at [563, 222] on button "Add" at bounding box center [546, 224] width 139 height 17
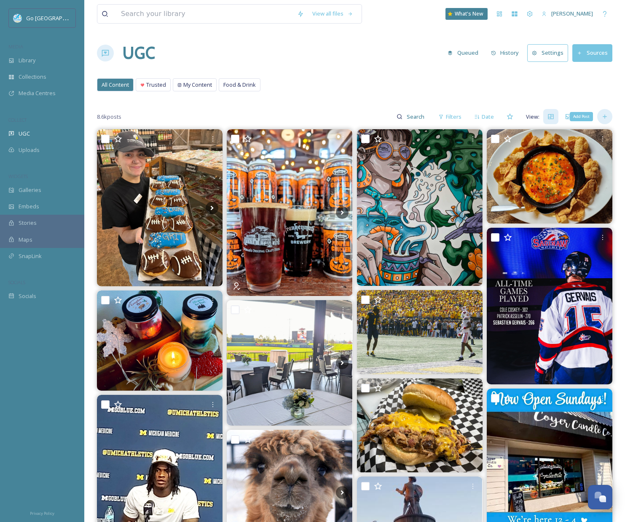
click at [605, 117] on icon at bounding box center [605, 117] width 4 height 4
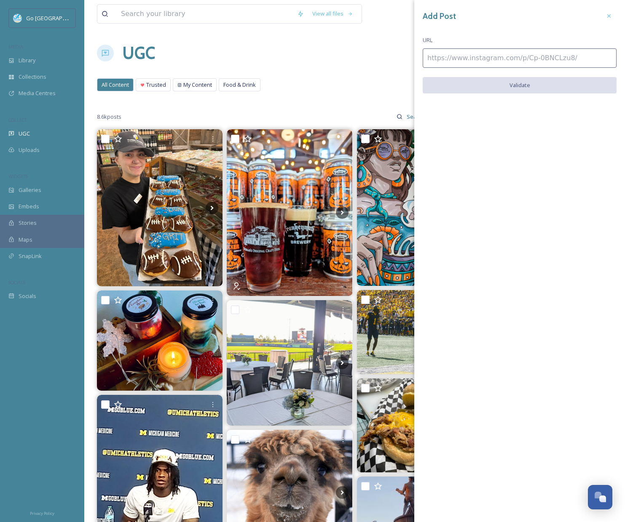
click at [439, 52] on input at bounding box center [520, 57] width 194 height 19
paste input "https://www.instagram.com/p/DPc60L7iY9T/"
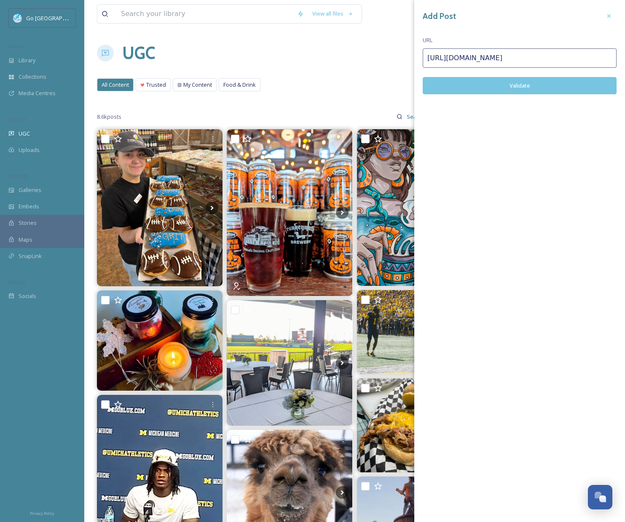
type input "https://www.instagram.com/p/DPc60L7iY9T/"
click at [536, 84] on button "Validate" at bounding box center [520, 85] width 194 height 17
click at [523, 90] on button "Add Post" at bounding box center [520, 85] width 194 height 17
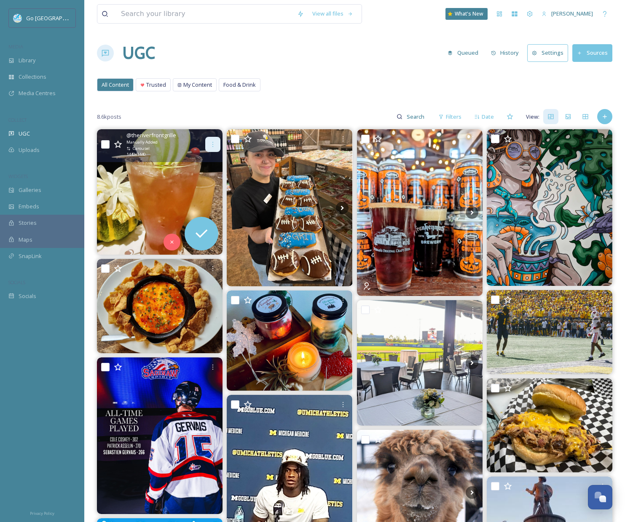
click at [215, 140] on div at bounding box center [212, 144] width 15 height 15
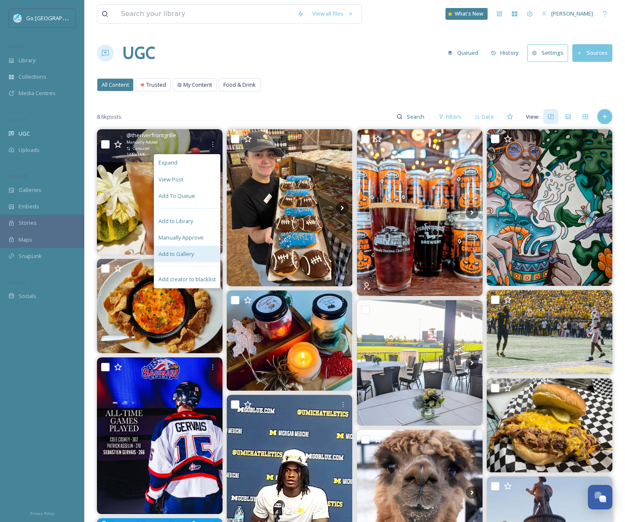
click at [185, 249] on div "Add to Gallery" at bounding box center [187, 254] width 66 height 16
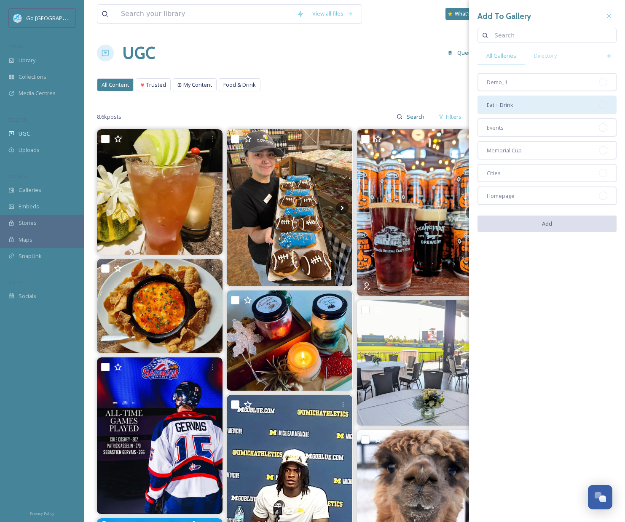
click at [502, 107] on span "Eat + Drink" at bounding box center [500, 105] width 27 height 8
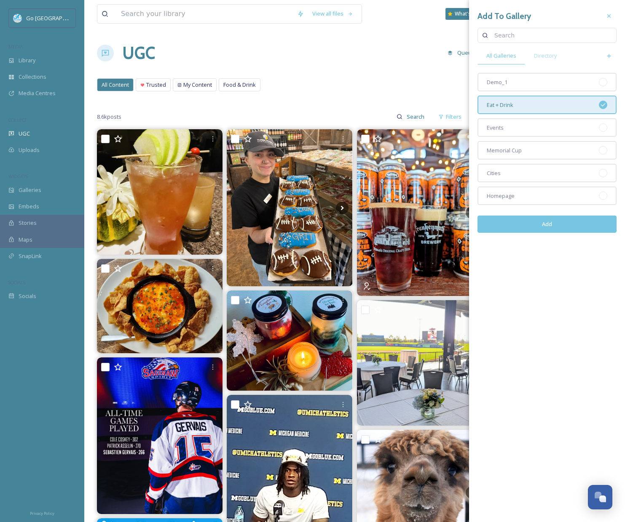
click at [549, 224] on button "Add" at bounding box center [546, 224] width 139 height 17
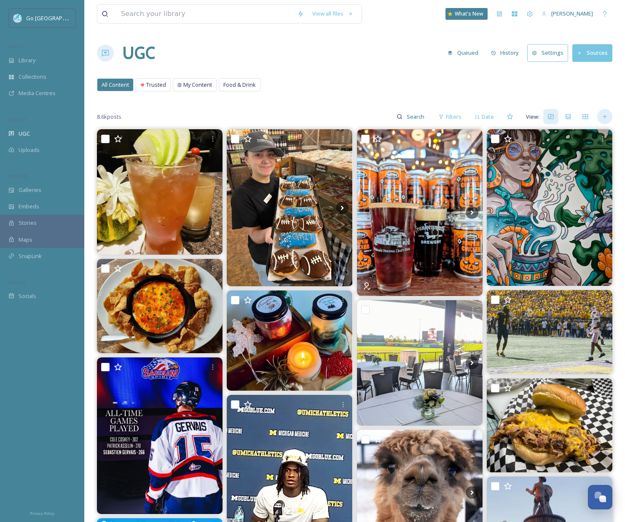
click at [603, 118] on icon at bounding box center [604, 116] width 7 height 7
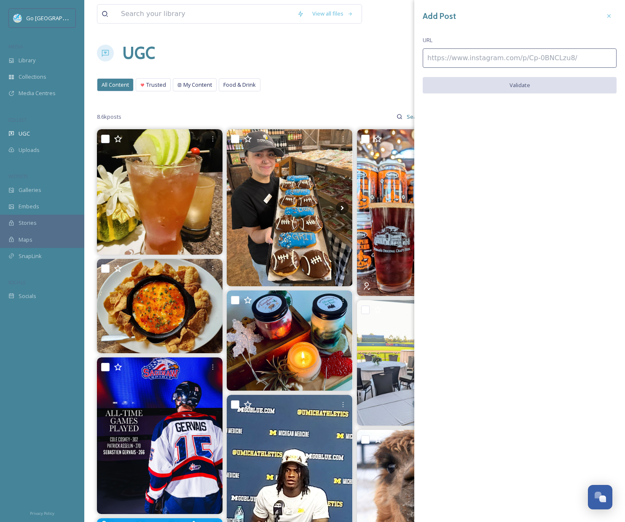
click at [491, 62] on input at bounding box center [520, 57] width 194 height 19
paste input "https://www.instagram.com/p/DPbT8P1AEoq/"
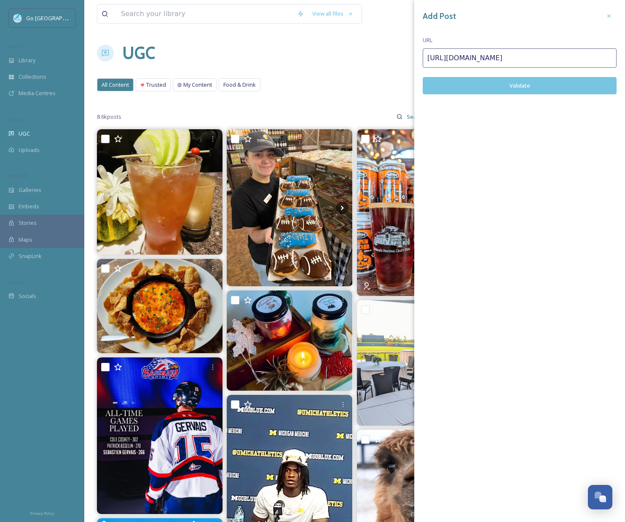
type input "https://www.instagram.com/p/DPbT8P1AEoq/"
click at [498, 70] on div "Add Post URL https://www.instagram.com/p/DPbT8P1AEoq/ Validate" at bounding box center [519, 57] width 211 height 115
click at [498, 86] on button "Validate" at bounding box center [520, 85] width 194 height 17
click at [520, 85] on button "Add Post" at bounding box center [520, 85] width 194 height 17
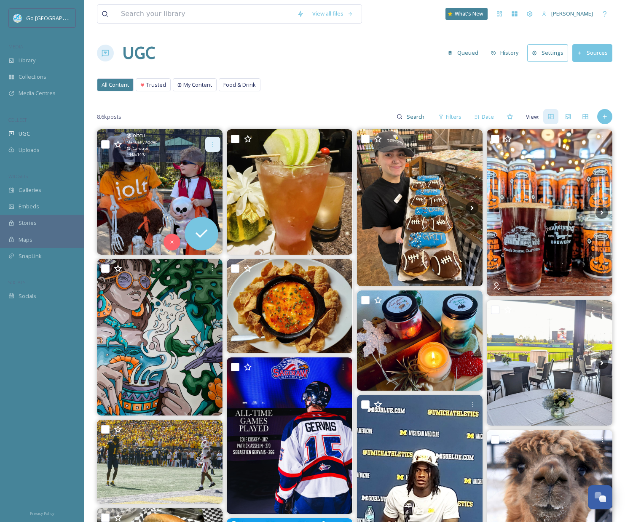
click at [219, 143] on div at bounding box center [212, 144] width 15 height 15
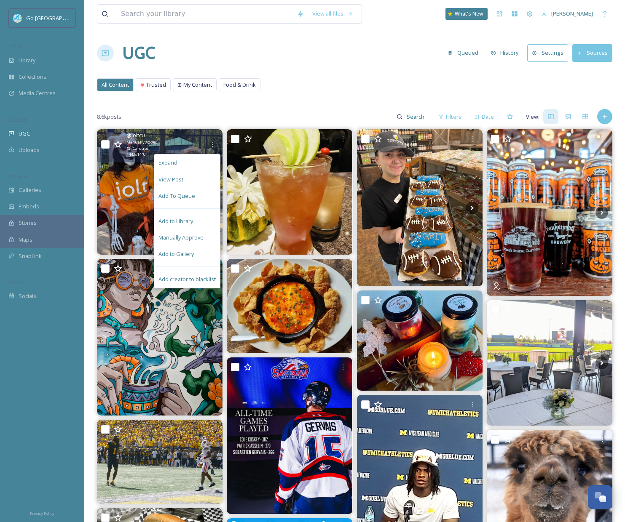
drag, startPoint x: 179, startPoint y: 251, endPoint x: 160, endPoint y: 225, distance: 31.7
click at [179, 251] on span "Add to Gallery" at bounding box center [175, 254] width 35 height 8
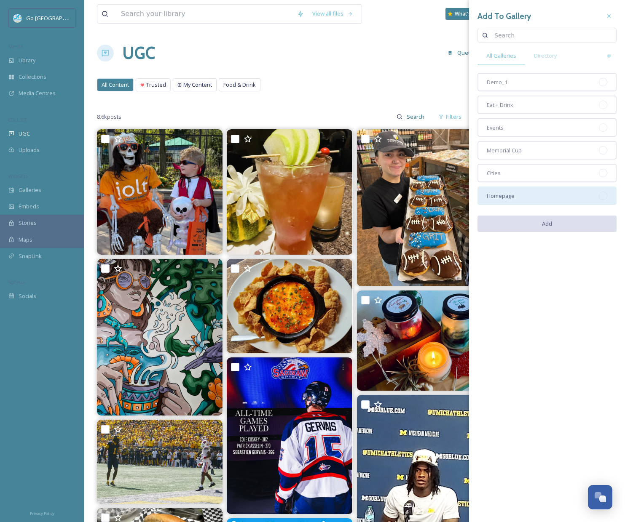
click at [533, 196] on div "Homepage" at bounding box center [546, 196] width 139 height 19
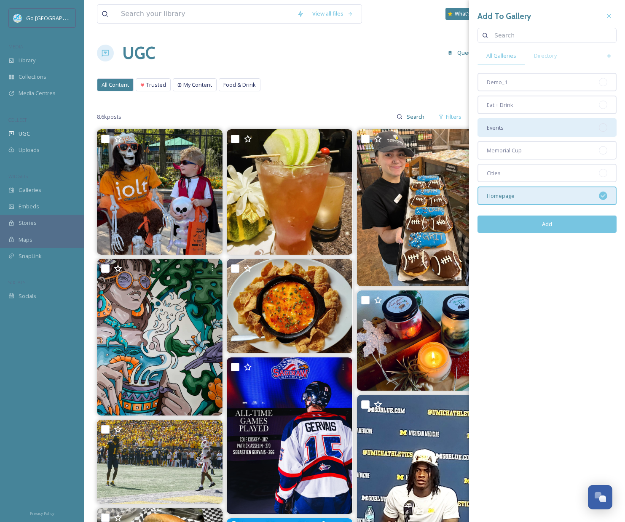
click at [523, 130] on div "Events" at bounding box center [546, 127] width 139 height 19
click at [546, 224] on button "Add" at bounding box center [546, 224] width 139 height 17
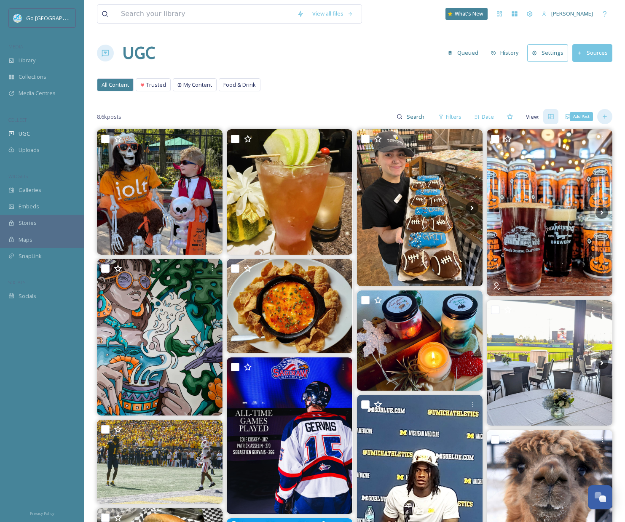
click at [608, 115] on div "Add Post" at bounding box center [604, 116] width 15 height 15
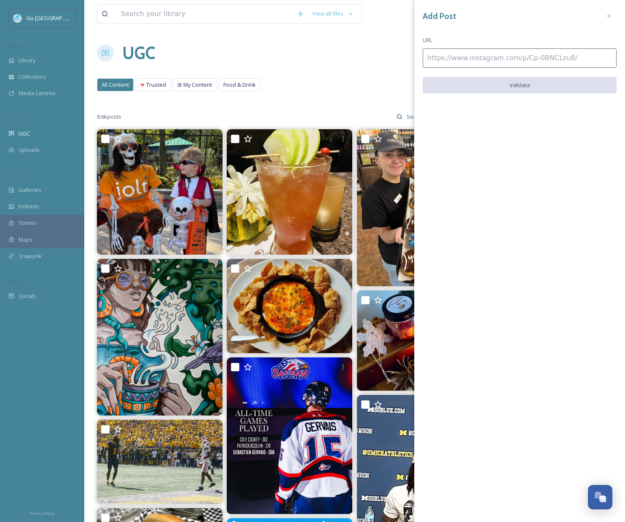
click at [542, 59] on input at bounding box center [520, 57] width 194 height 19
paste input "https://www.instagram.com/p/DPeTPRgEycK/"
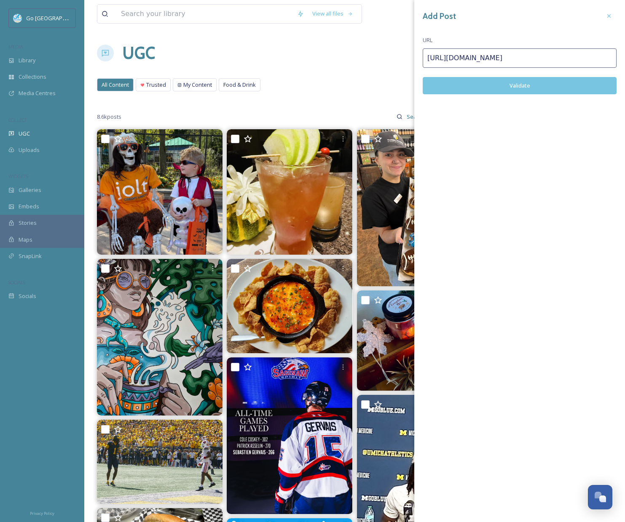
type input "https://www.instagram.com/p/DPeTPRgEycK/"
click at [544, 90] on button "Validate" at bounding box center [520, 85] width 194 height 17
click at [512, 86] on button "Add Post" at bounding box center [520, 85] width 194 height 17
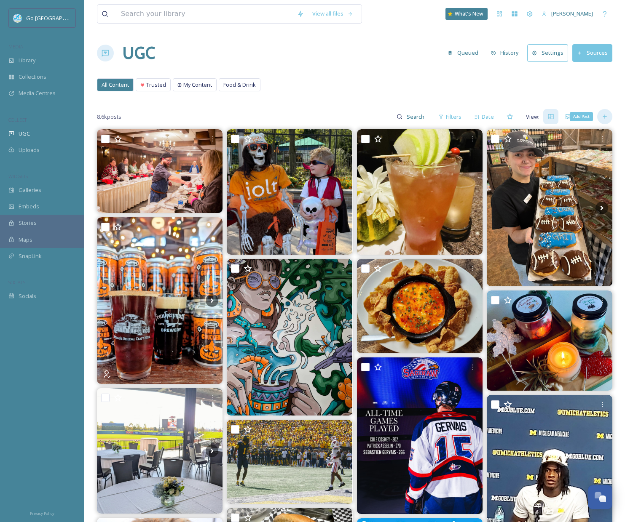
click at [605, 117] on icon at bounding box center [604, 116] width 7 height 7
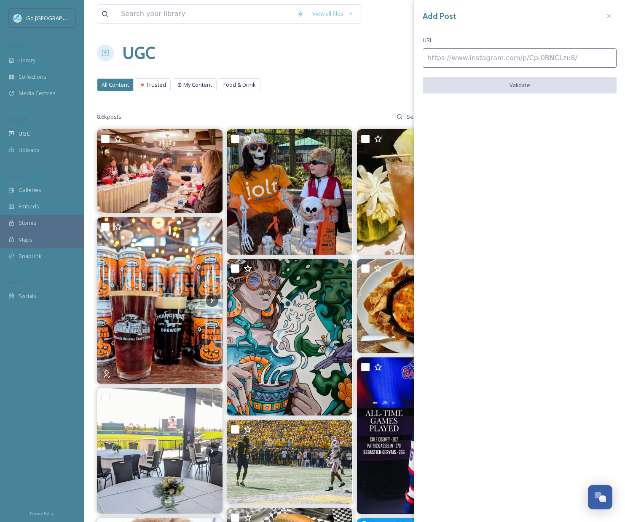
click at [458, 53] on input at bounding box center [520, 57] width 194 height 19
paste input "https://www.instagram.com/p/DPbh0U1gYgu/"
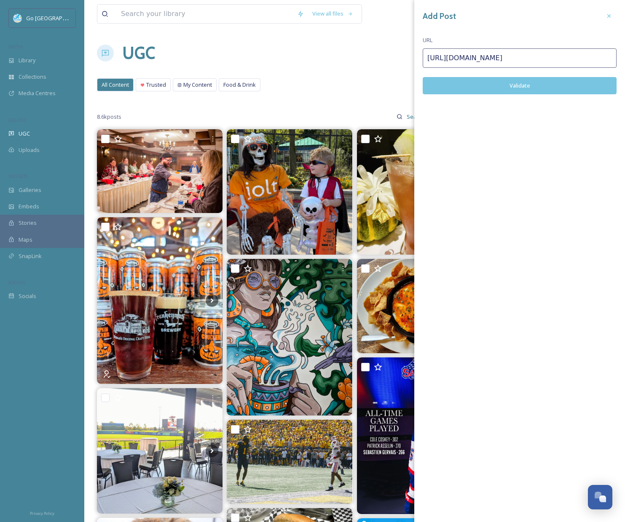
type input "https://www.instagram.com/p/DPbh0U1gYgu/"
click at [521, 88] on button "Validate" at bounding box center [520, 85] width 194 height 17
click at [525, 83] on button "Add Post" at bounding box center [520, 85] width 194 height 17
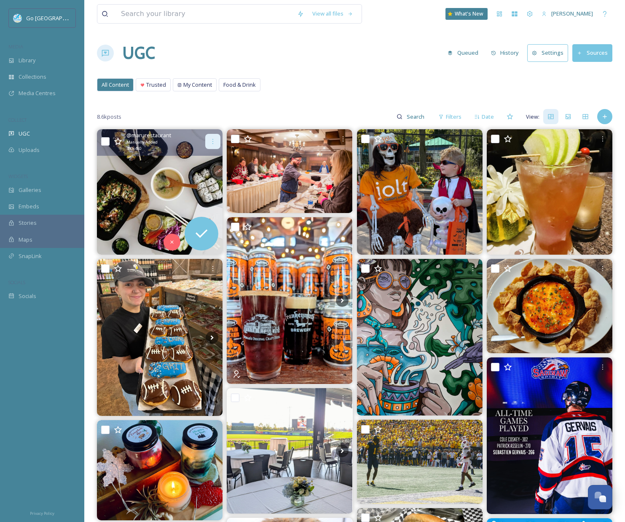
click at [214, 140] on icon at bounding box center [212, 141] width 7 height 7
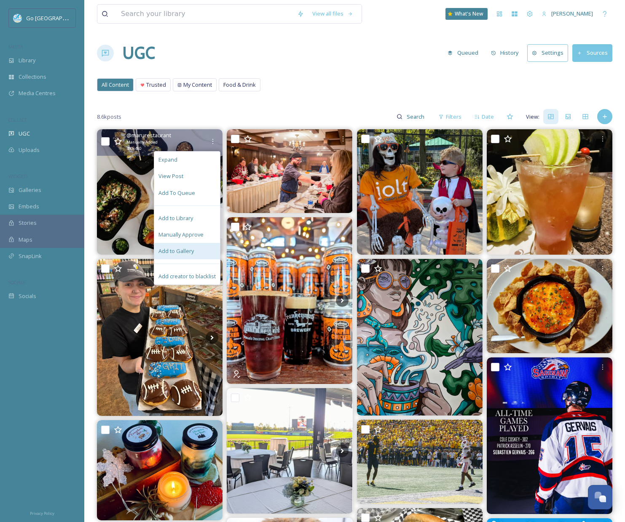
click at [191, 250] on span "Add to Gallery" at bounding box center [175, 251] width 35 height 8
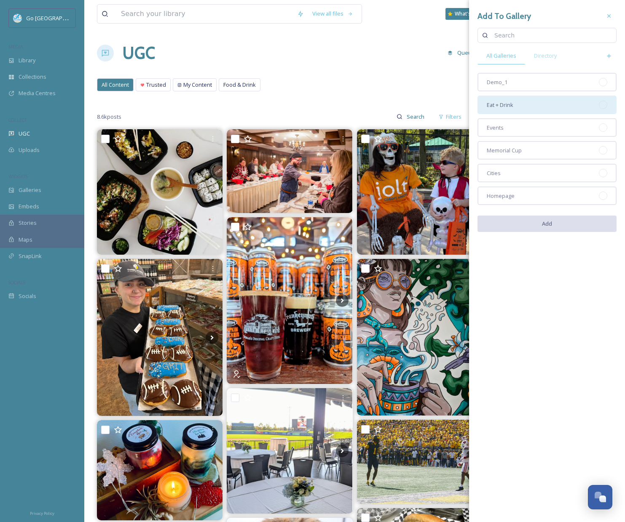
click at [507, 103] on span "Eat + Drink" at bounding box center [500, 105] width 27 height 8
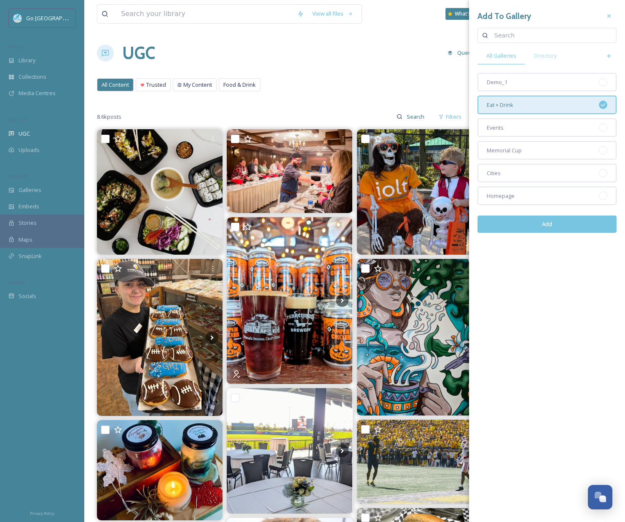
click at [532, 220] on button "Add" at bounding box center [546, 224] width 139 height 17
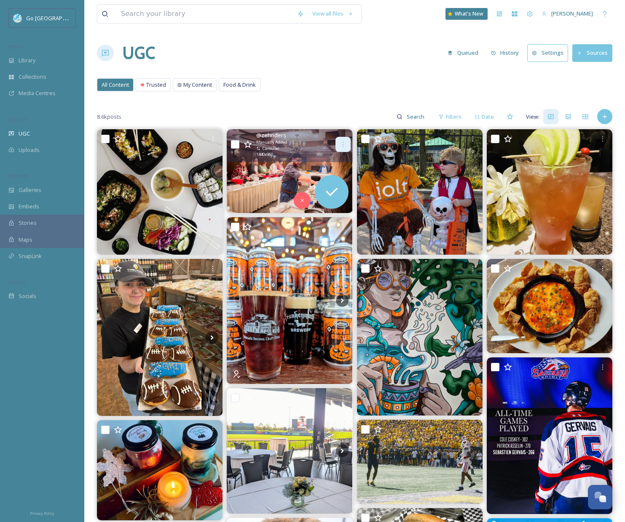
click at [345, 138] on div at bounding box center [342, 144] width 15 height 15
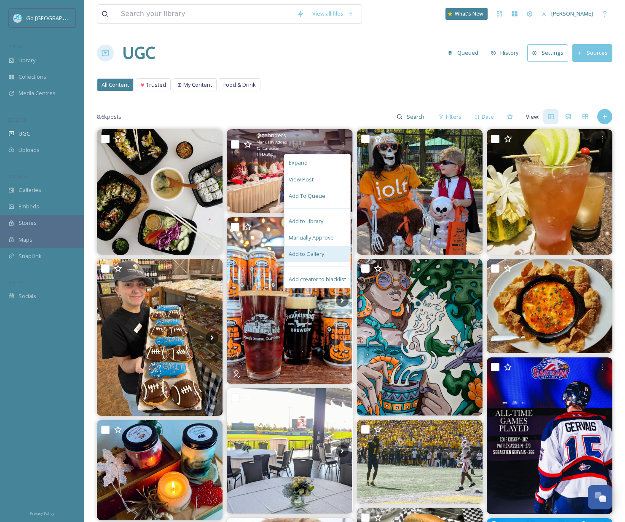
click at [321, 253] on span "Add to Gallery" at bounding box center [306, 254] width 35 height 8
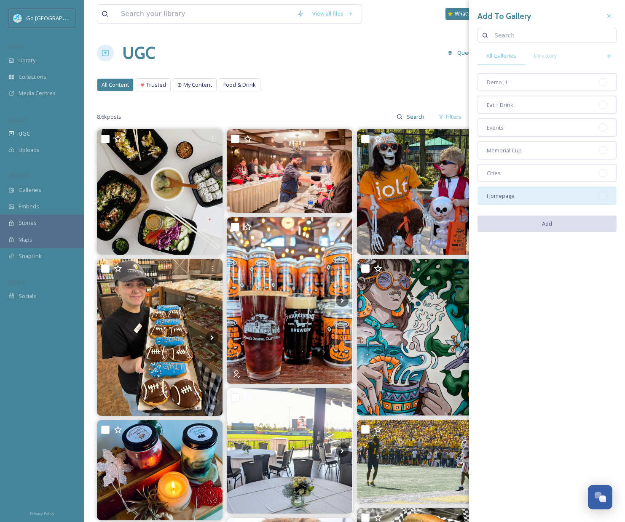
click at [541, 196] on div "Homepage" at bounding box center [546, 196] width 139 height 19
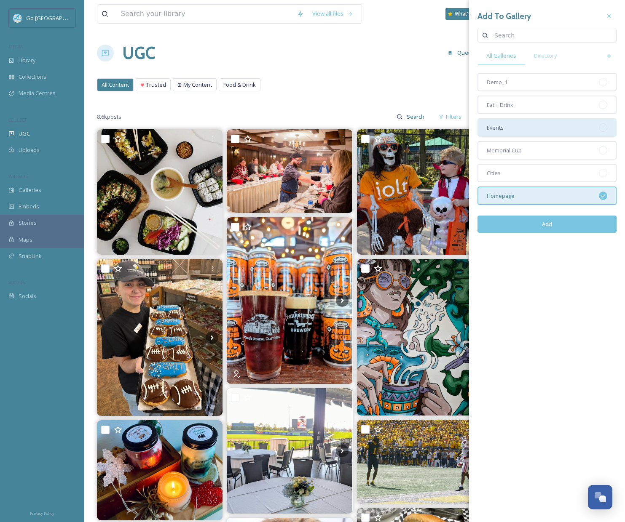
click at [530, 130] on div "Events" at bounding box center [546, 127] width 139 height 19
click at [565, 222] on button "Add" at bounding box center [546, 224] width 139 height 17
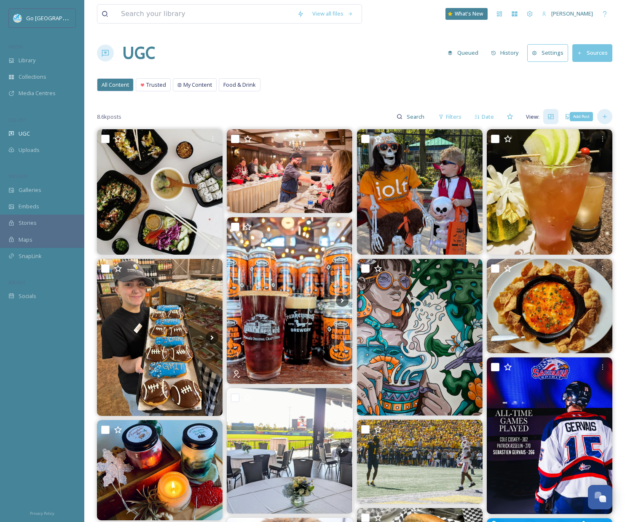
click at [605, 121] on div "Add Post" at bounding box center [604, 116] width 15 height 15
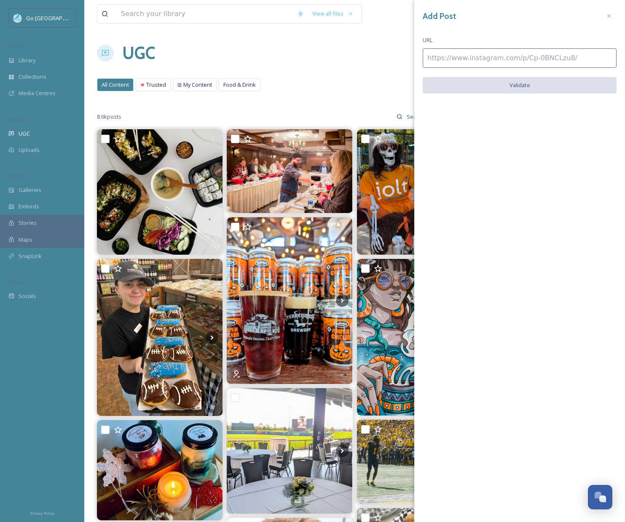
click at [455, 62] on input at bounding box center [520, 57] width 194 height 19
paste input "https://www.instagram.com/p/DPcFNFWk1AC/"
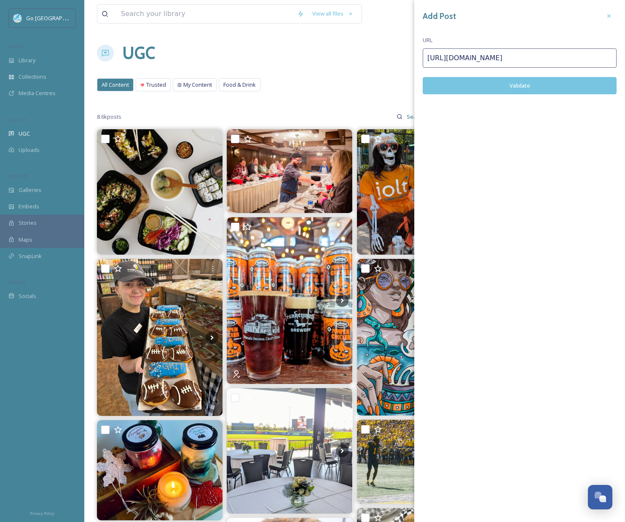
type input "https://www.instagram.com/p/DPcFNFWk1AC/"
click at [585, 86] on button "Validate" at bounding box center [520, 85] width 194 height 17
click at [517, 86] on button "Add Post" at bounding box center [520, 85] width 194 height 17
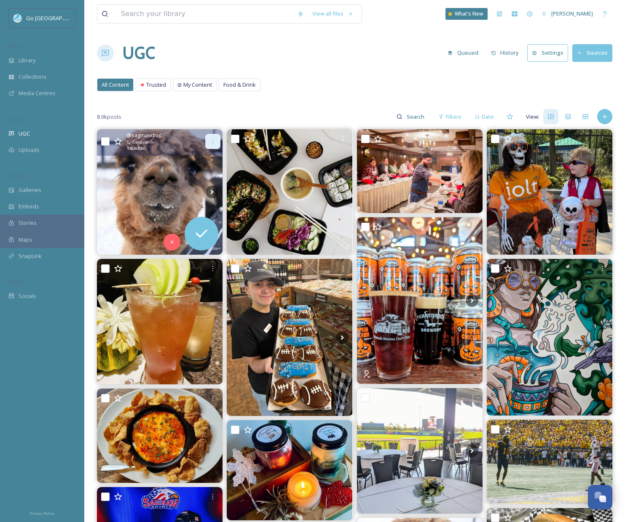
click at [210, 145] on icon at bounding box center [212, 141] width 7 height 7
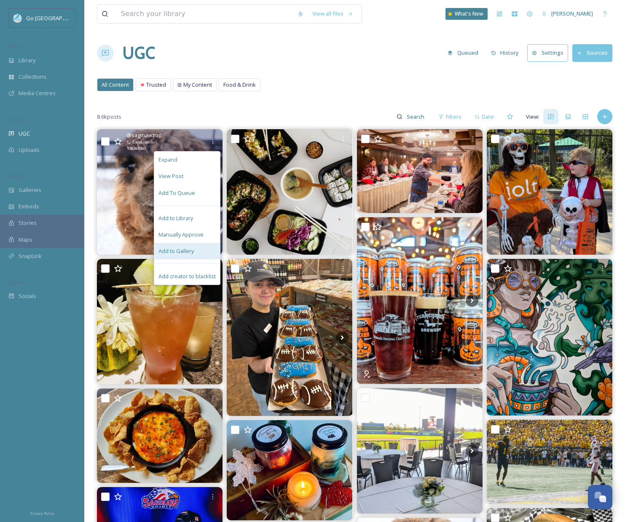
click at [185, 250] on span "Add to Gallery" at bounding box center [175, 251] width 35 height 8
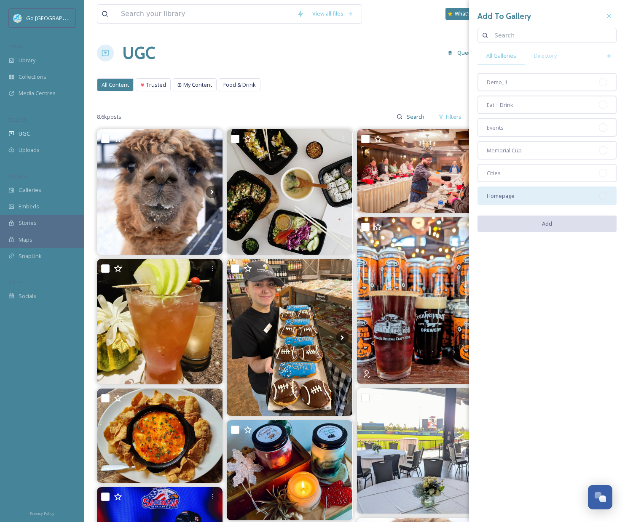
click at [519, 193] on div "Homepage" at bounding box center [546, 196] width 139 height 19
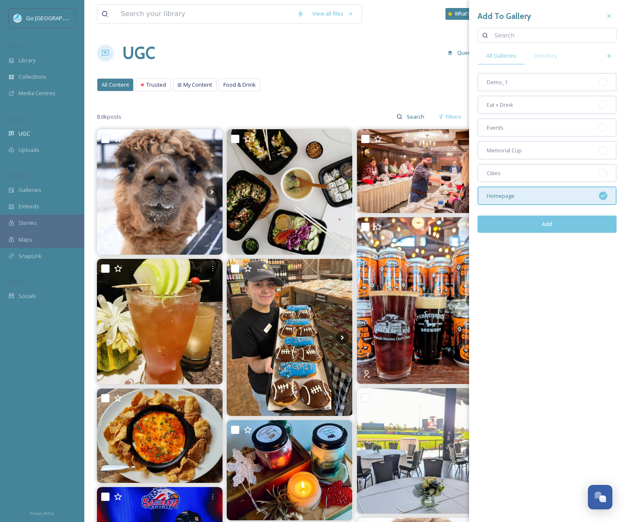
click at [557, 230] on button "Add" at bounding box center [546, 224] width 139 height 17
